Goal: Task Accomplishment & Management: Manage account settings

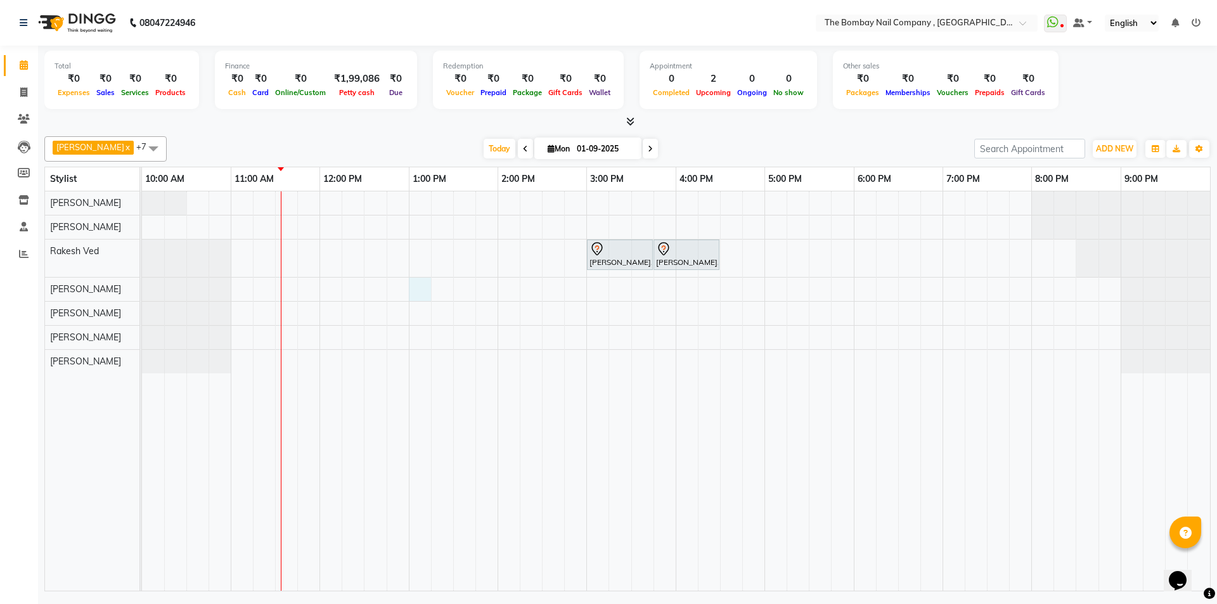
click at [416, 286] on div "[PERSON_NAME], TK01, 03:00 PM-03:45 PM, Hair Services - SHAMPOO + BLOW DRY [PER…" at bounding box center [676, 390] width 1068 height 399
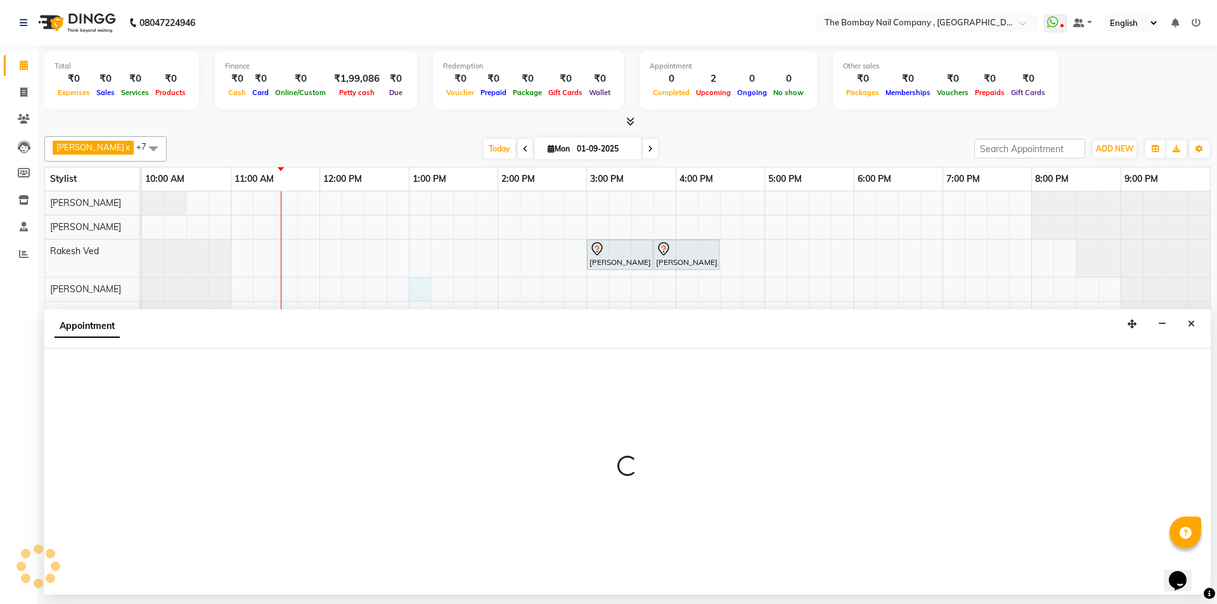
select select "81634"
select select "780"
select select "tentative"
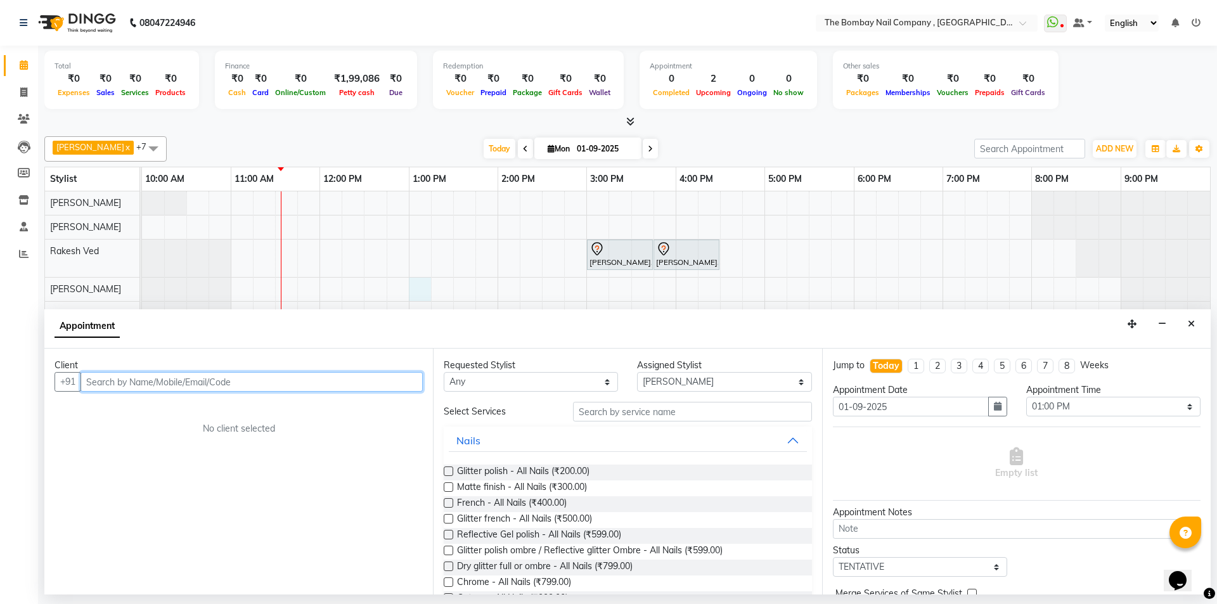
click at [289, 376] on input "text" at bounding box center [251, 382] width 342 height 20
type input "9"
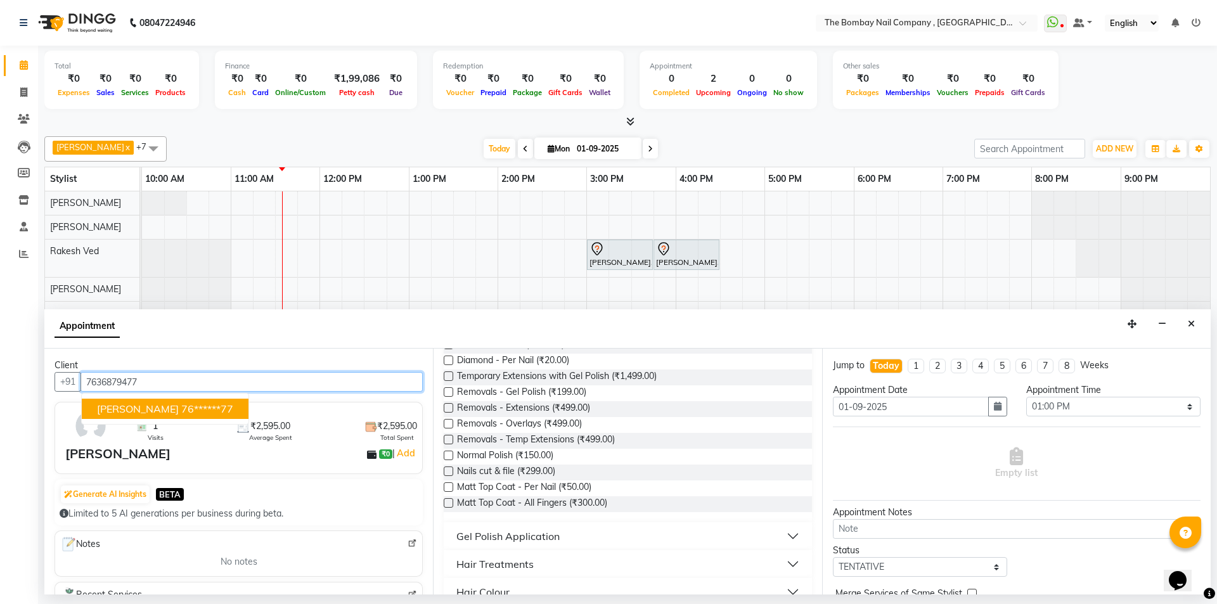
scroll to position [507, 0]
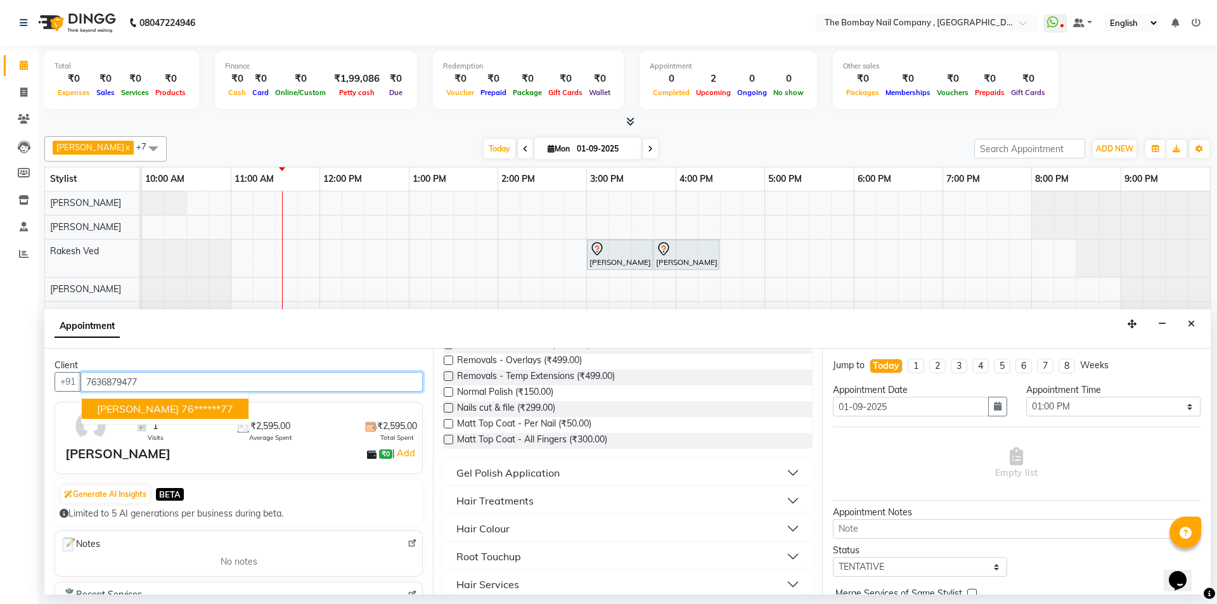
type input "7636879477"
click at [789, 472] on button "Gel Polish Application" at bounding box center [627, 472] width 357 height 23
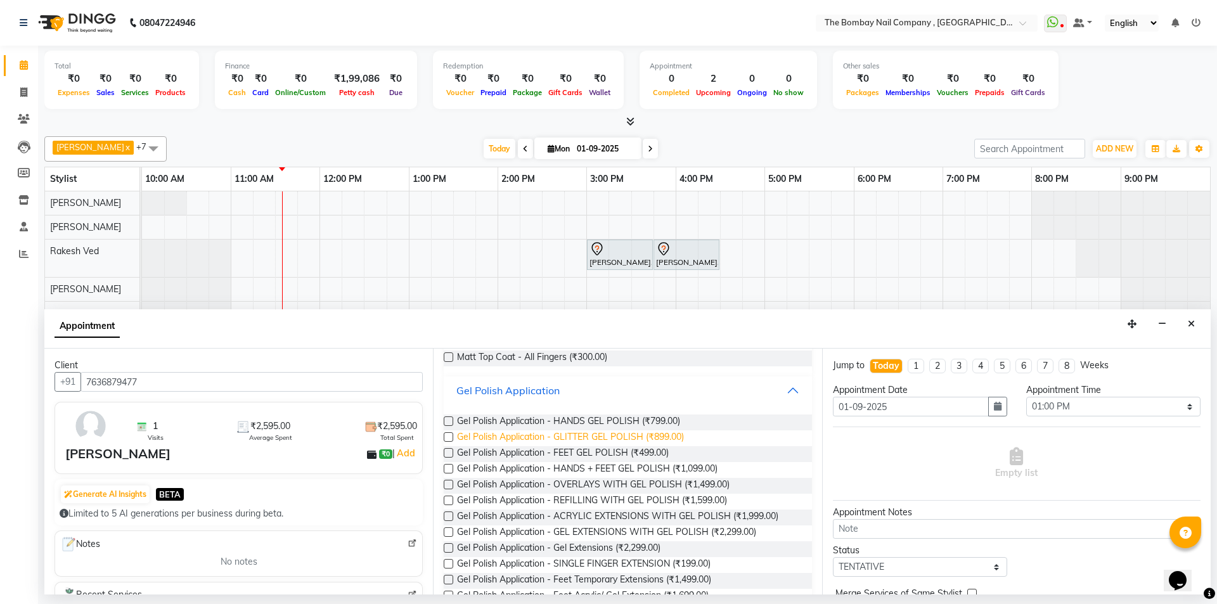
scroll to position [570, 0]
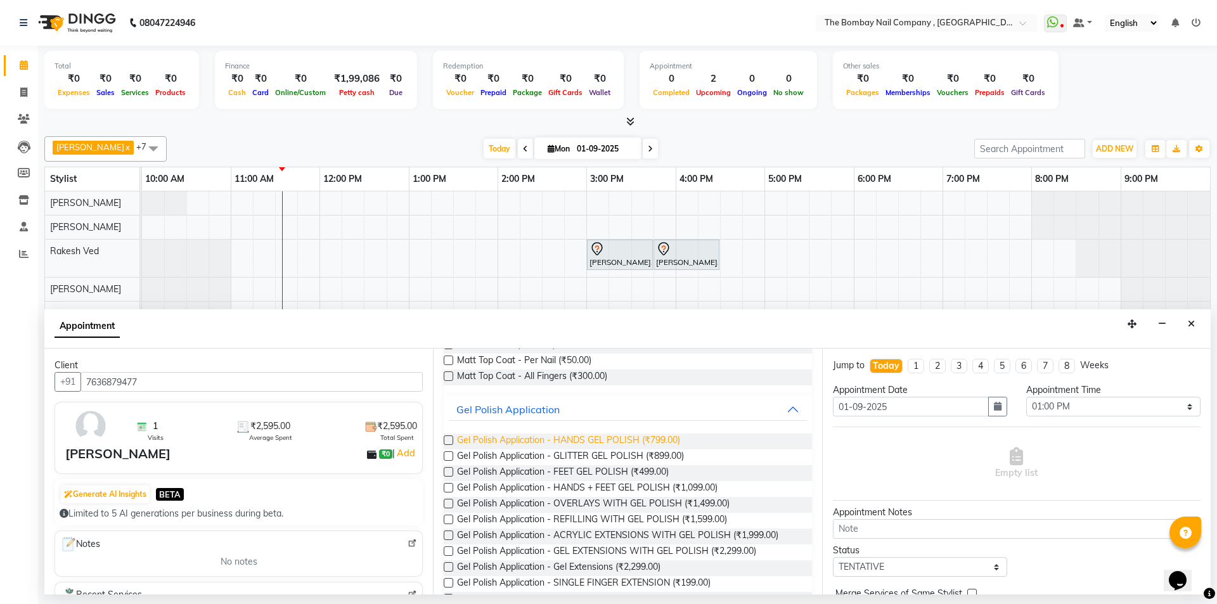
click at [567, 444] on span "Gel Polish Application - HANDS GEL POLISH (₹799.00)" at bounding box center [568, 441] width 223 height 16
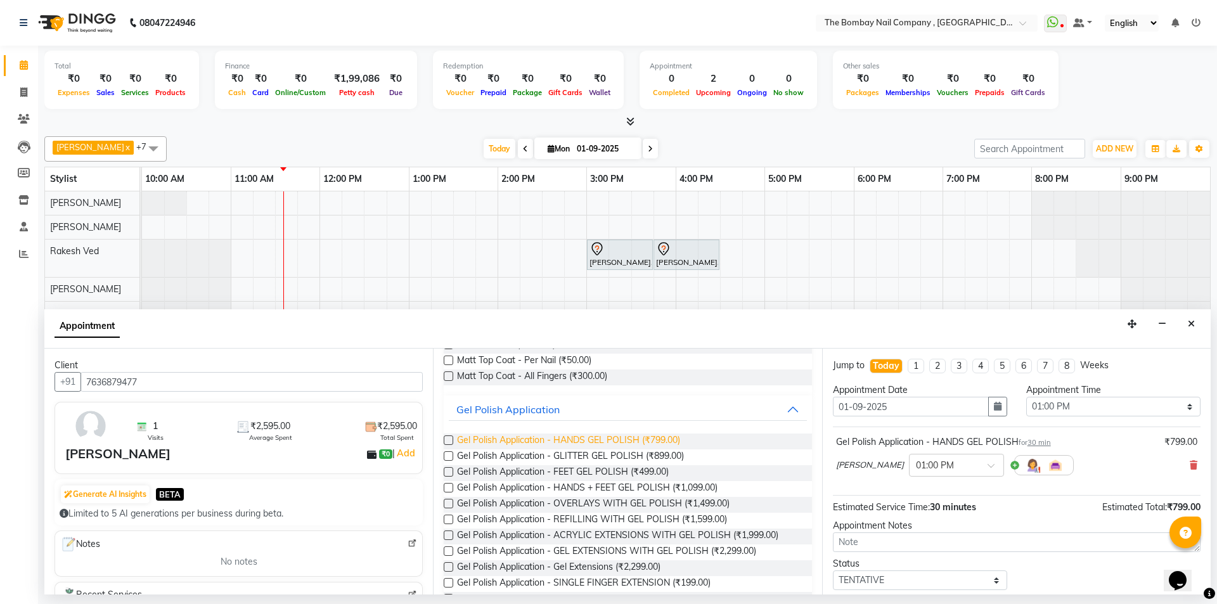
click at [567, 444] on span "Gel Polish Application - HANDS GEL POLISH (₹799.00)" at bounding box center [568, 441] width 223 height 16
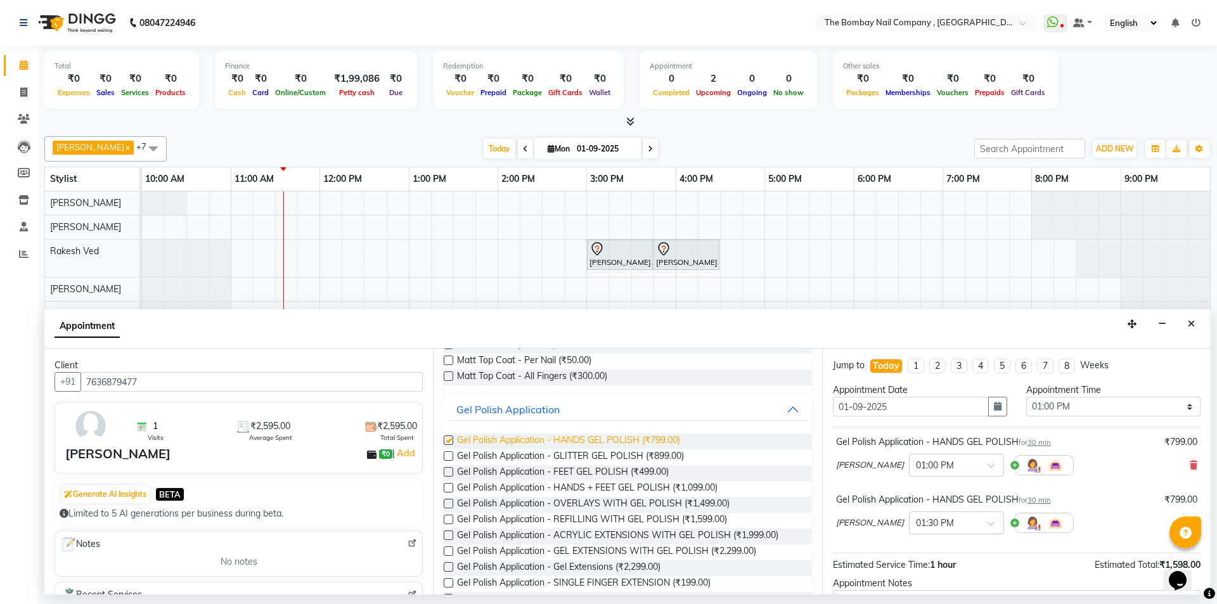
checkbox input "false"
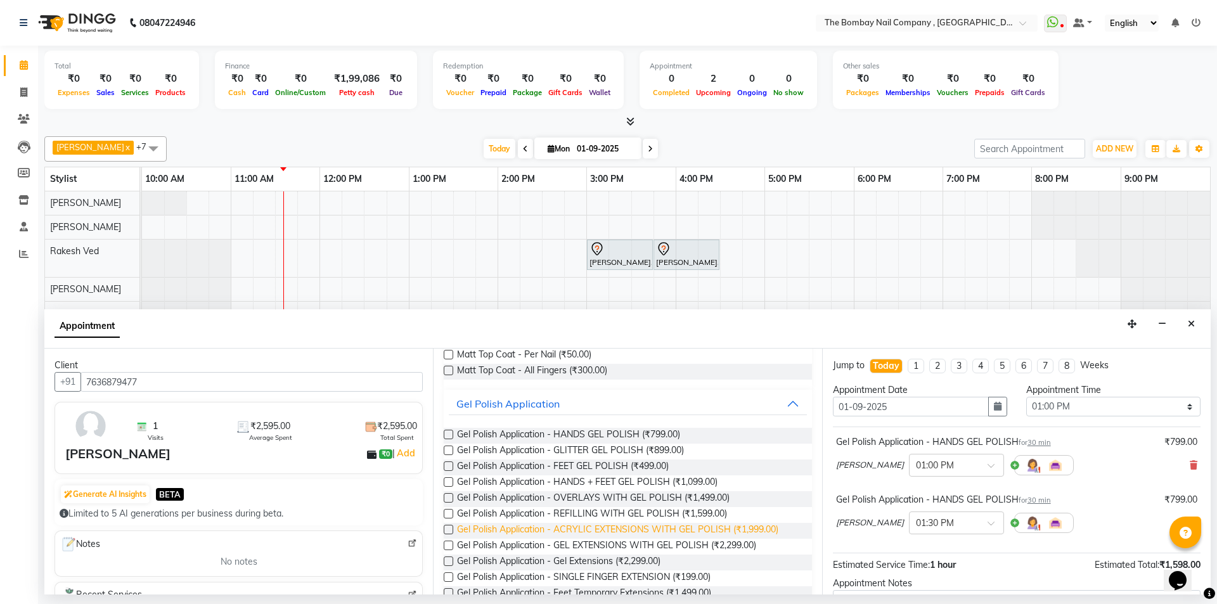
scroll to position [507, 0]
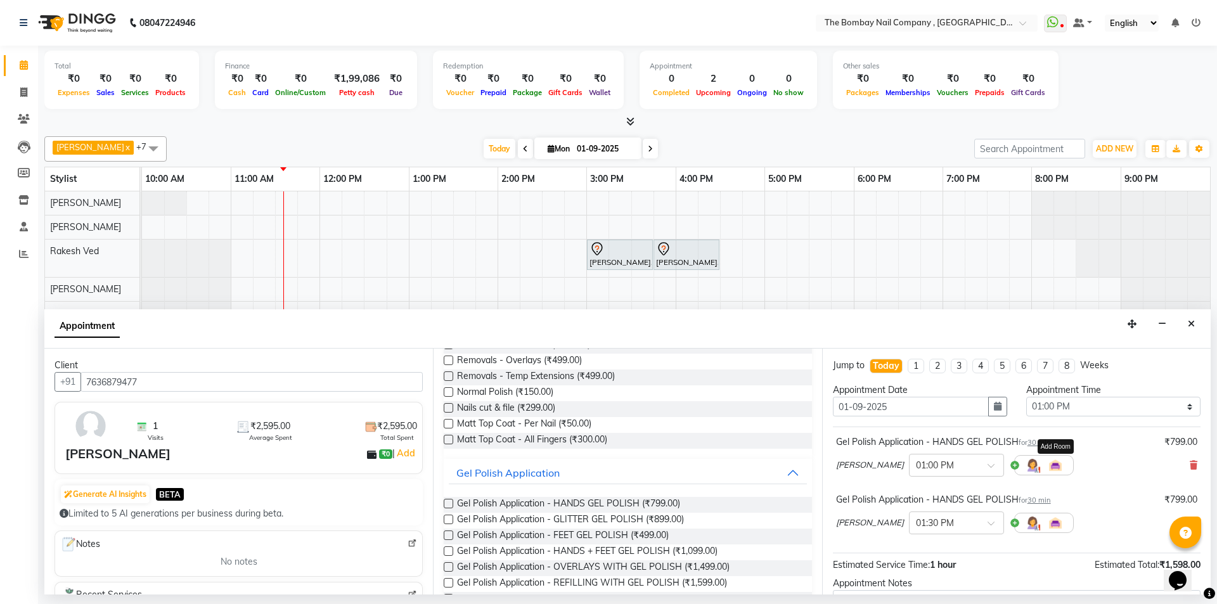
drag, startPoint x: 1036, startPoint y: 530, endPoint x: 1048, endPoint y: 543, distance: 17.5
click at [1048, 543] on div "Gel Polish Application - HANDS GEL POLISH for 30 min ₹799.00 [PERSON_NAME] × 01…" at bounding box center [1017, 490] width 368 height 127
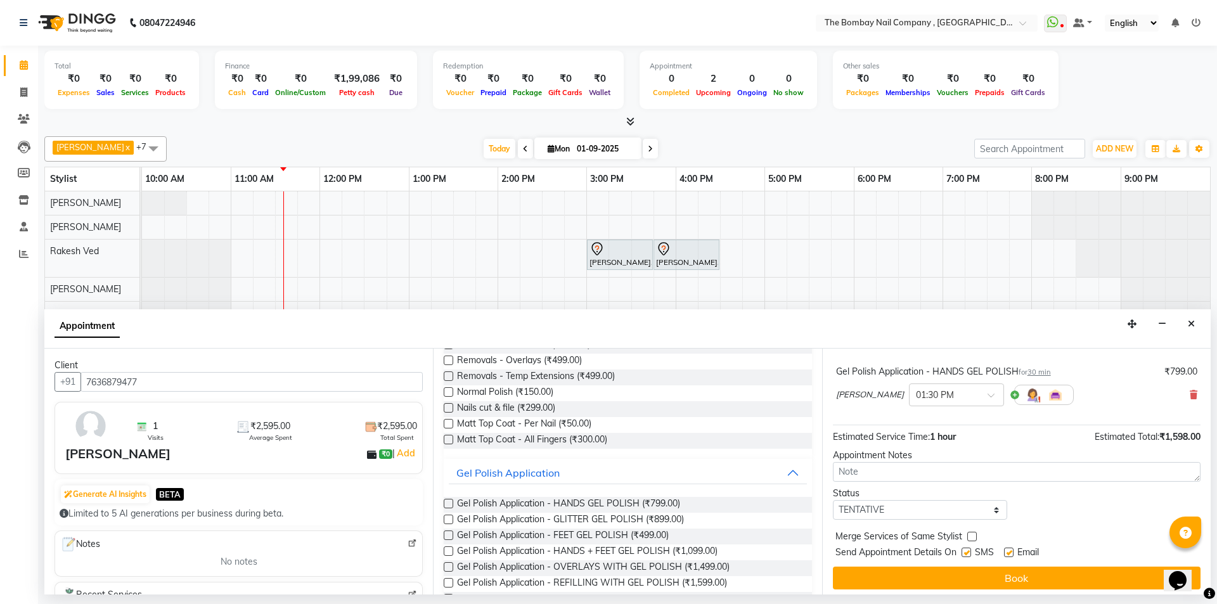
scroll to position [133, 0]
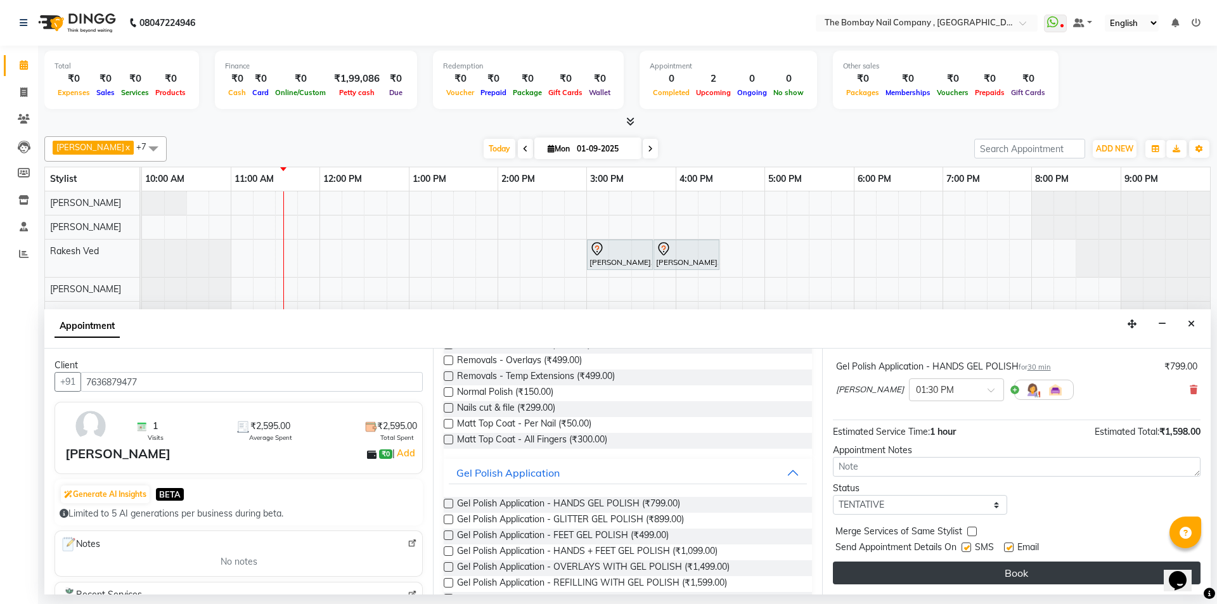
click at [972, 568] on button "Book" at bounding box center [1017, 573] width 368 height 23
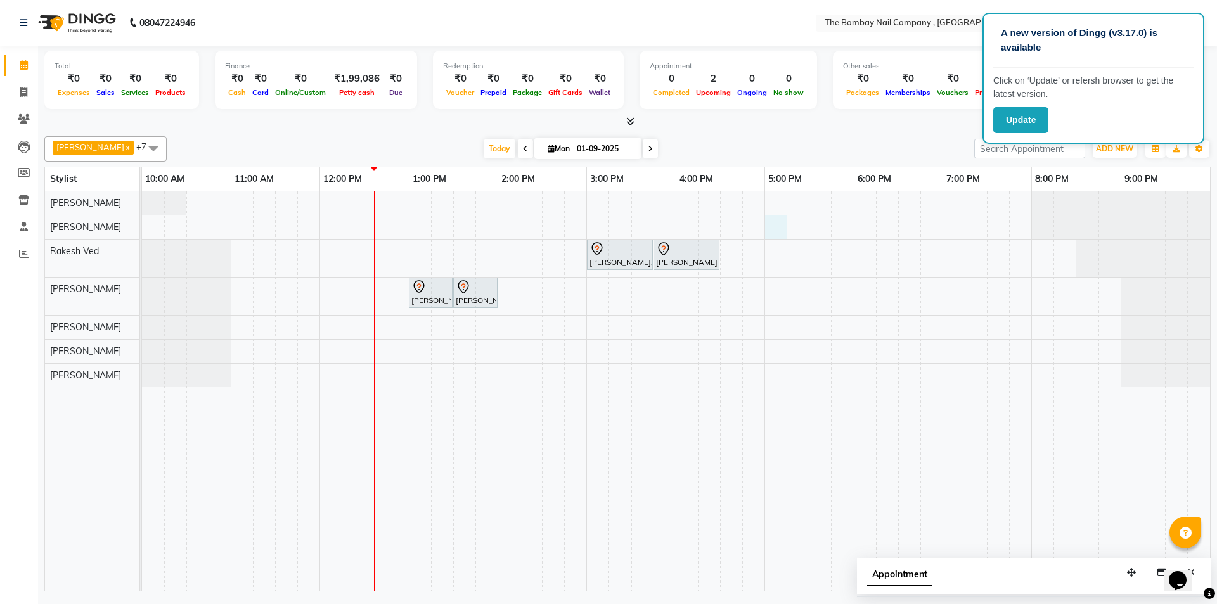
click at [782, 221] on div "[PERSON_NAME], TK01, 03:00 PM-03:45 PM, Hair Services - SHAMPOO + BLOW DRY [PER…" at bounding box center [676, 390] width 1068 height 399
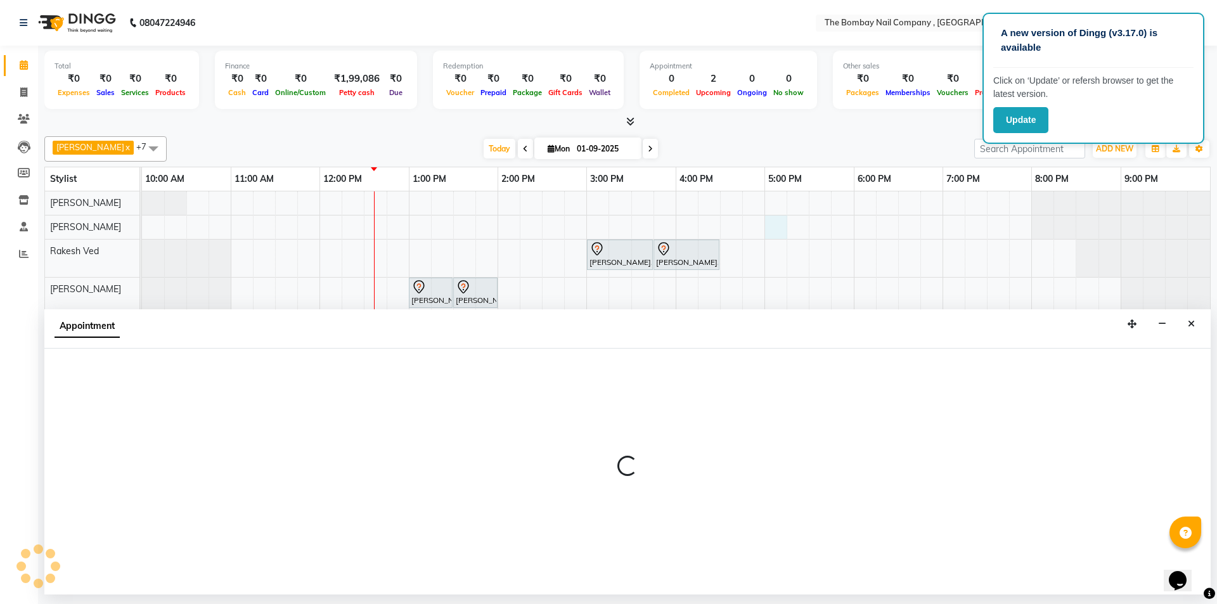
select select "68147"
select select "1020"
select select "tentative"
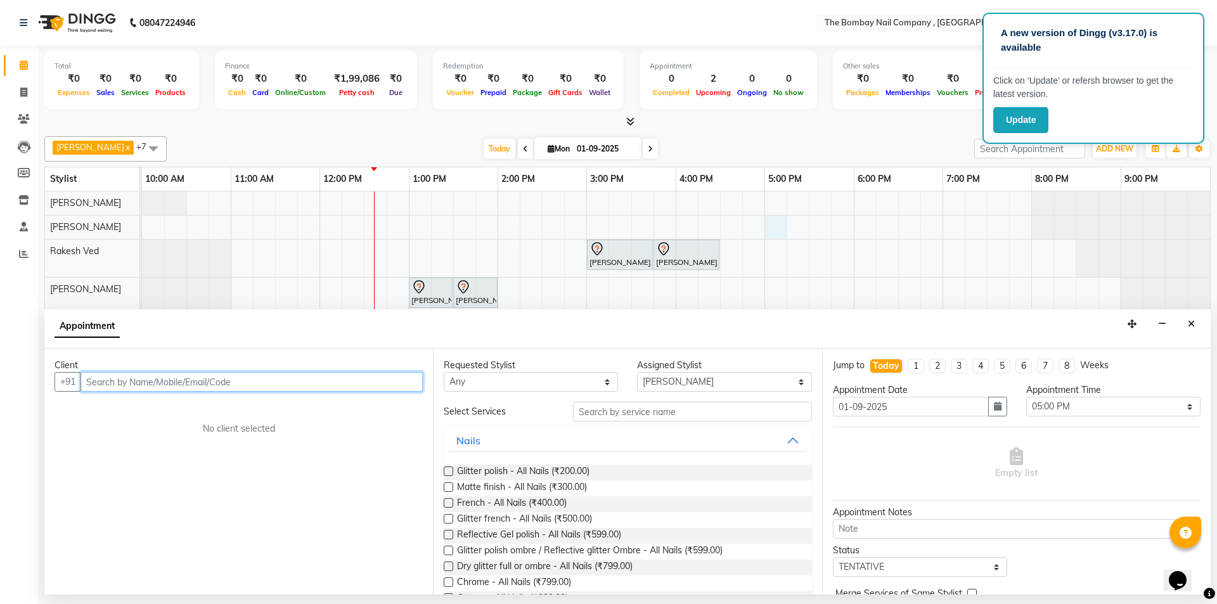
click at [695, 191] on div "[PERSON_NAME], TK01, 03:00 PM-03:45 PM, Hair Services - SHAMPOO + BLOW DRY [PER…" at bounding box center [676, 390] width 1068 height 399
click at [1194, 323] on icon "Close" at bounding box center [1191, 323] width 7 height 9
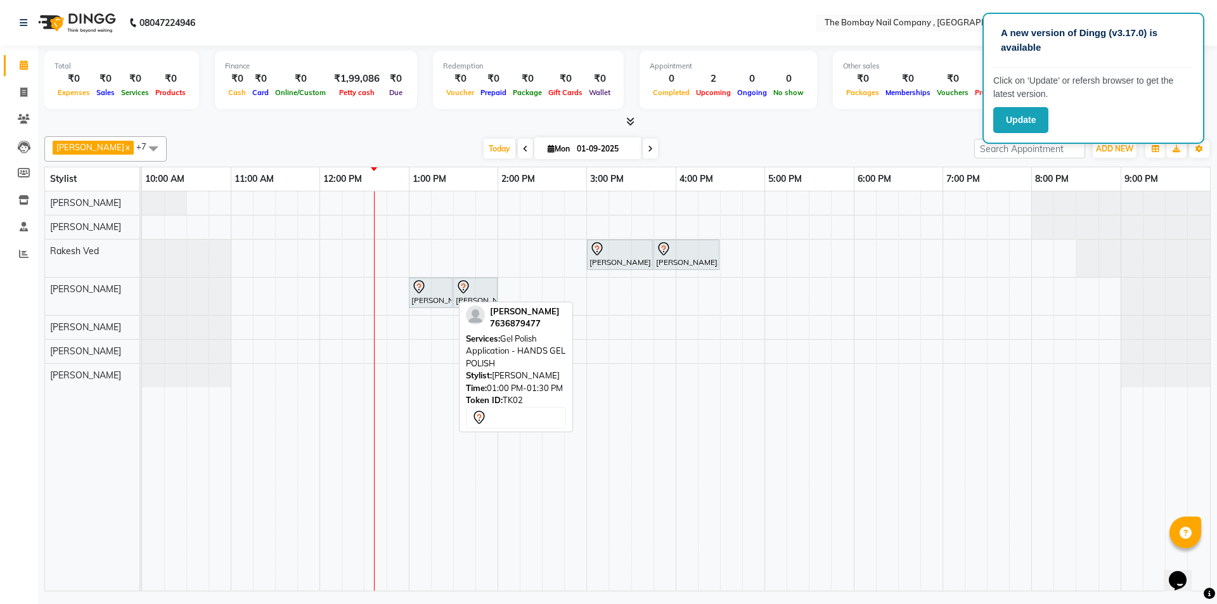
click at [427, 286] on div at bounding box center [430, 286] width 39 height 15
select select "7"
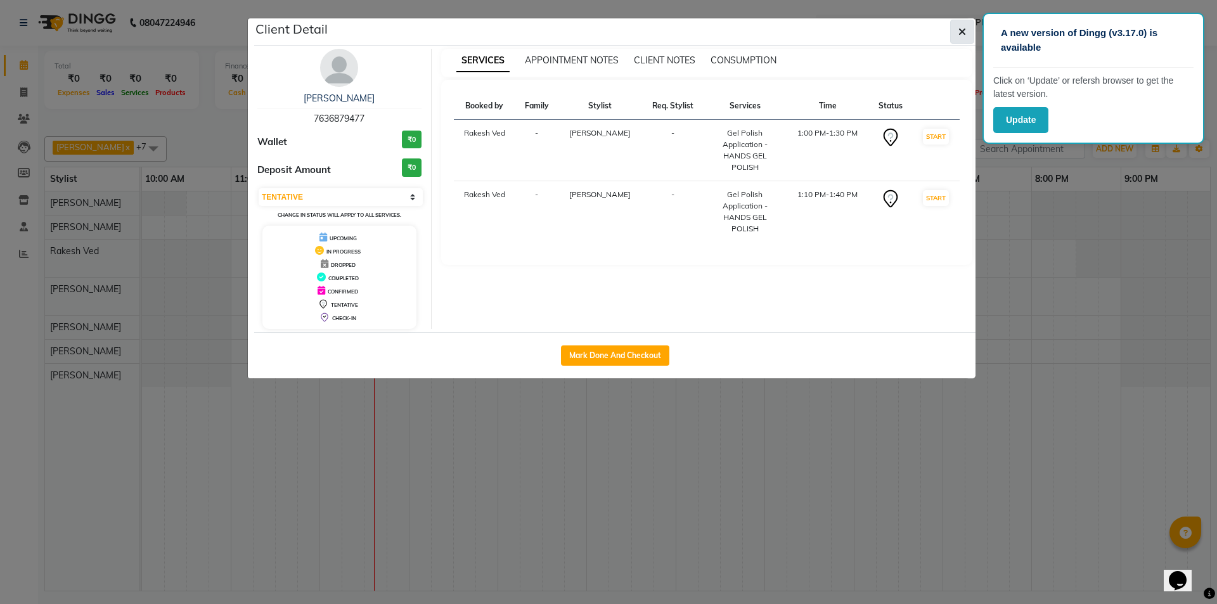
click at [961, 34] on icon "button" at bounding box center [962, 32] width 8 height 10
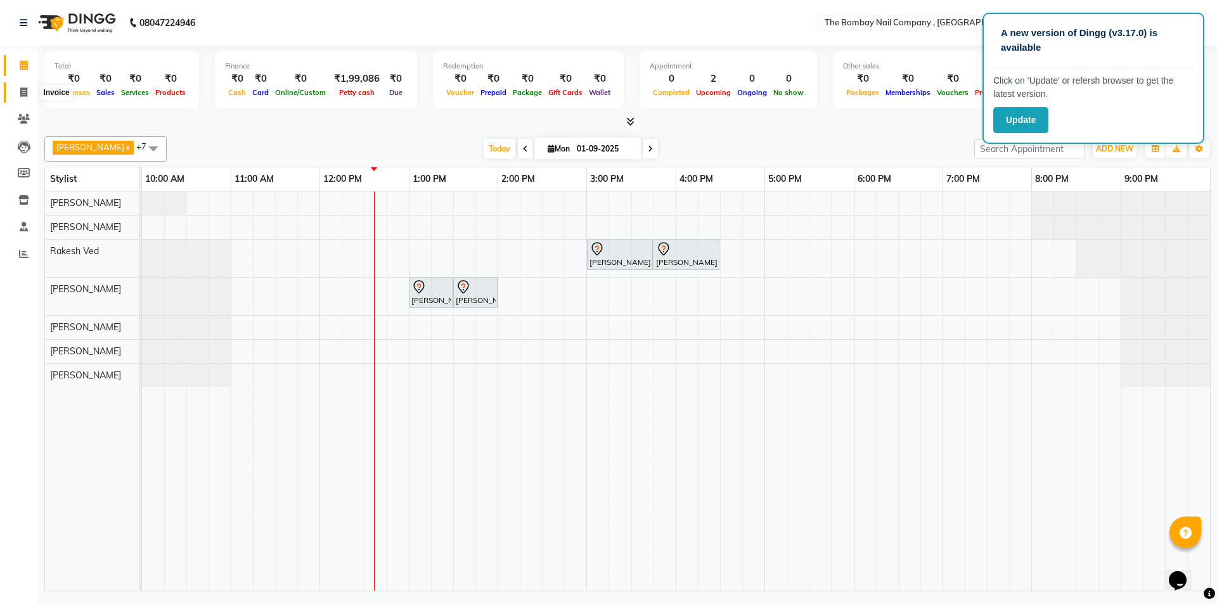
click at [19, 89] on span at bounding box center [24, 93] width 22 height 15
select select "service"
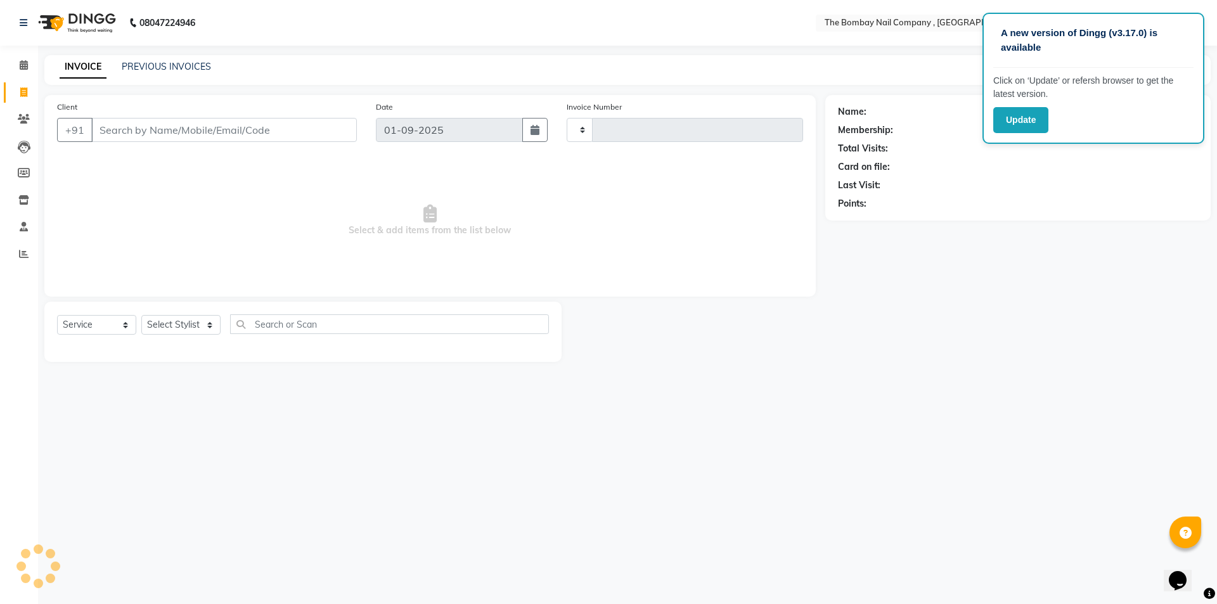
type input "0733"
select select "7684"
click at [944, 301] on div "Name: Membership: Total Visits: Card on file: Last Visit: Points:" at bounding box center [1022, 228] width 395 height 267
click at [669, 49] on div "A new version of Dingg (v3.17.0) is available Click on ‘Update’ or refersh brow…" at bounding box center [608, 302] width 1217 height 604
click at [30, 60] on span at bounding box center [24, 65] width 22 height 15
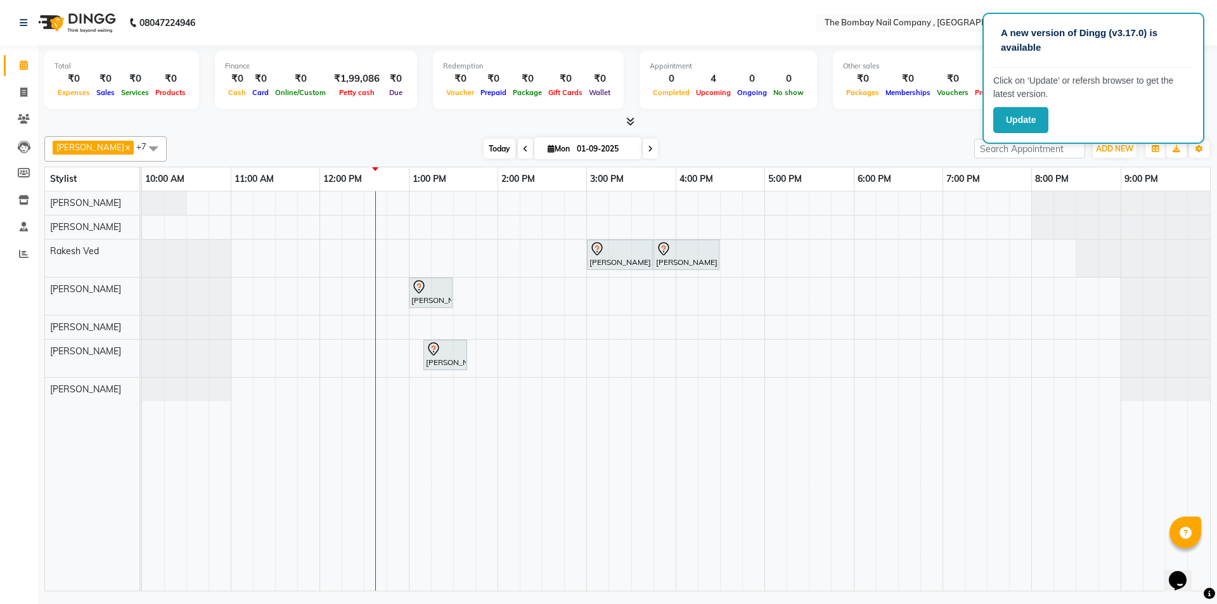
drag, startPoint x: 536, startPoint y: 253, endPoint x: 489, endPoint y: 148, distance: 115.4
click at [489, 148] on span "Today" at bounding box center [500, 149] width 32 height 20
click at [489, 293] on div "[PERSON_NAME], TK01, 03:00 PM-03:45 PM, Hair Services - SHAMPOO + BLOW DRY [PER…" at bounding box center [676, 390] width 1068 height 399
select select "81634"
select select "tentative"
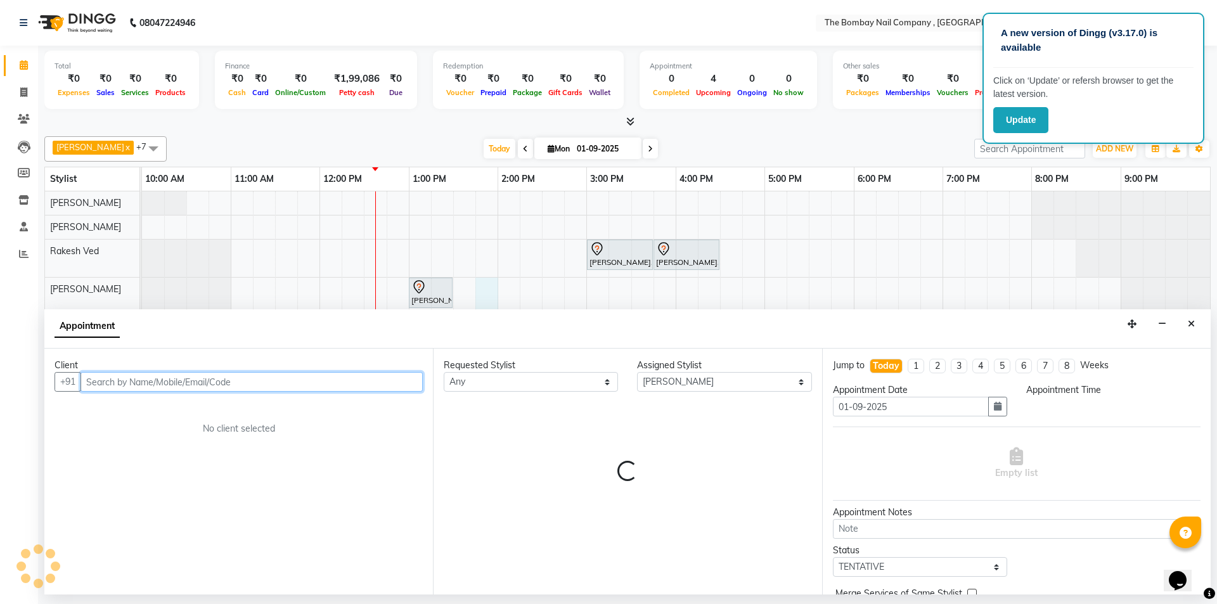
select select "825"
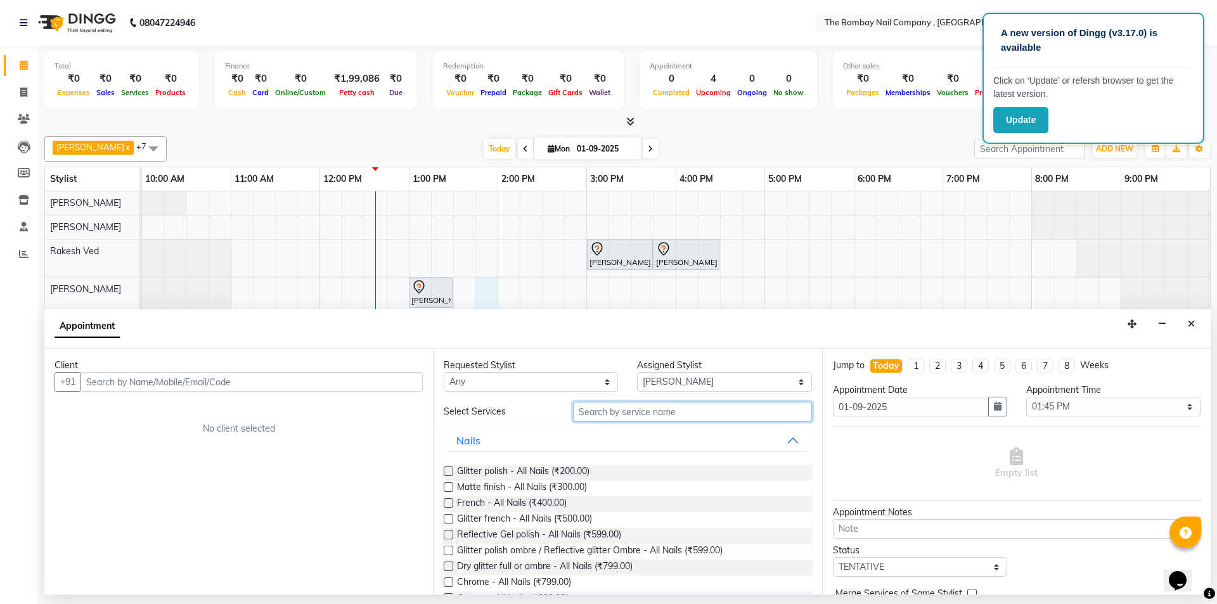
click at [685, 414] on input "text" at bounding box center [692, 412] width 239 height 20
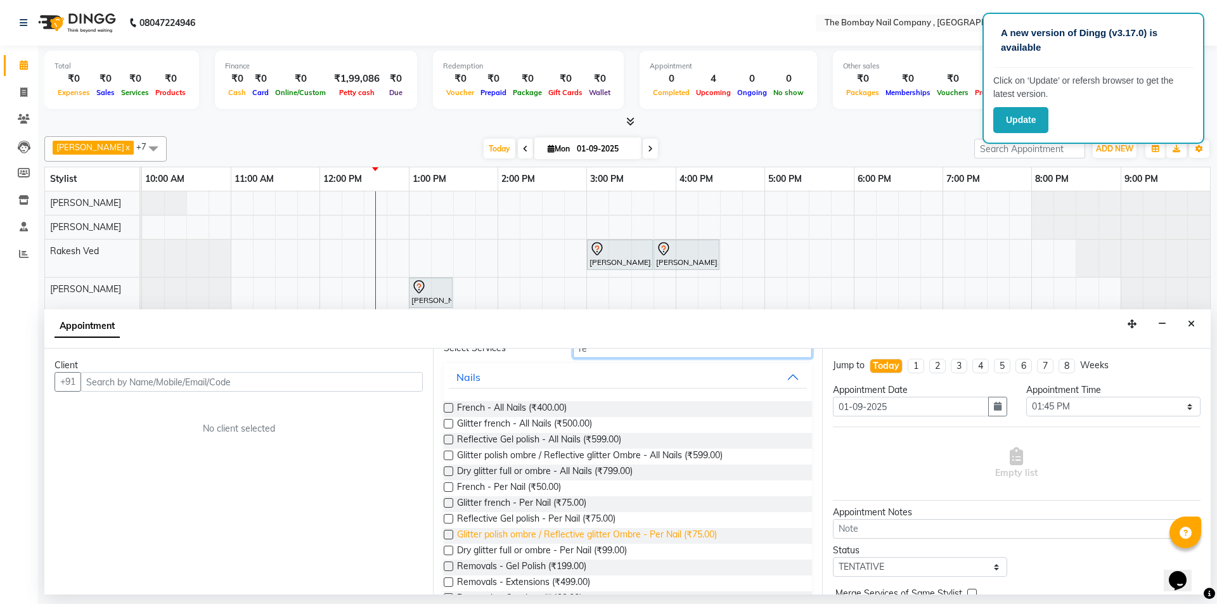
scroll to position [190, 0]
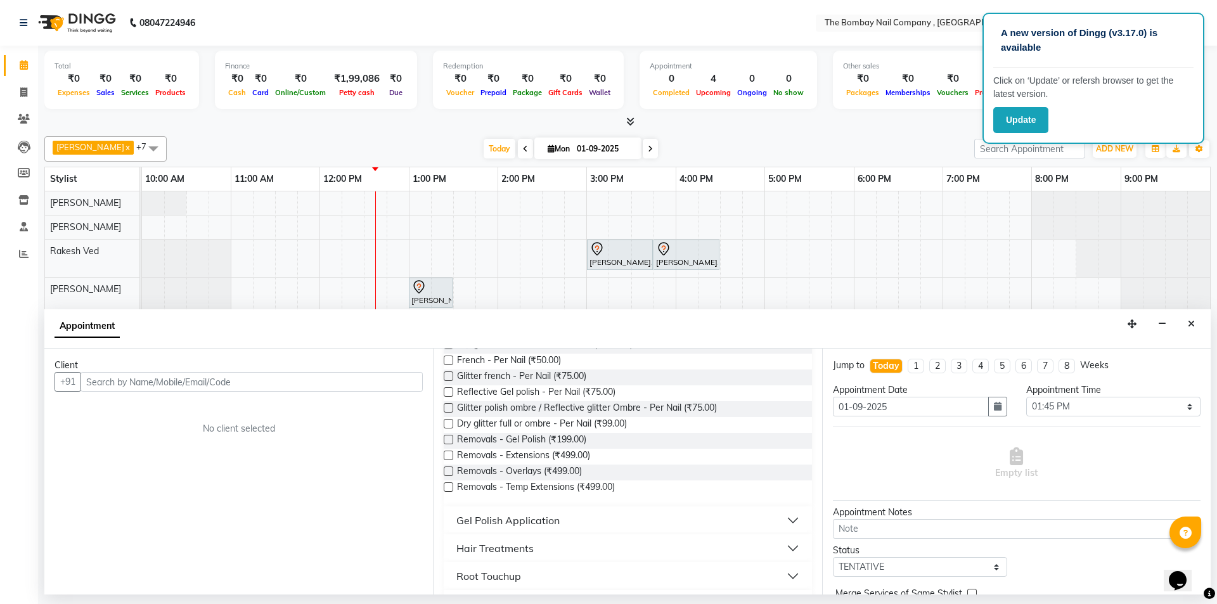
type input "re"
click at [548, 511] on button "Gel Polish Application" at bounding box center [627, 520] width 357 height 23
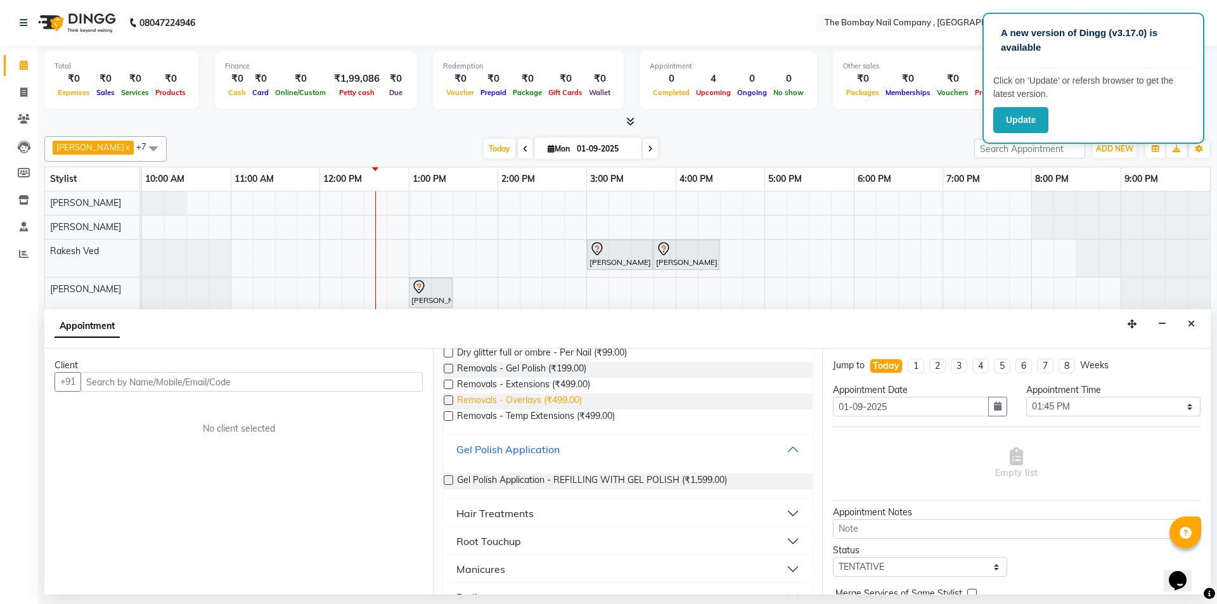
scroll to position [254, 0]
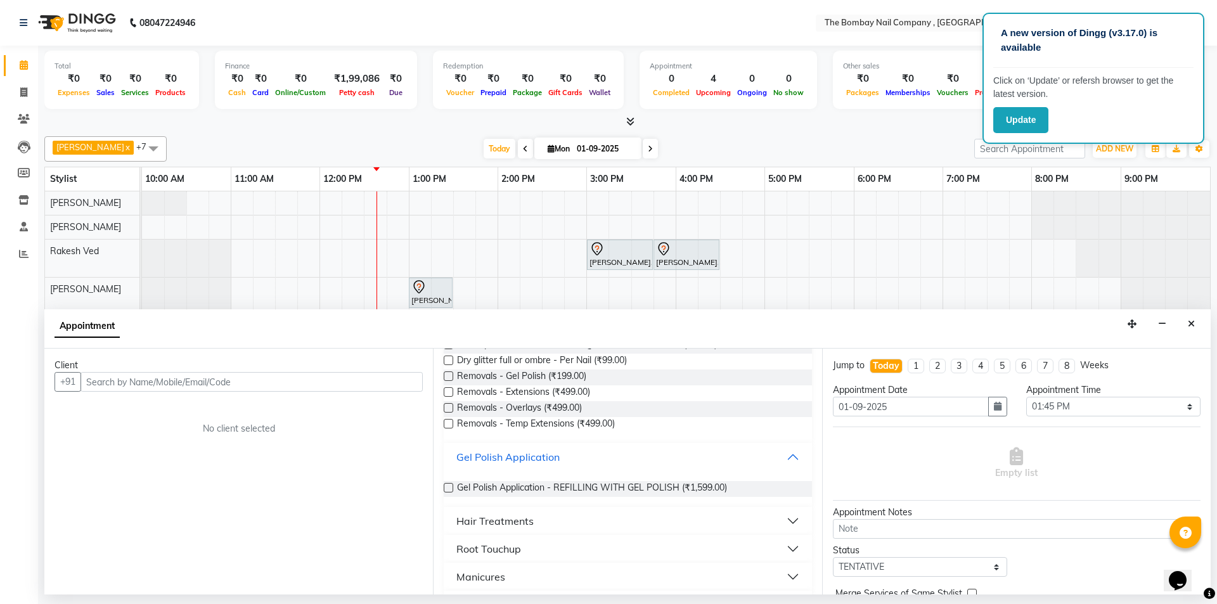
click at [774, 454] on button "Gel Polish Application" at bounding box center [627, 457] width 357 height 23
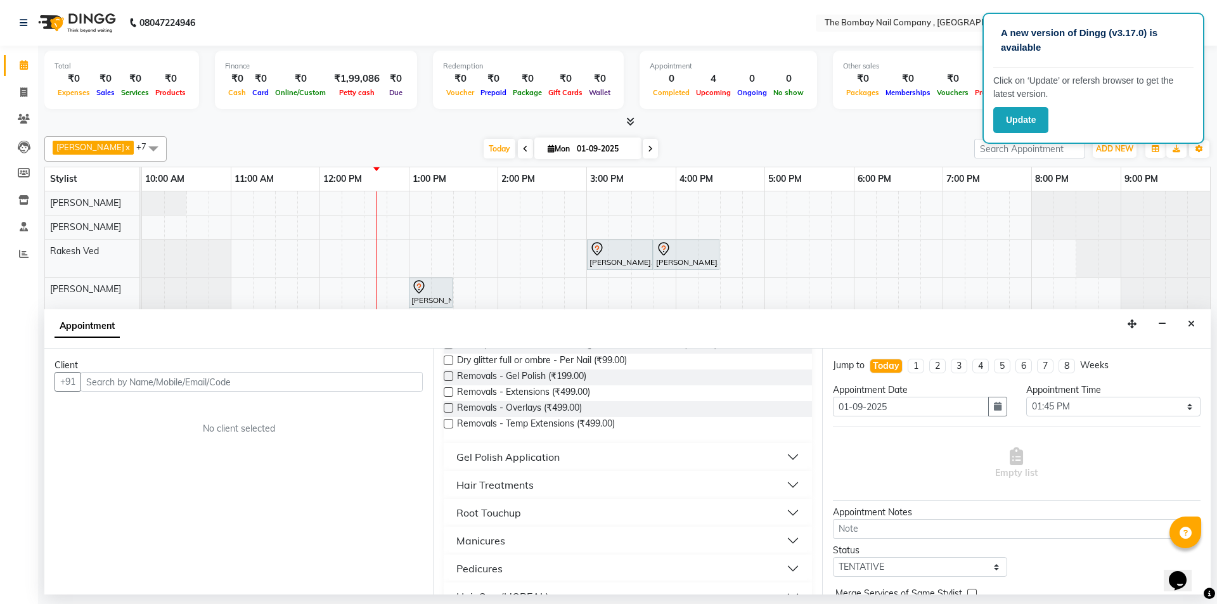
click at [774, 454] on button "Gel Polish Application" at bounding box center [627, 457] width 357 height 23
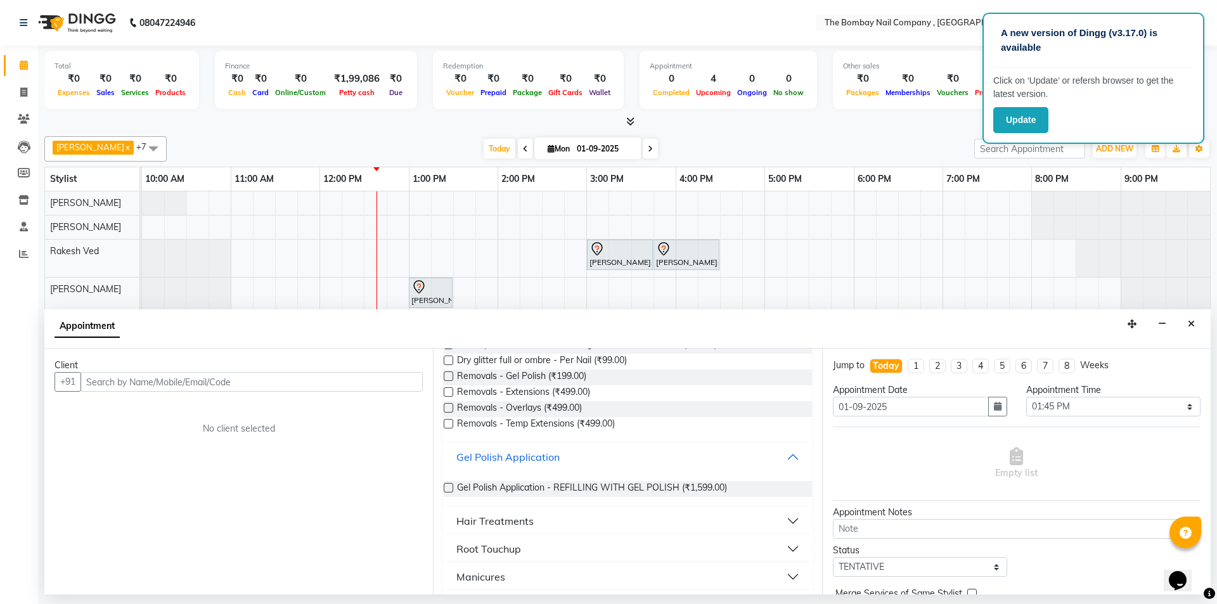
click at [789, 454] on button "Gel Polish Application" at bounding box center [627, 457] width 357 height 23
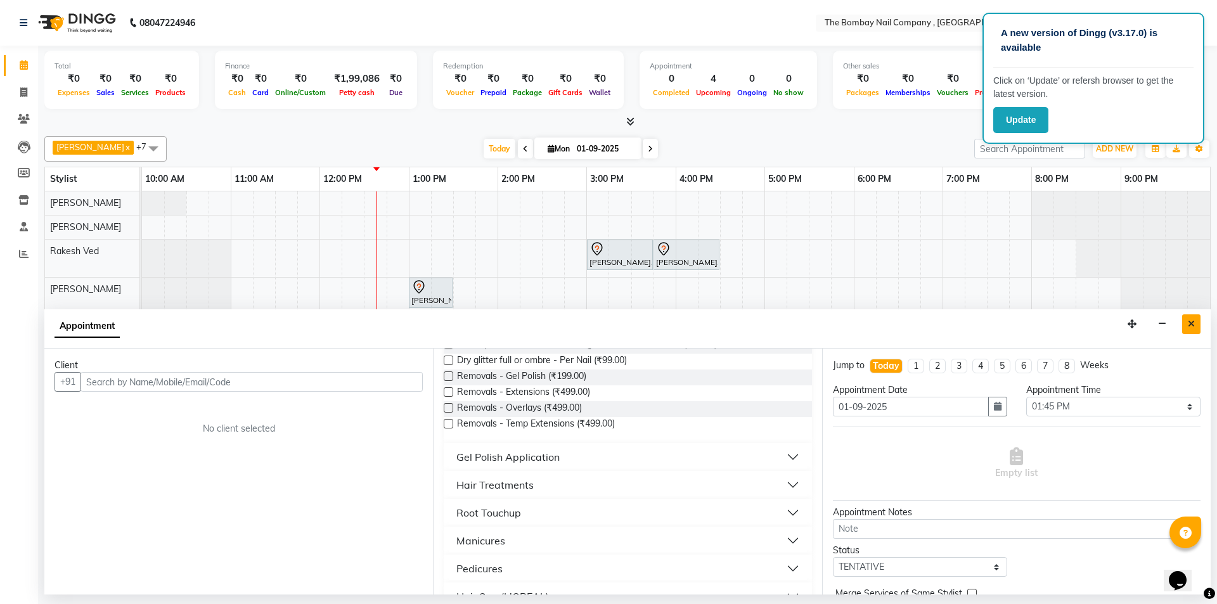
click at [1191, 327] on icon "Close" at bounding box center [1191, 323] width 7 height 9
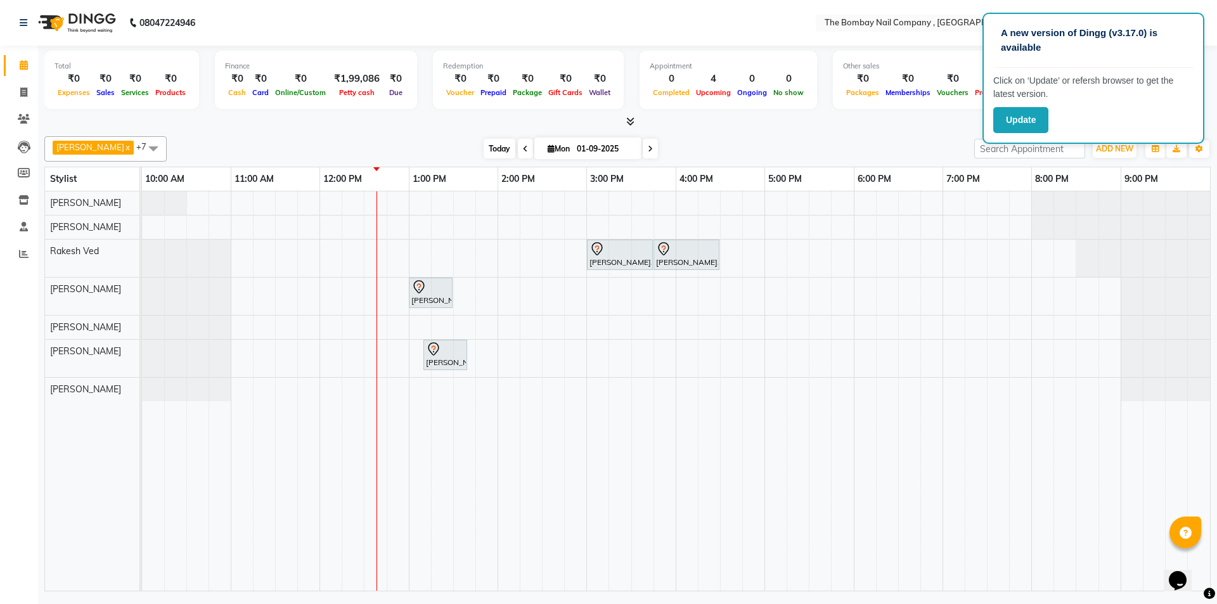
click at [484, 146] on span "Today" at bounding box center [500, 149] width 32 height 20
click at [141, 144] on span at bounding box center [153, 148] width 25 height 24
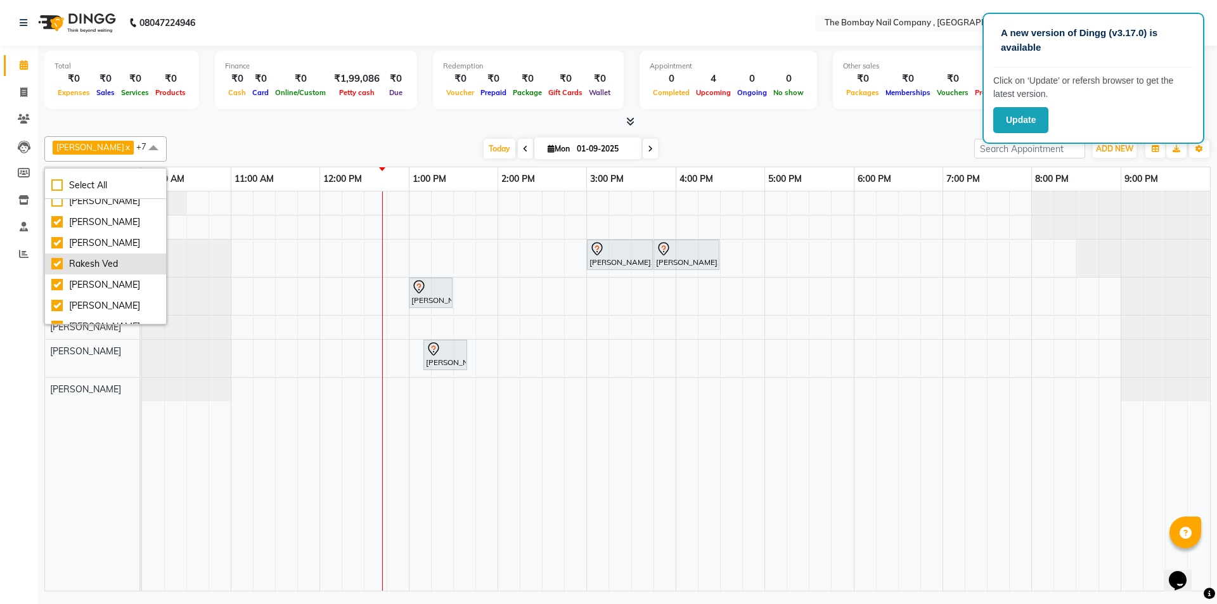
scroll to position [0, 0]
click at [141, 147] on span at bounding box center [153, 148] width 25 height 24
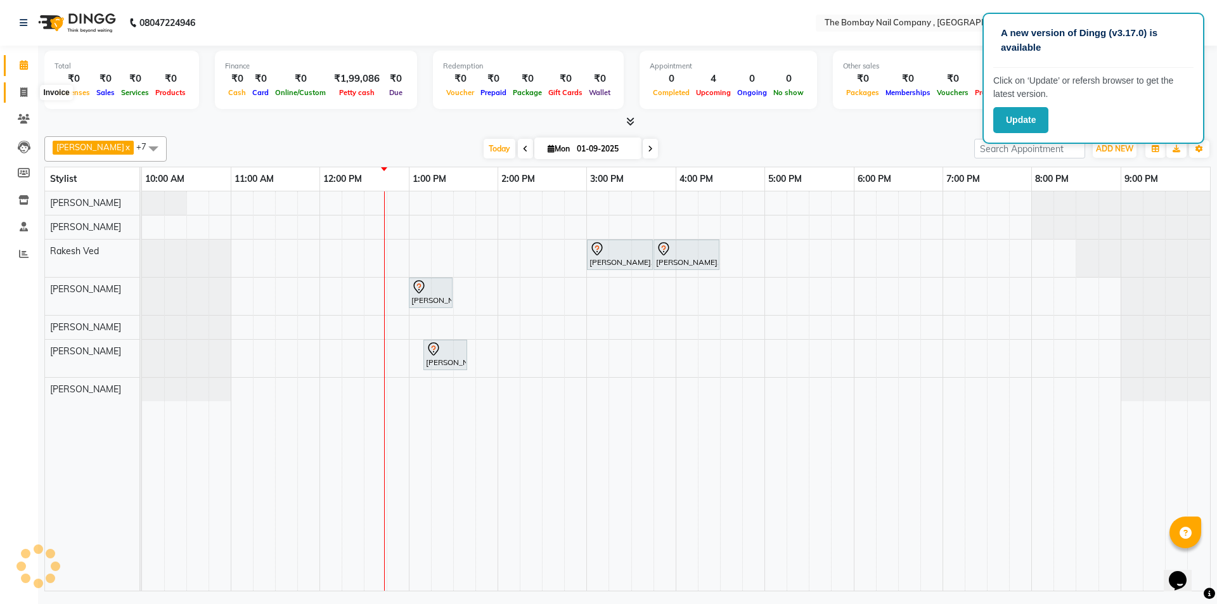
click at [27, 91] on icon at bounding box center [23, 92] width 7 height 10
select select "service"
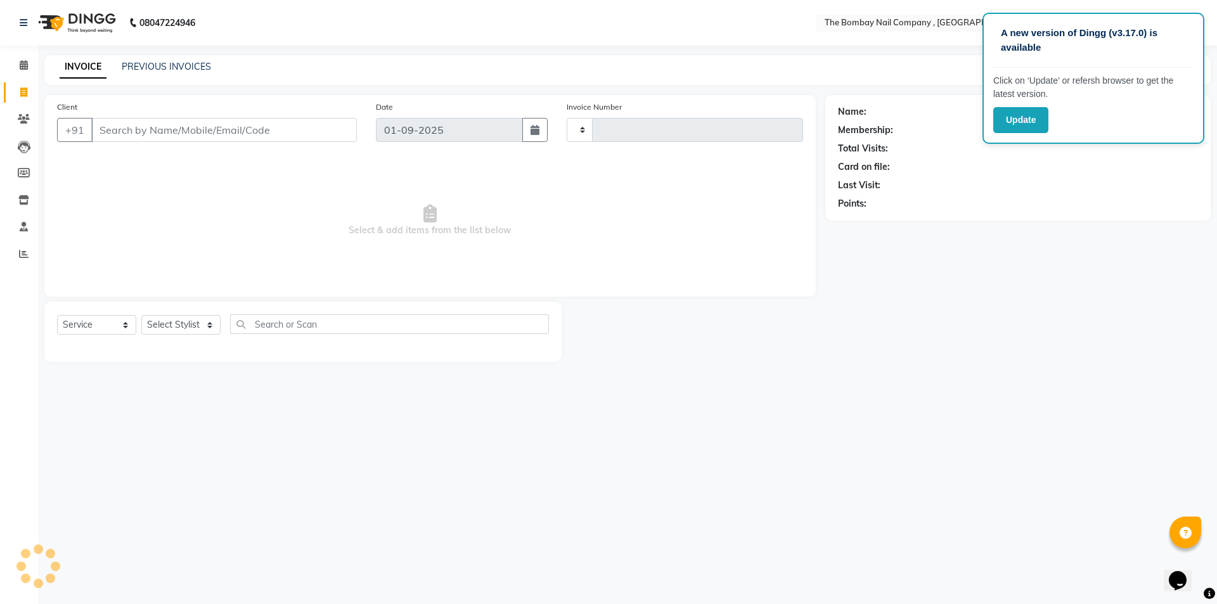
type input "0733"
select select "7684"
click at [20, 67] on icon at bounding box center [24, 65] width 8 height 10
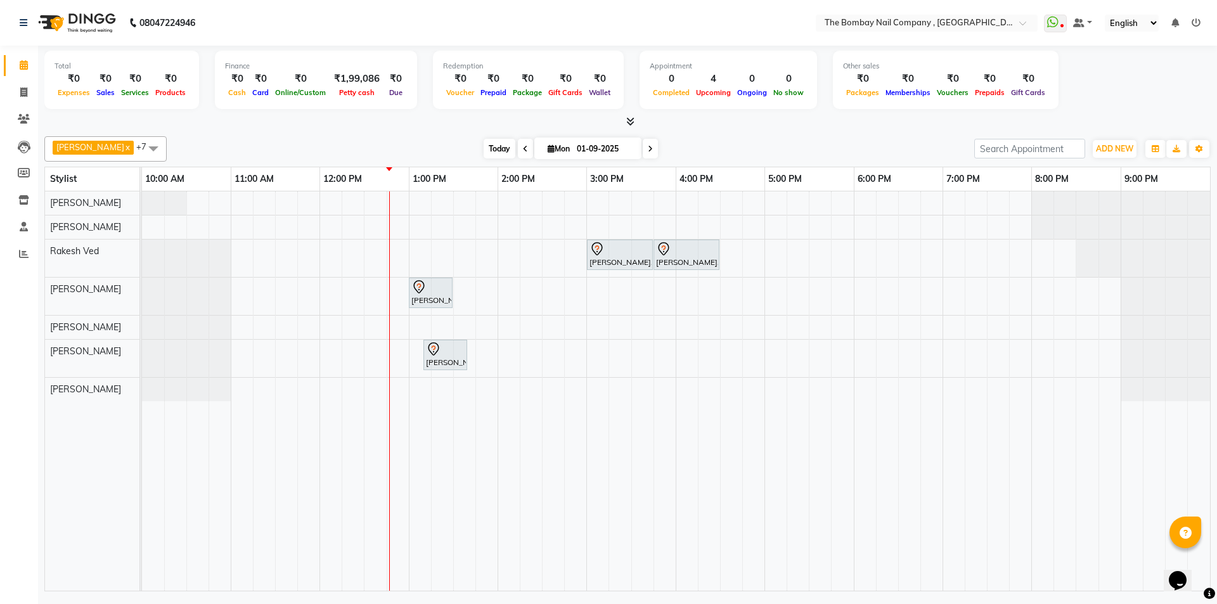
click at [487, 147] on span "Today" at bounding box center [500, 149] width 32 height 20
click at [523, 146] on icon at bounding box center [525, 149] width 5 height 8
type input "31-08-2025"
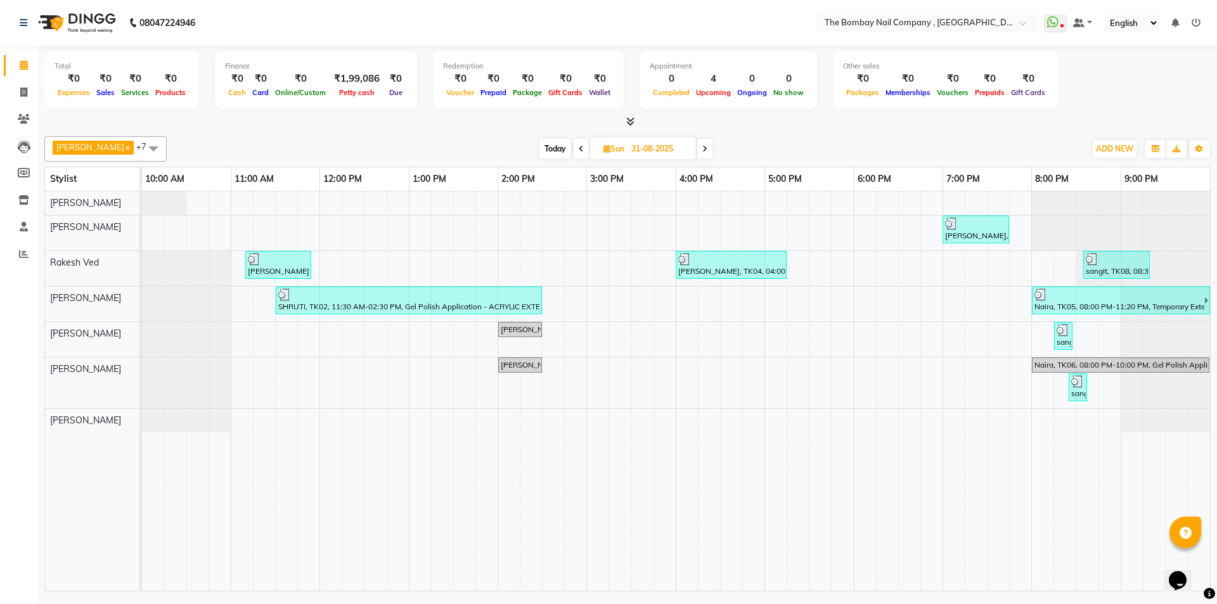
click at [627, 151] on input "31-08-2025" at bounding box center [658, 148] width 63 height 19
select select "8"
select select "2025"
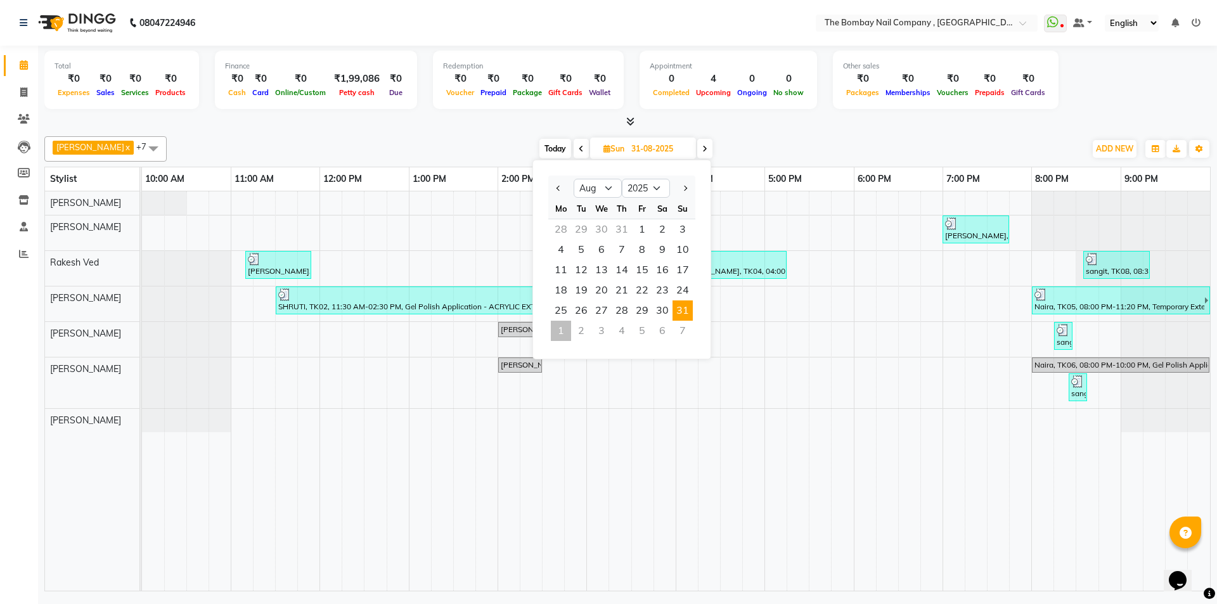
click at [627, 151] on input "31-08-2025" at bounding box center [658, 148] width 63 height 19
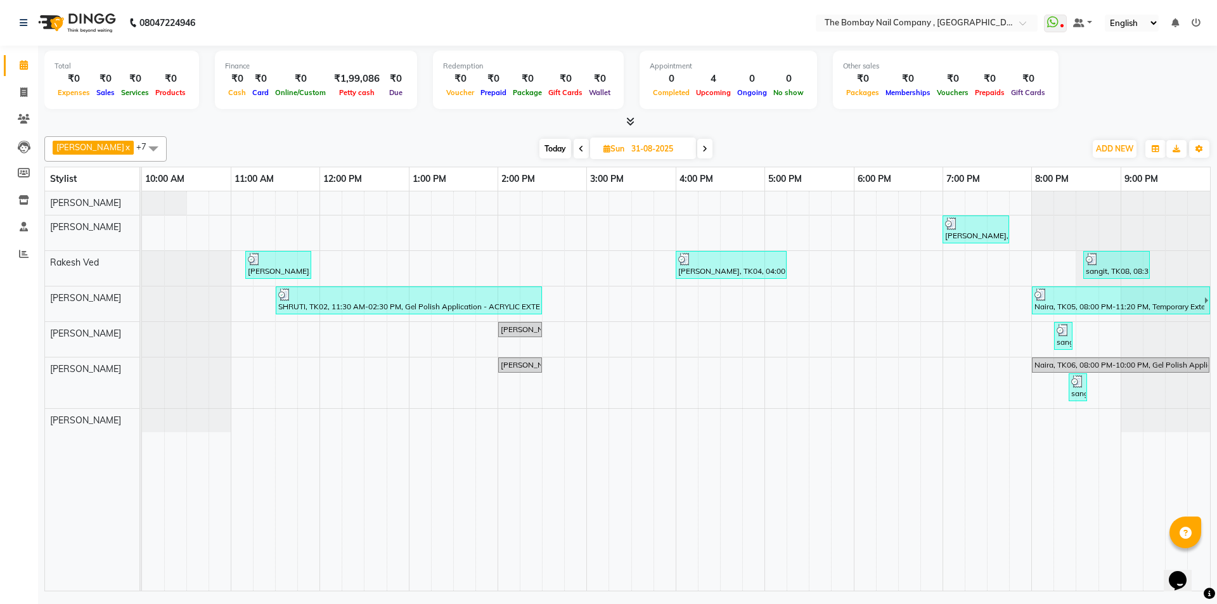
click at [627, 138] on span "Sun 31-08-2025" at bounding box center [643, 149] width 106 height 22
click at [627, 151] on input "31-08-2025" at bounding box center [658, 148] width 63 height 19
select select "8"
select select "2025"
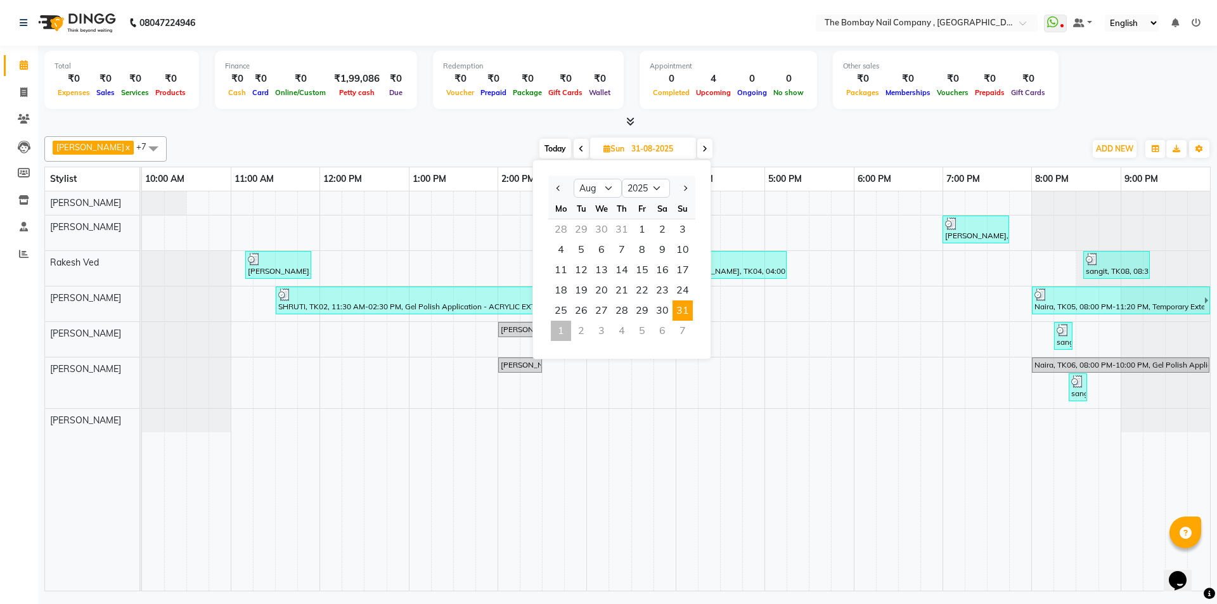
click at [683, 304] on span "31" at bounding box center [682, 310] width 20 height 20
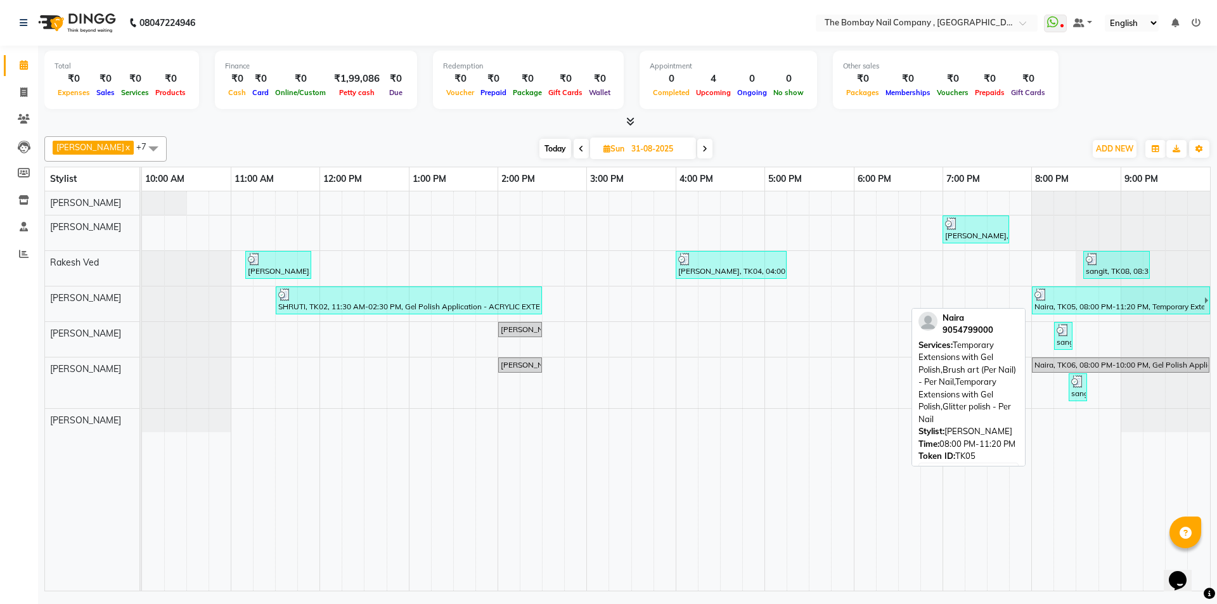
click at [1126, 298] on div at bounding box center [1118, 294] width 169 height 13
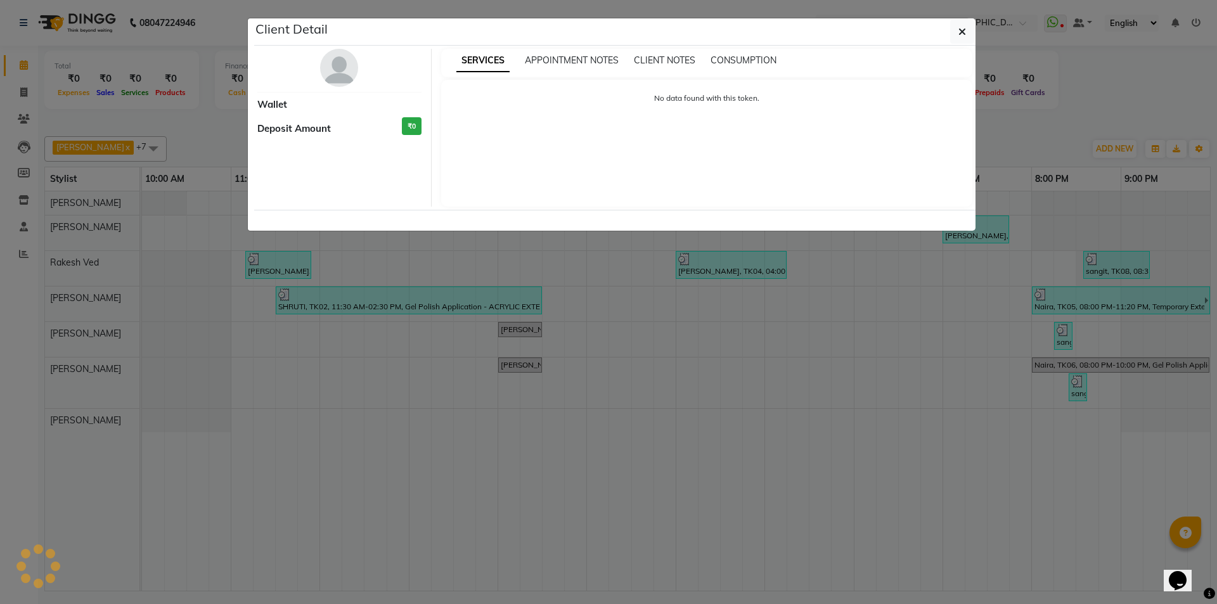
select select "3"
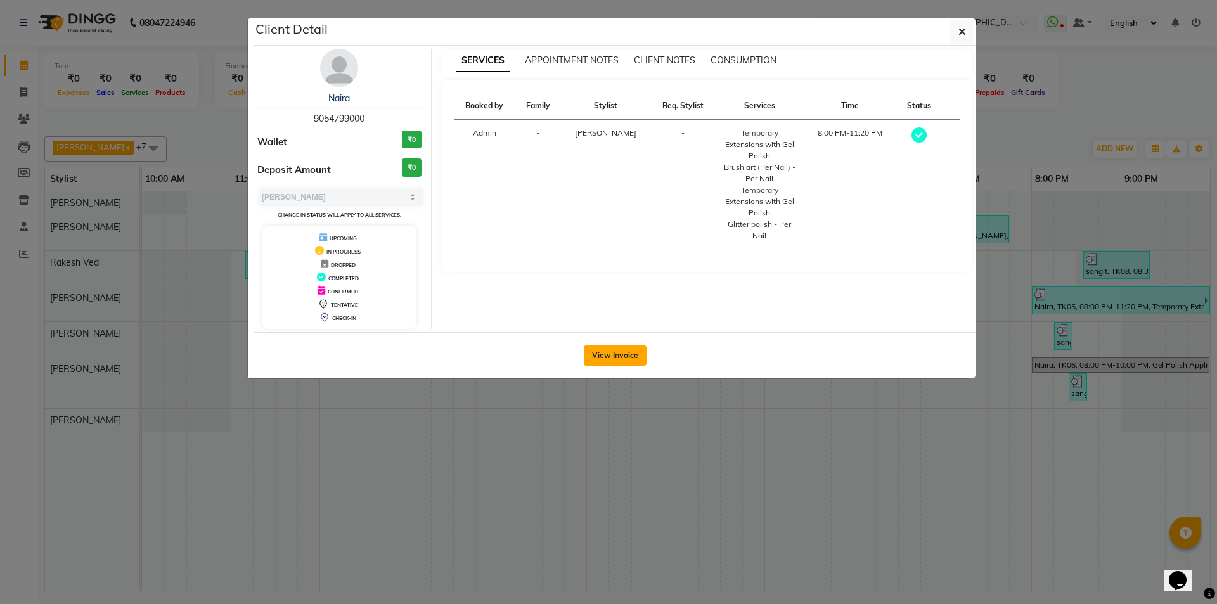
click at [628, 356] on button "View Invoice" at bounding box center [615, 355] width 63 height 20
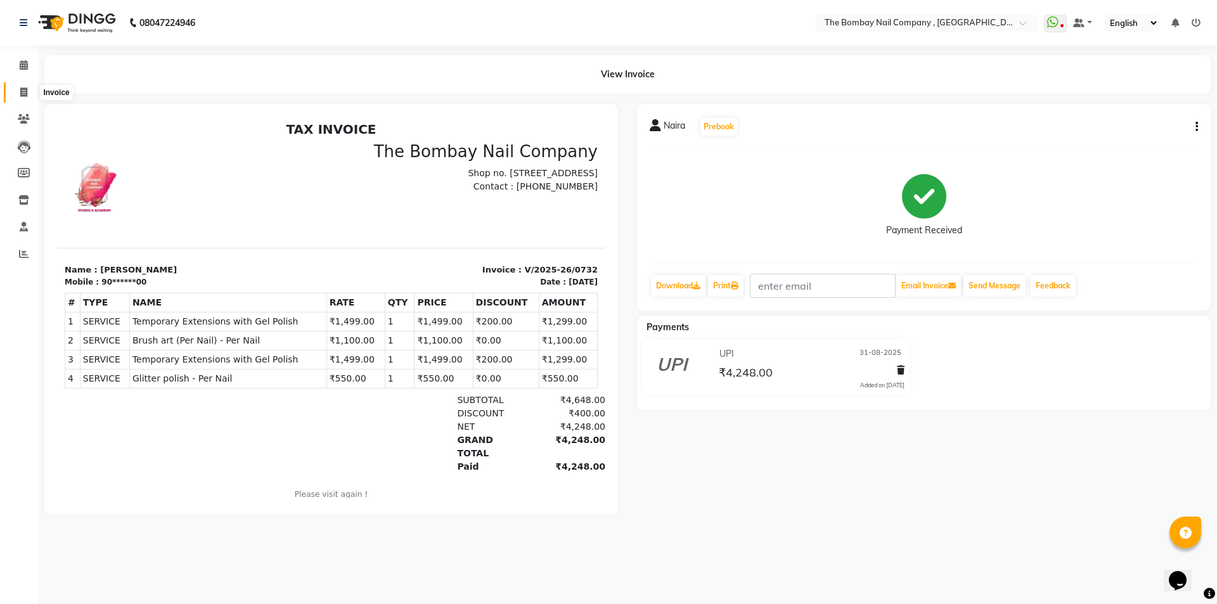
click at [18, 96] on span at bounding box center [24, 93] width 22 height 15
select select "7684"
select select "service"
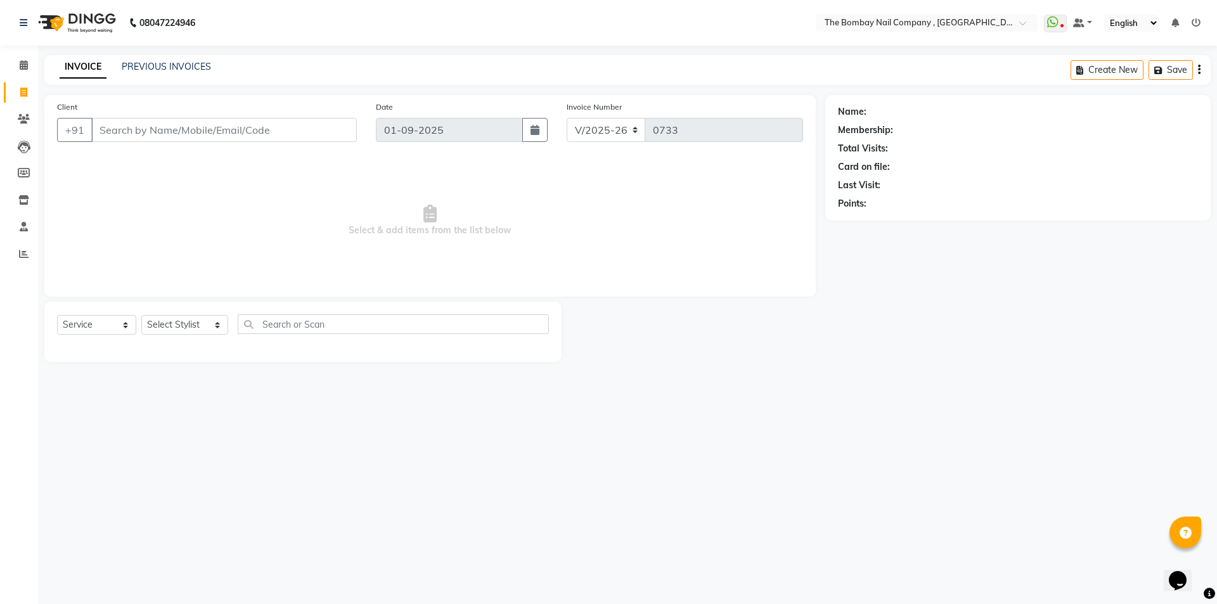
click at [269, 131] on input "Client" at bounding box center [224, 130] width 266 height 24
click at [143, 157] on ngb-highlight "98******51" at bounding box center [165, 159] width 52 height 13
type input "98******51"
click at [208, 326] on select "Select Stylist BNC Ahmedabad Harsh Kalyani Krishna Zala Maulika Parth Soni Rake…" at bounding box center [184, 325] width 87 height 20
select select "89334"
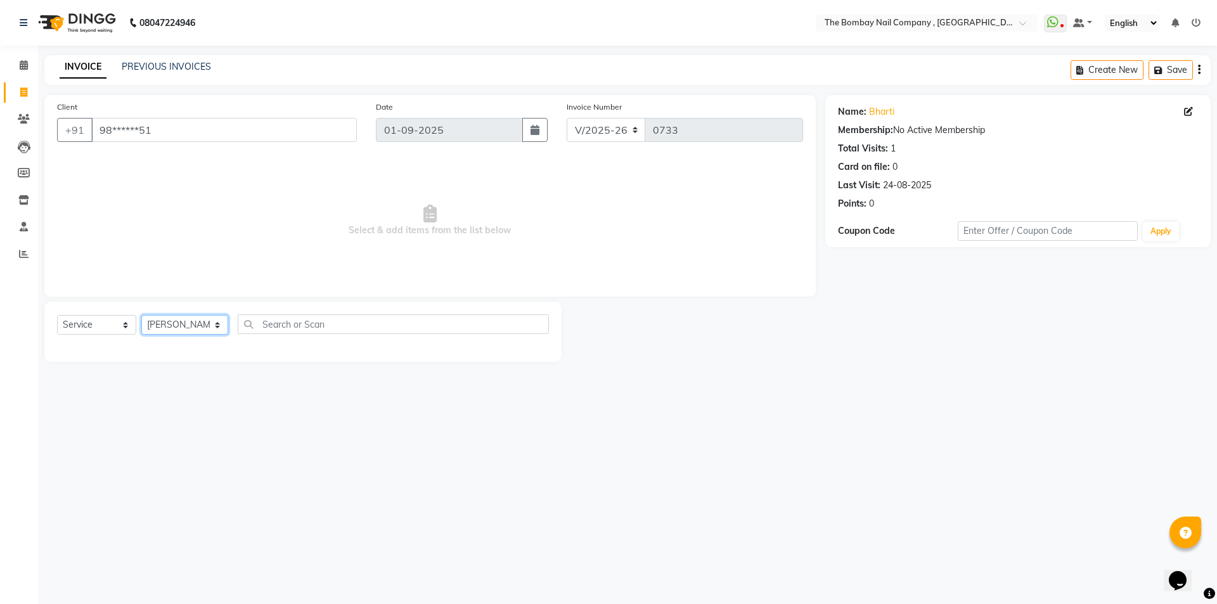
click at [141, 315] on select "Select Stylist BNC Ahmedabad Harsh Kalyani Krishna Zala Maulika Parth Soni Rake…" at bounding box center [184, 325] width 87 height 20
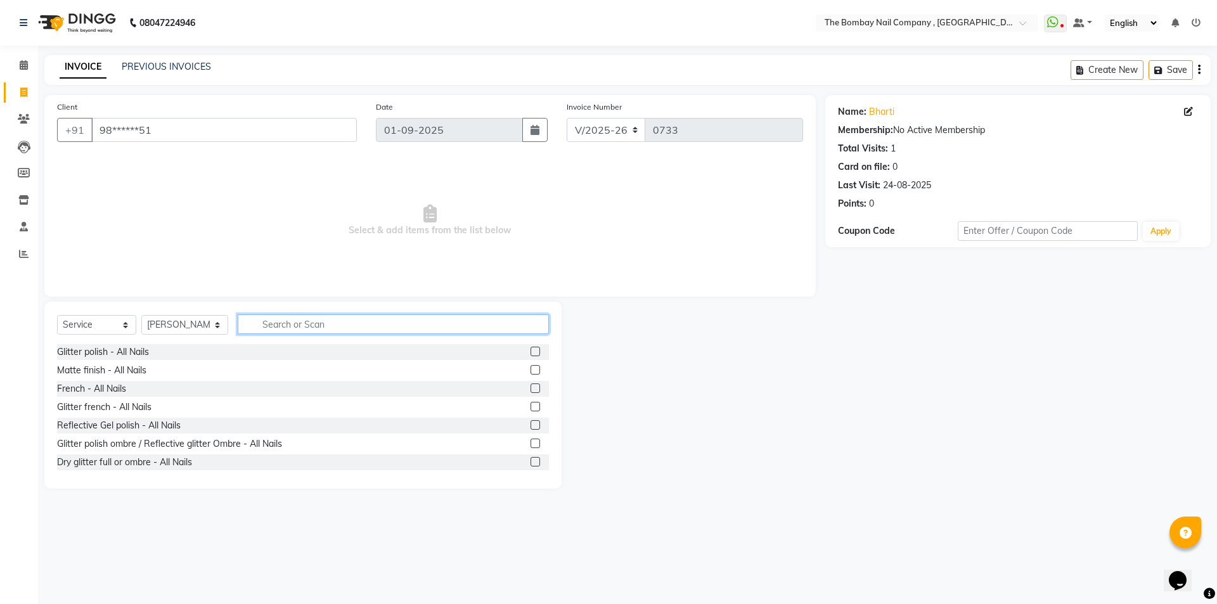
click at [354, 322] on input "text" at bounding box center [394, 324] width 312 height 20
type input "rem"
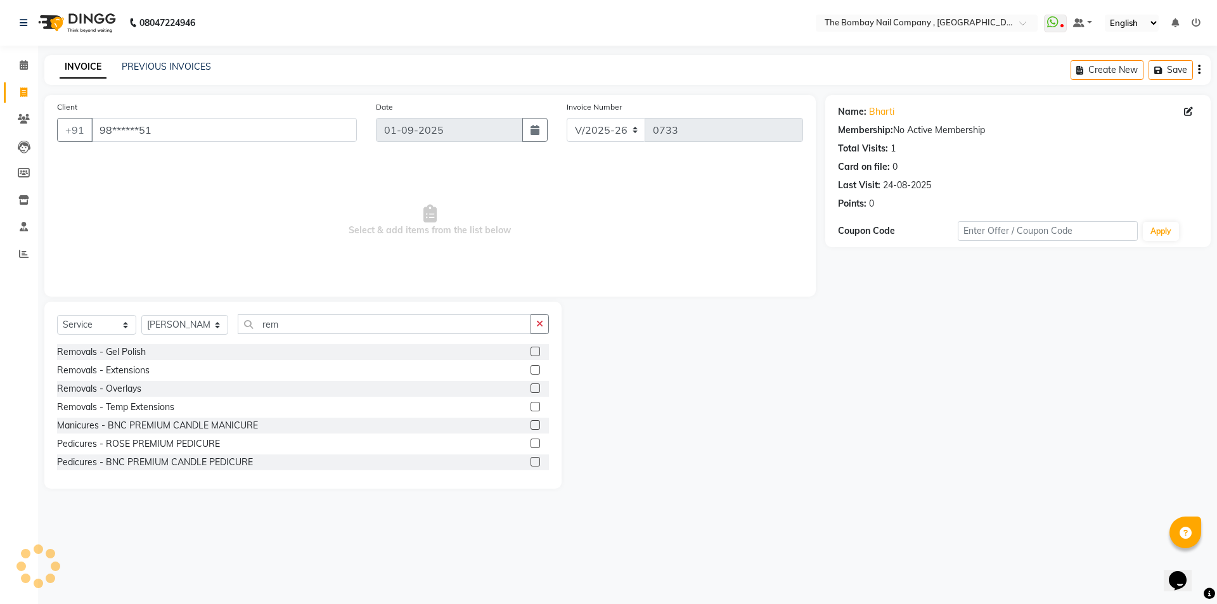
click at [530, 386] on label at bounding box center [535, 388] width 10 height 10
click at [530, 386] on input "checkbox" at bounding box center [534, 389] width 8 height 8
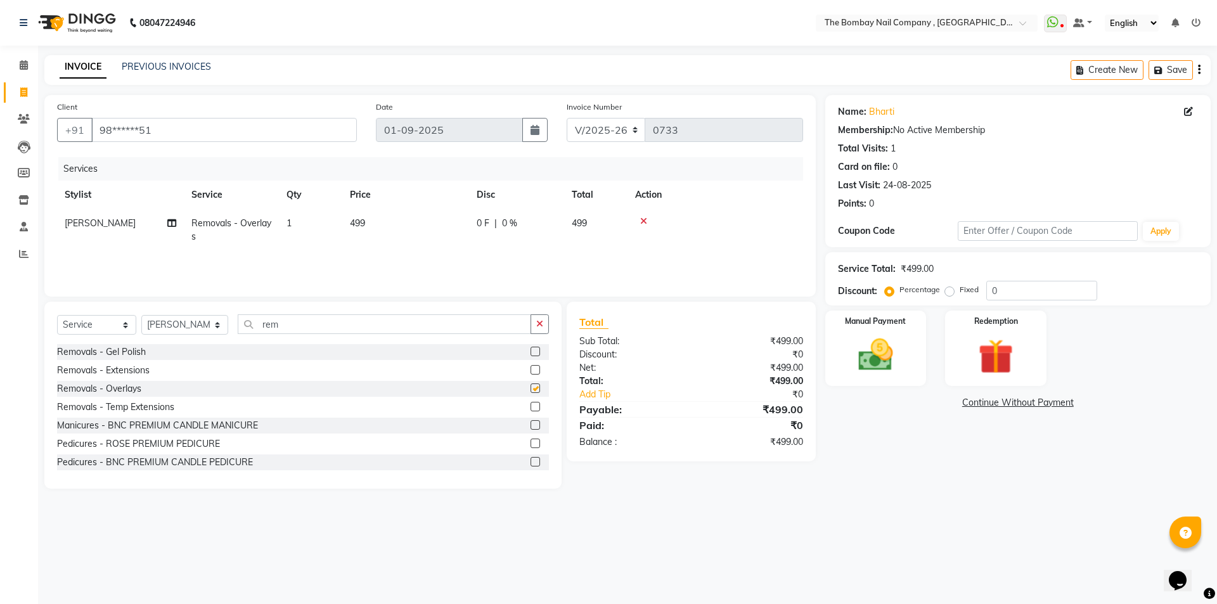
checkbox input "false"
click at [876, 338] on img at bounding box center [875, 355] width 59 height 42
click at [1007, 402] on span "CASH" at bounding box center [1009, 403] width 27 height 15
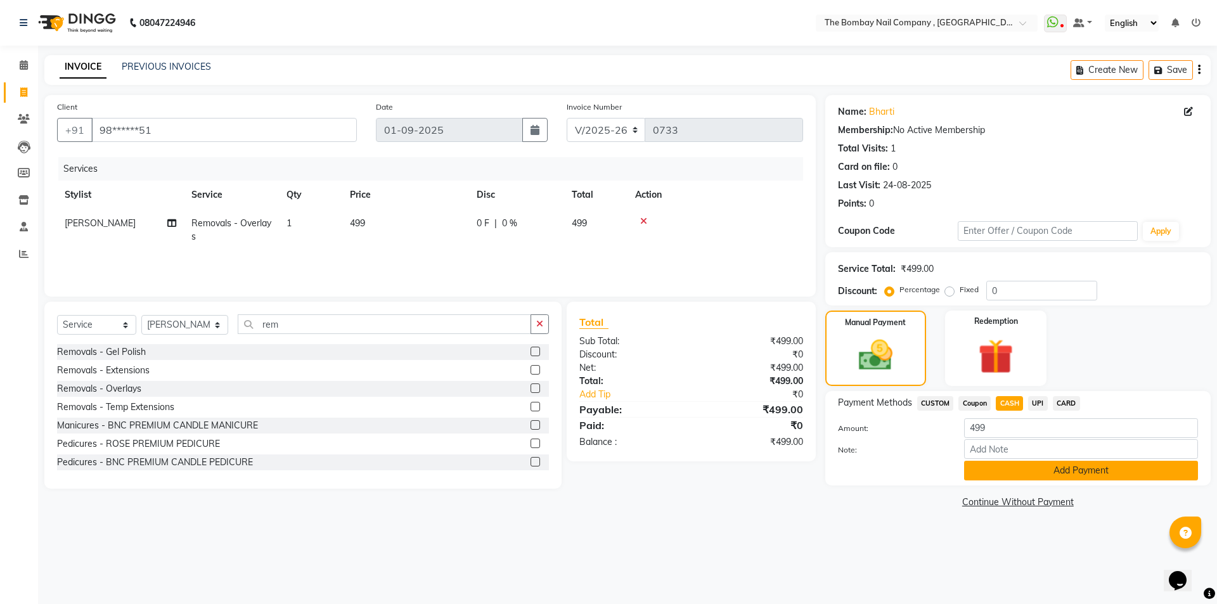
click at [1108, 472] on button "Add Payment" at bounding box center [1081, 471] width 234 height 20
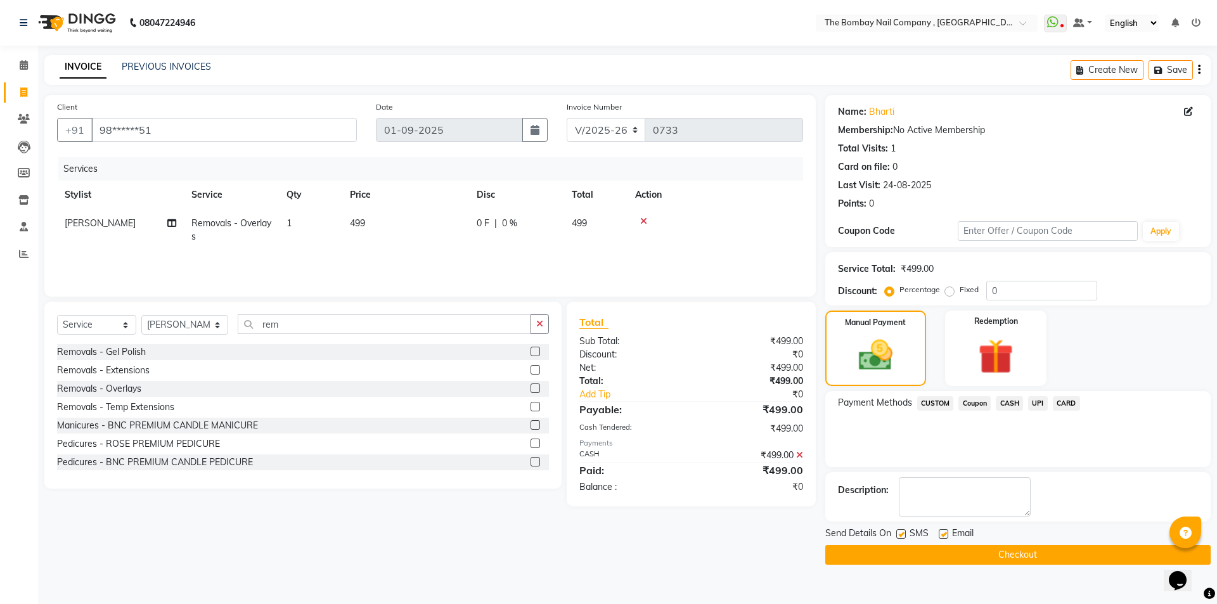
click at [1036, 547] on button "Checkout" at bounding box center [1017, 555] width 385 height 20
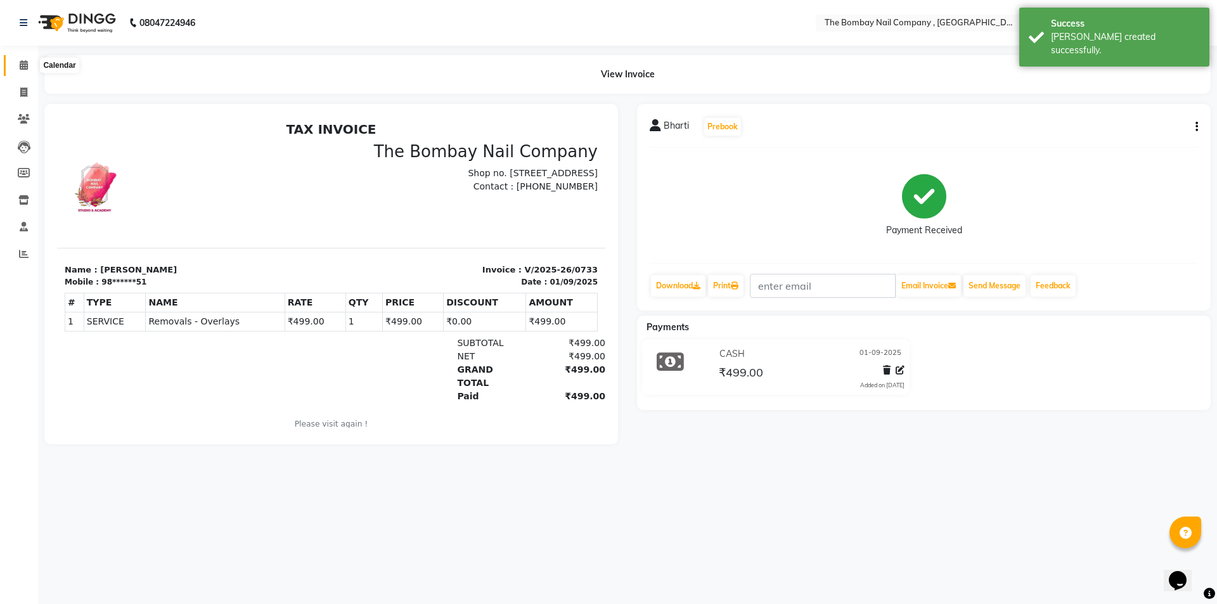
click at [22, 66] on icon at bounding box center [24, 65] width 8 height 10
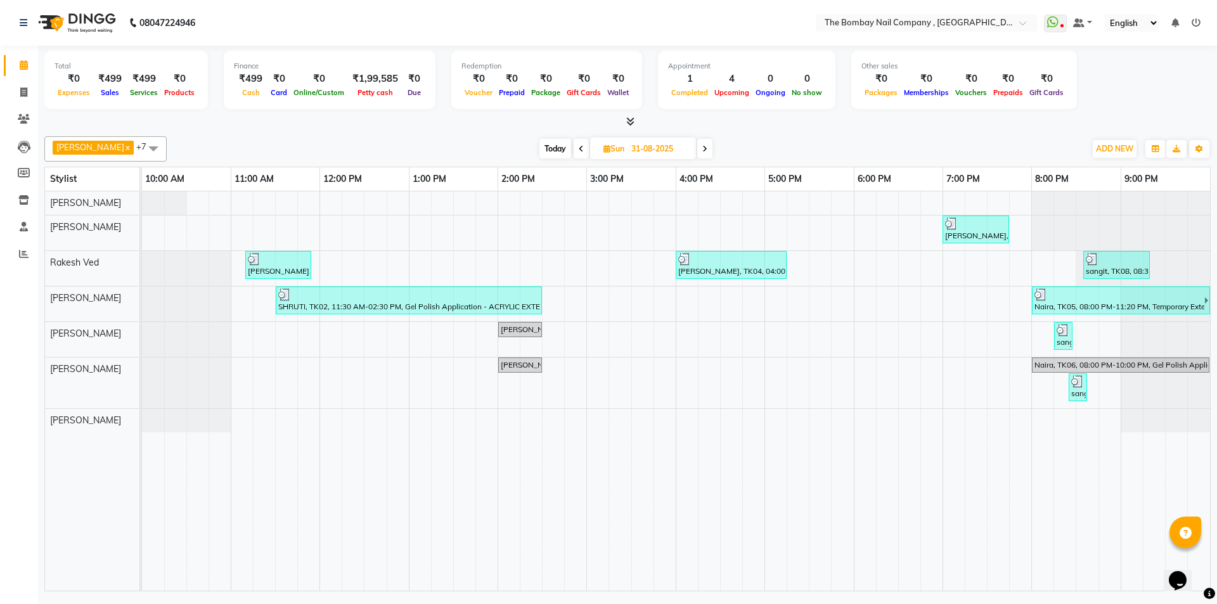
click at [544, 144] on span "Today" at bounding box center [555, 149] width 32 height 20
type input "01-09-2025"
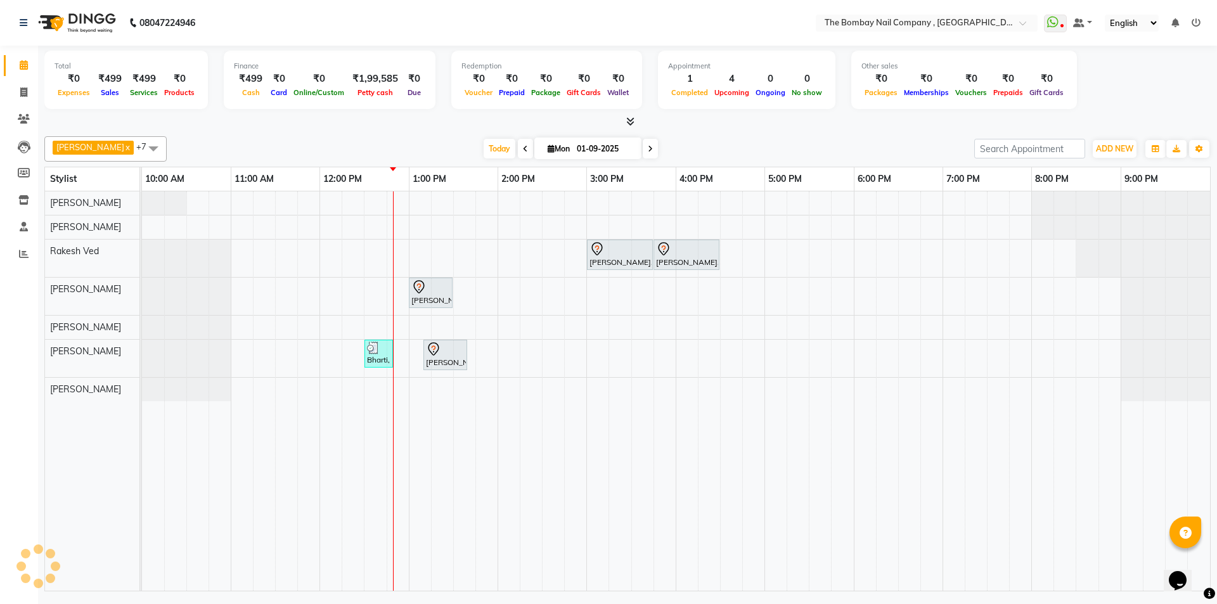
click at [141, 144] on span at bounding box center [153, 148] width 25 height 24
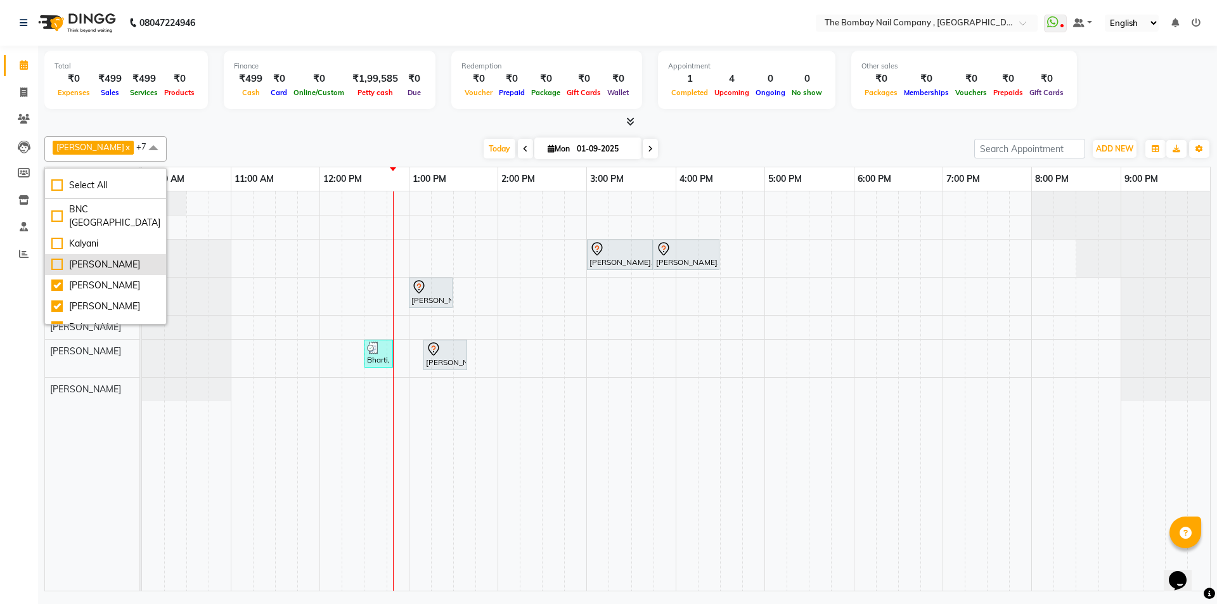
click at [97, 266] on div "[PERSON_NAME]" at bounding box center [105, 264] width 108 height 13
checkbox input "true"
click at [79, 461] on div "Maulika Parth Soni Rakesh Ved Roy Sumitra Sagar Das sangita Krishna Zala" at bounding box center [97, 390] width 104 height 399
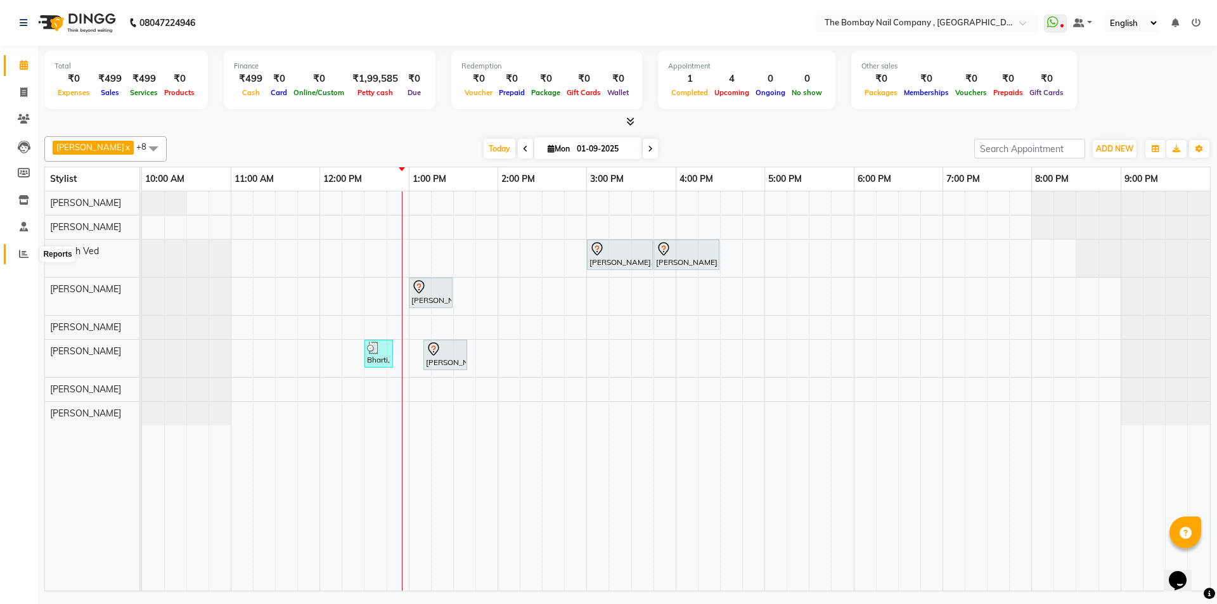
click at [28, 252] on icon at bounding box center [24, 254] width 10 height 10
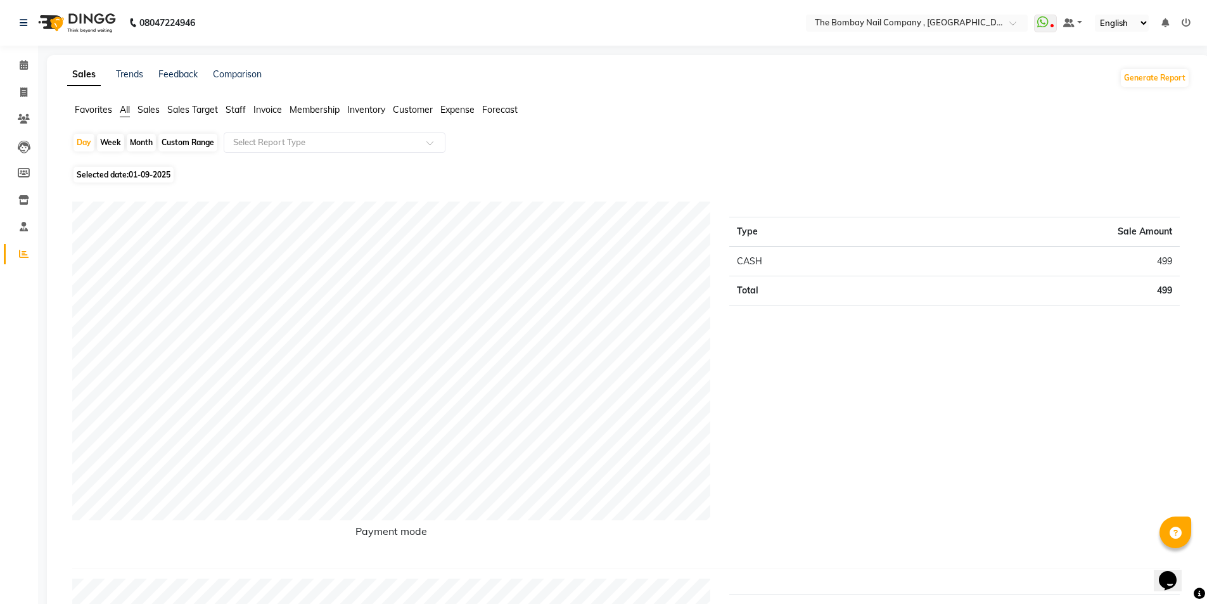
click at [136, 143] on div "Month" at bounding box center [141, 143] width 29 height 18
select select "9"
select select "2025"
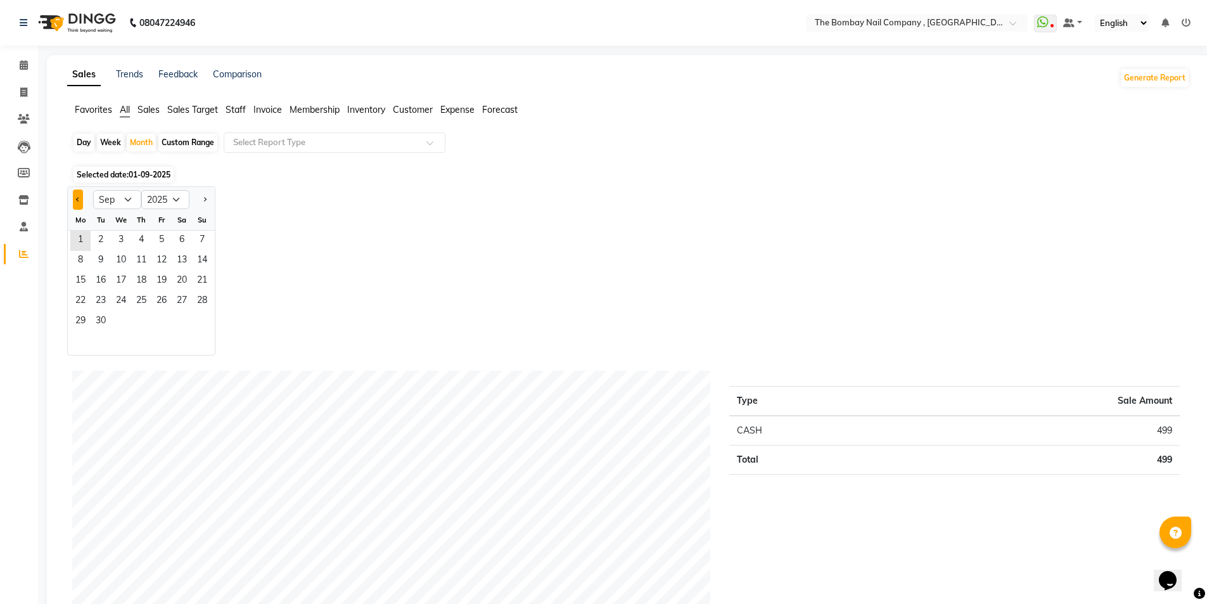
click at [79, 200] on span "Previous month" at bounding box center [78, 198] width 4 height 4
select select "8"
click at [193, 319] on span "31" at bounding box center [202, 322] width 20 height 20
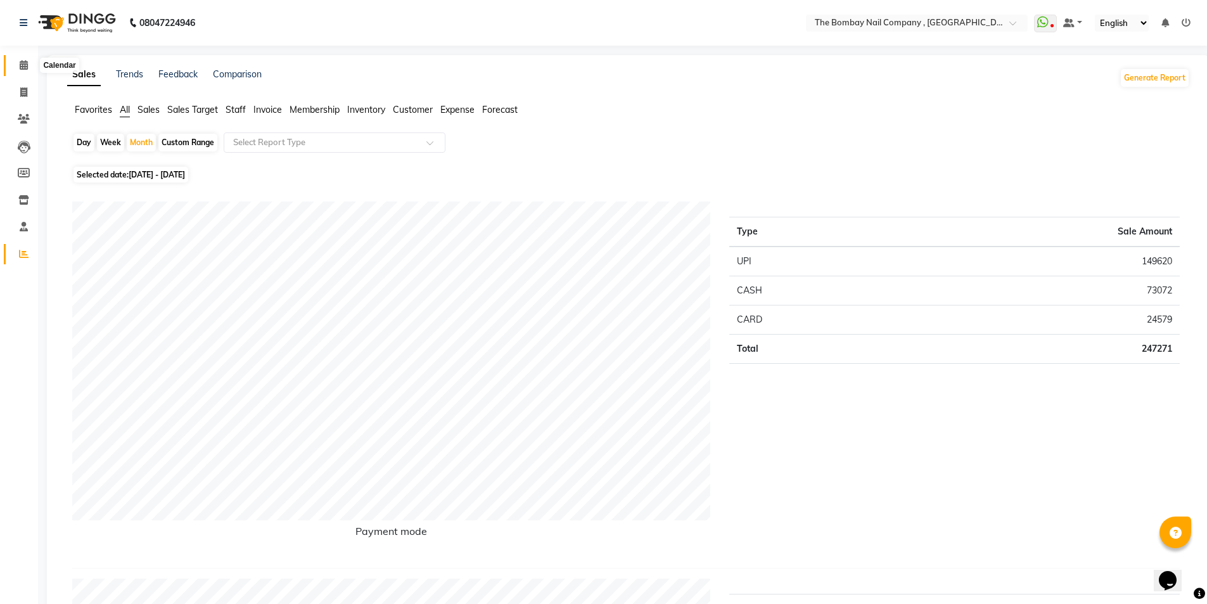
click at [28, 62] on icon at bounding box center [24, 65] width 8 height 10
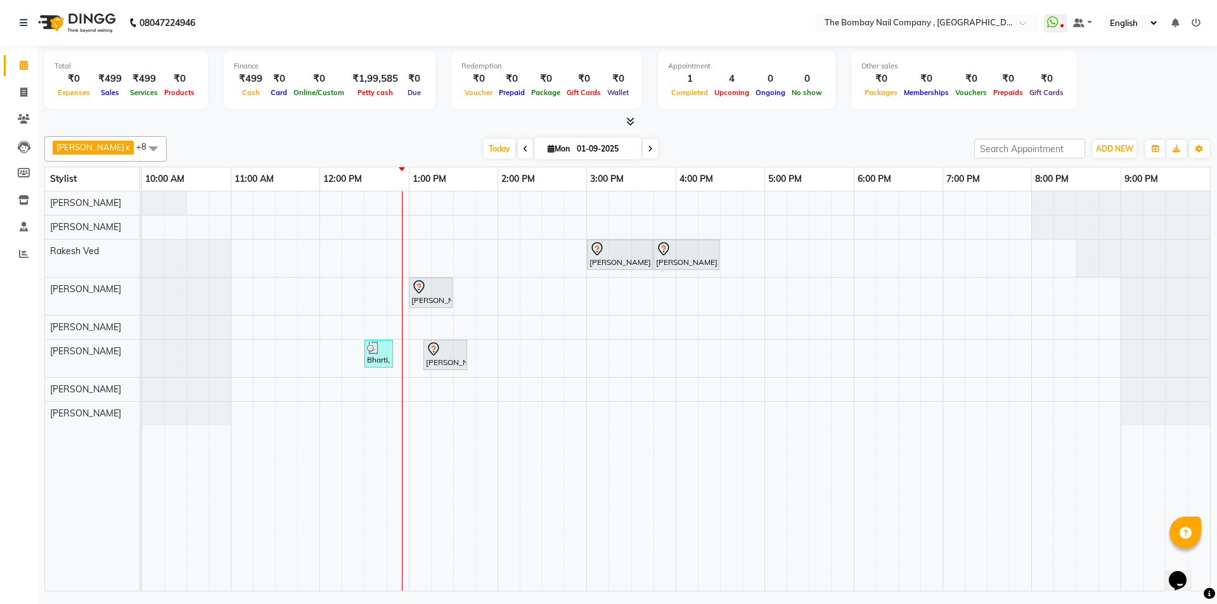
click at [523, 149] on icon at bounding box center [525, 149] width 5 height 8
type input "31-08-2025"
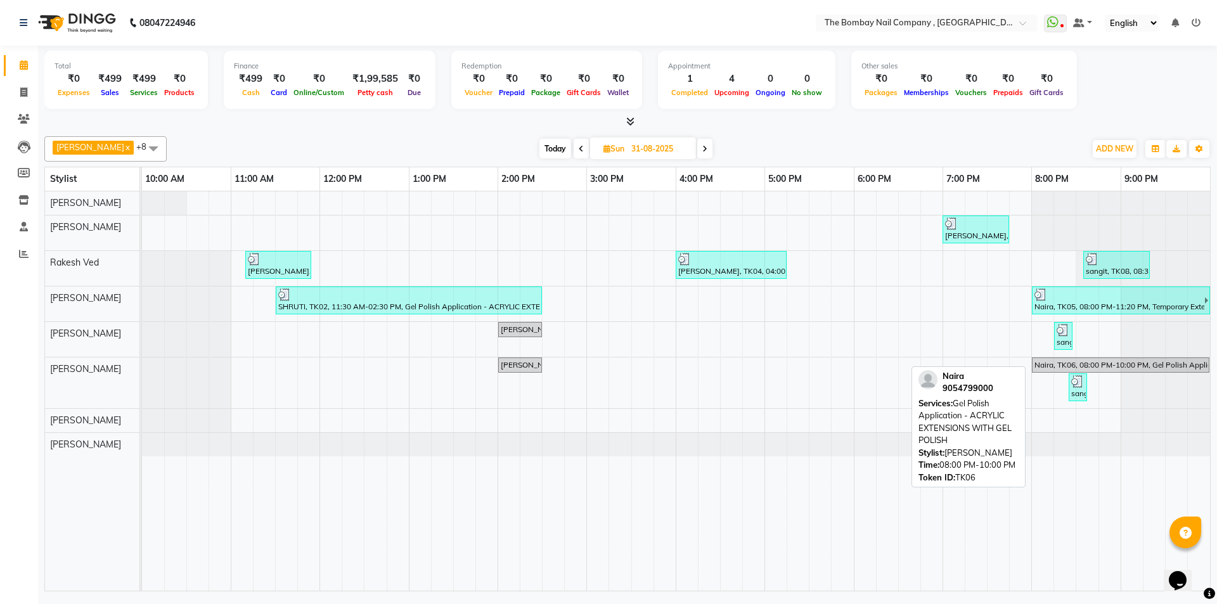
click at [1093, 360] on div "Naira, TK06, 08:00 PM-10:00 PM, Gel Polish Application - ACRYLIC EXTENSIONS WIT…" at bounding box center [1120, 364] width 175 height 11
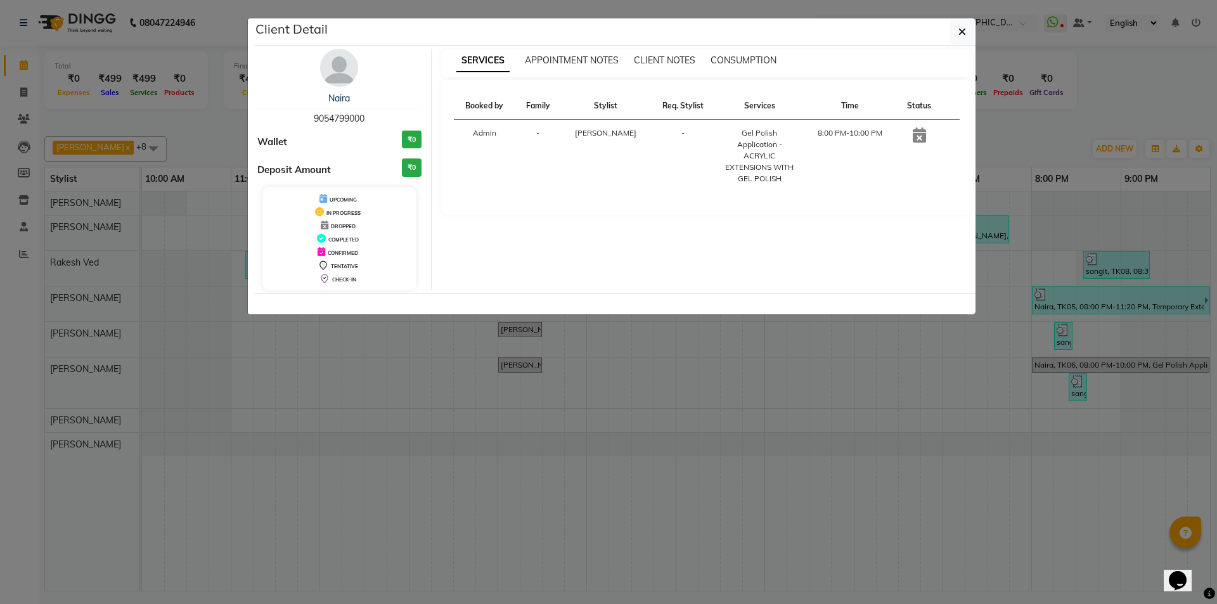
click at [1091, 143] on ngb-modal-window "Client Detail Naira 9054799000 Wallet ₹0 Deposit Amount ₹0 UPCOMING IN PROGRESS…" at bounding box center [608, 302] width 1217 height 604
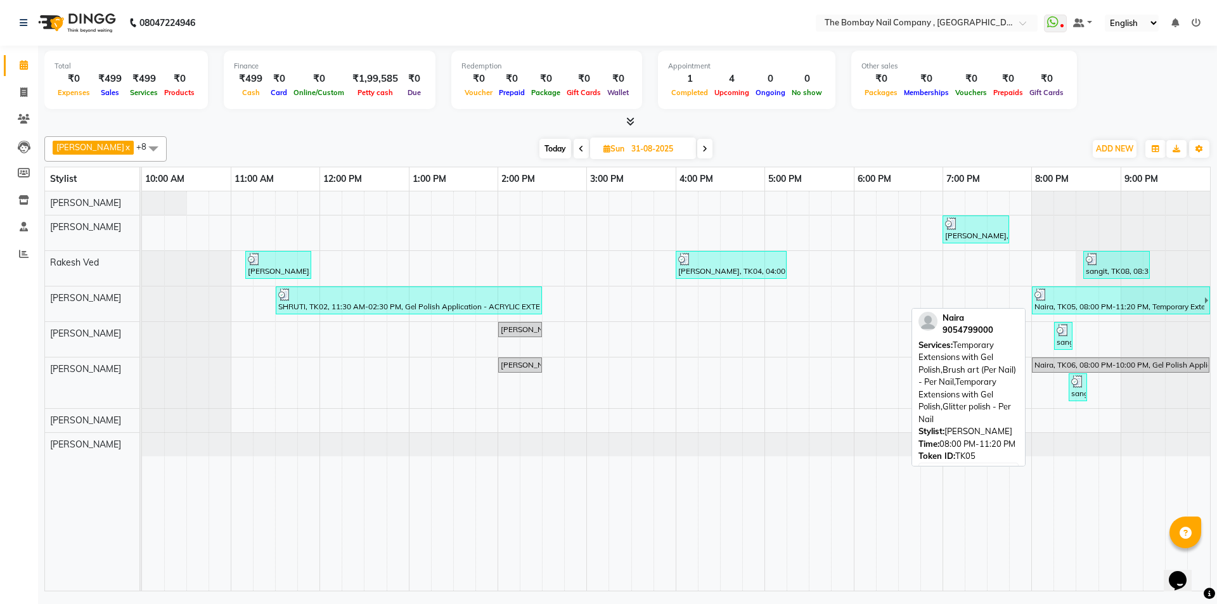
click at [1077, 308] on div "Naira, TK05, 08:00 PM-11:20 PM, Temporary Extensions with Gel Polish,Brush art …" at bounding box center [1118, 300] width 171 height 24
select select "3"
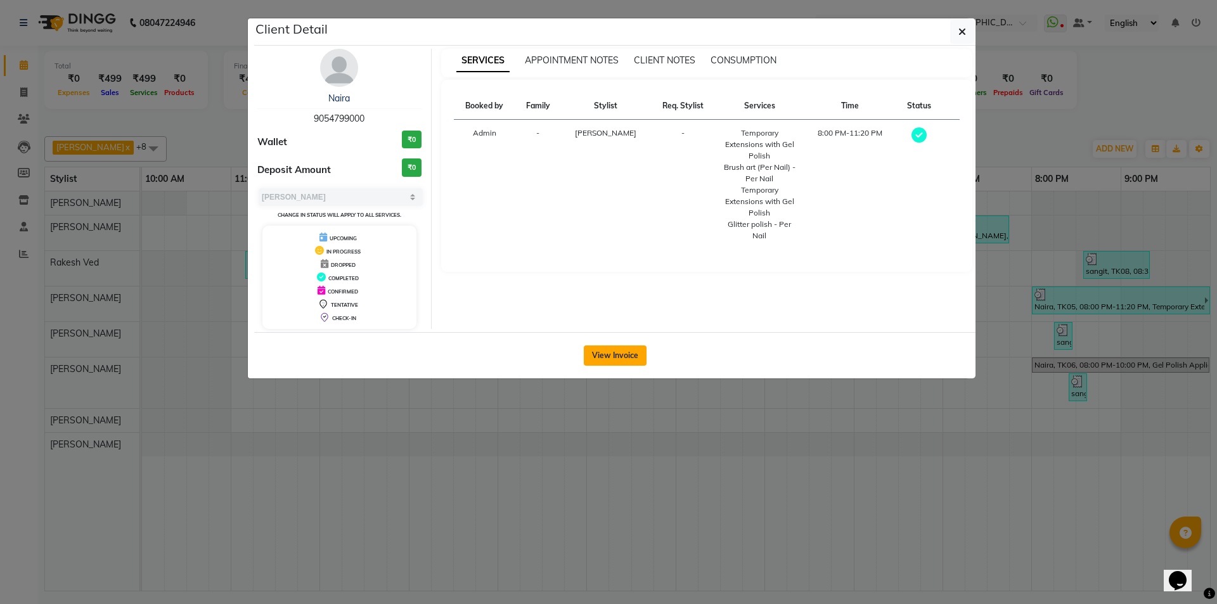
click at [617, 347] on button "View Invoice" at bounding box center [615, 355] width 63 height 20
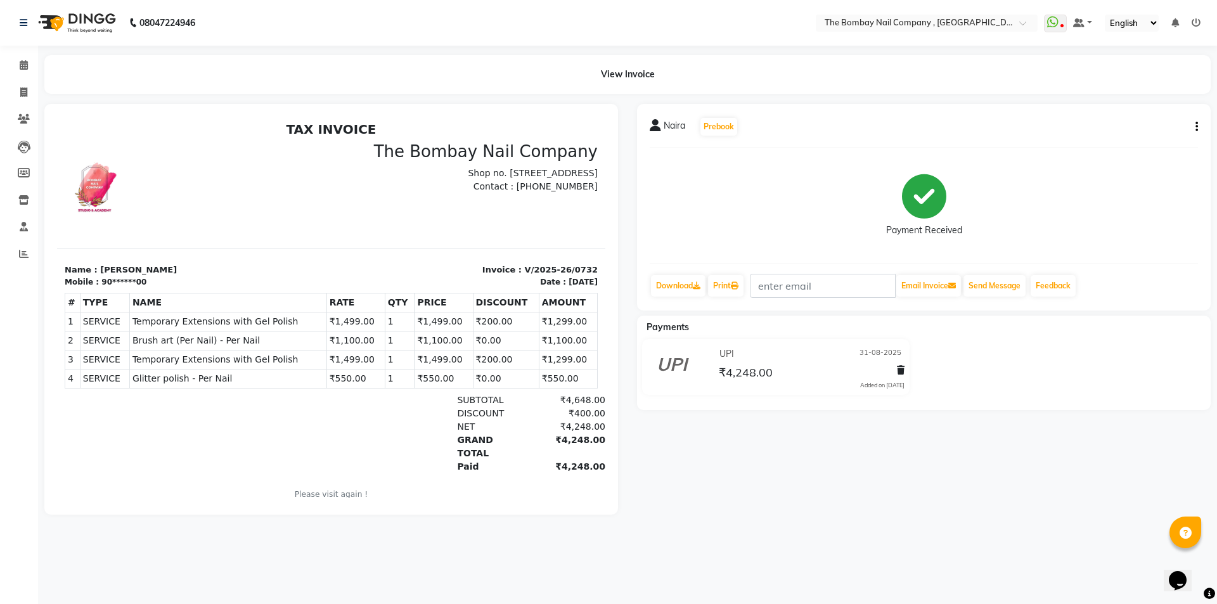
click at [100, 375] on td "SERVICE" at bounding box center [104, 378] width 49 height 19
click at [122, 357] on td "SERVICE" at bounding box center [104, 359] width 49 height 19
click at [1196, 127] on icon "button" at bounding box center [1196, 127] width 3 height 1
click at [1141, 133] on div "Edit Invoice" at bounding box center [1133, 135] width 87 height 16
select select "service"
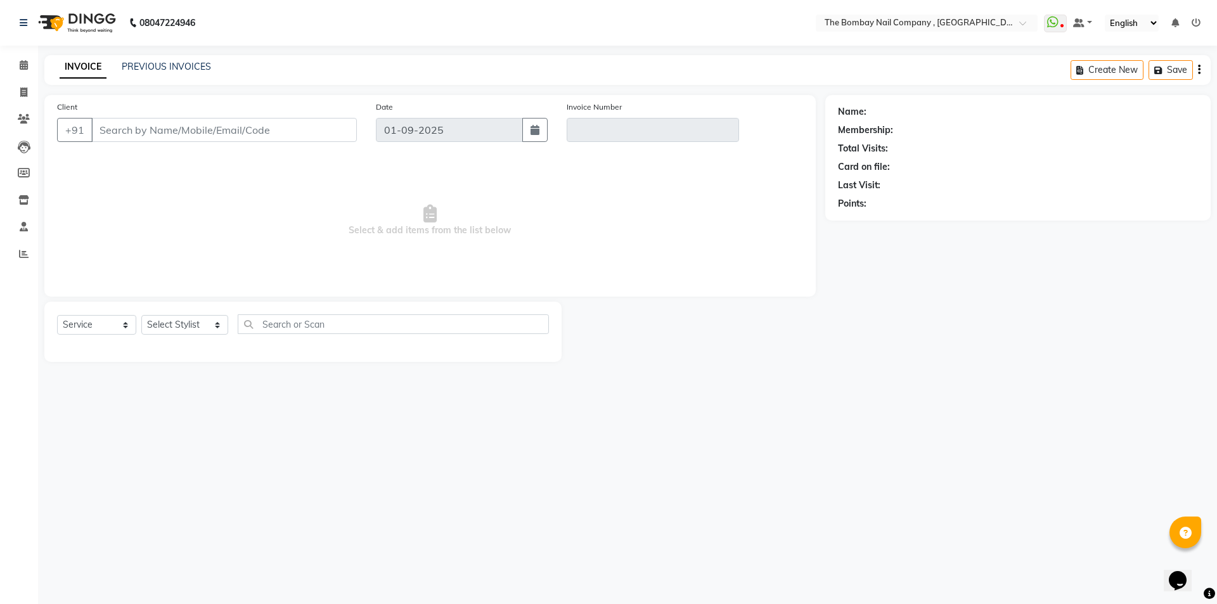
type input "90******00"
type input "V/2025-26/0732"
type input "31-08-2025"
select select "select"
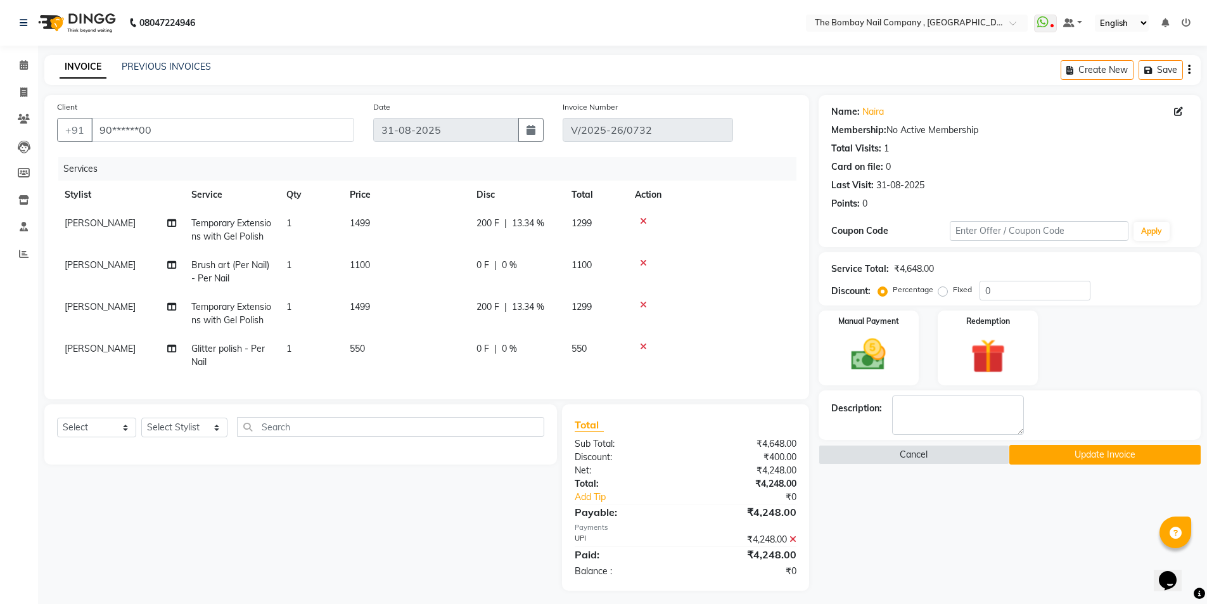
click at [77, 308] on span "[PERSON_NAME]" at bounding box center [100, 306] width 71 height 11
select select "81634"
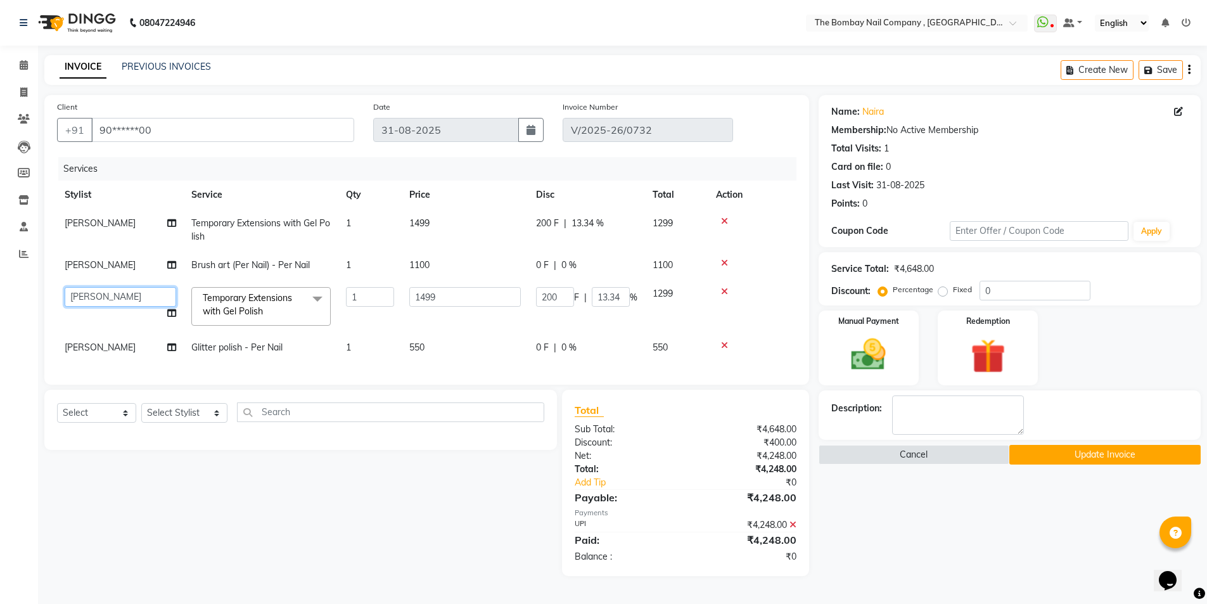
click at [112, 293] on select "BNC Ahmedabad Harsh Kalyani Krishna Zala Maulika Parth Soni Rakesh Ved Roy Saga…" at bounding box center [121, 297] width 112 height 20
select select "89334"
click at [86, 345] on td "[PERSON_NAME]" at bounding box center [120, 347] width 127 height 29
select select "81634"
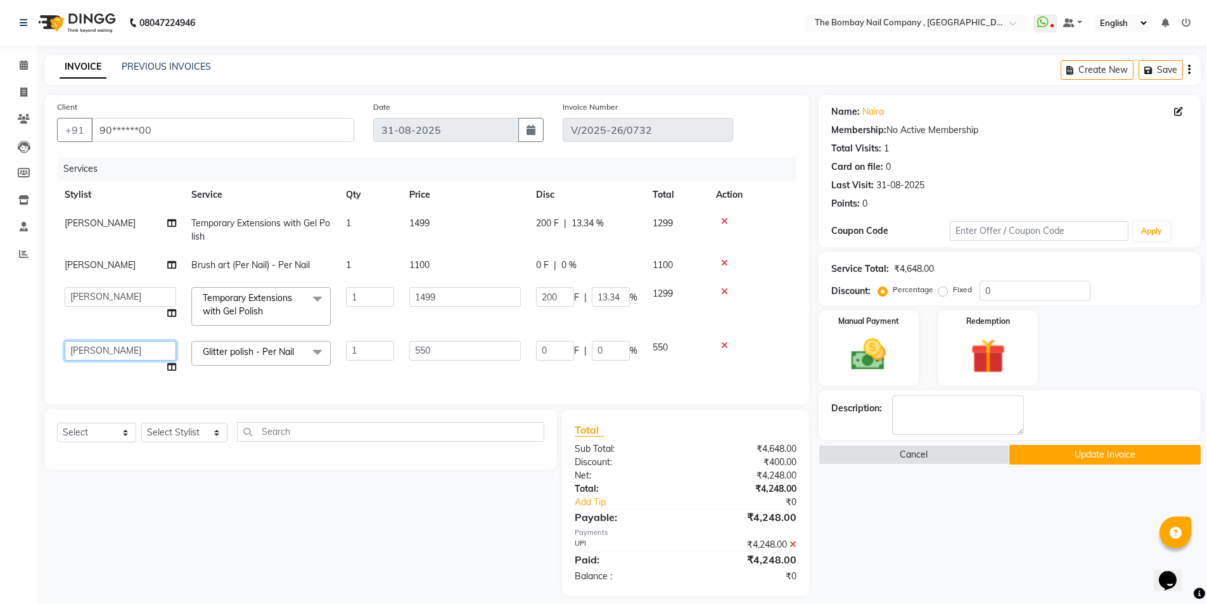
click at [108, 354] on select "BNC Ahmedabad Harsh Kalyani Krishna Zala Maulika Parth Soni Rakesh Ved Roy Saga…" at bounding box center [121, 351] width 112 height 20
select select "89334"
click at [1080, 457] on button "Update Invoice" at bounding box center [1105, 455] width 191 height 20
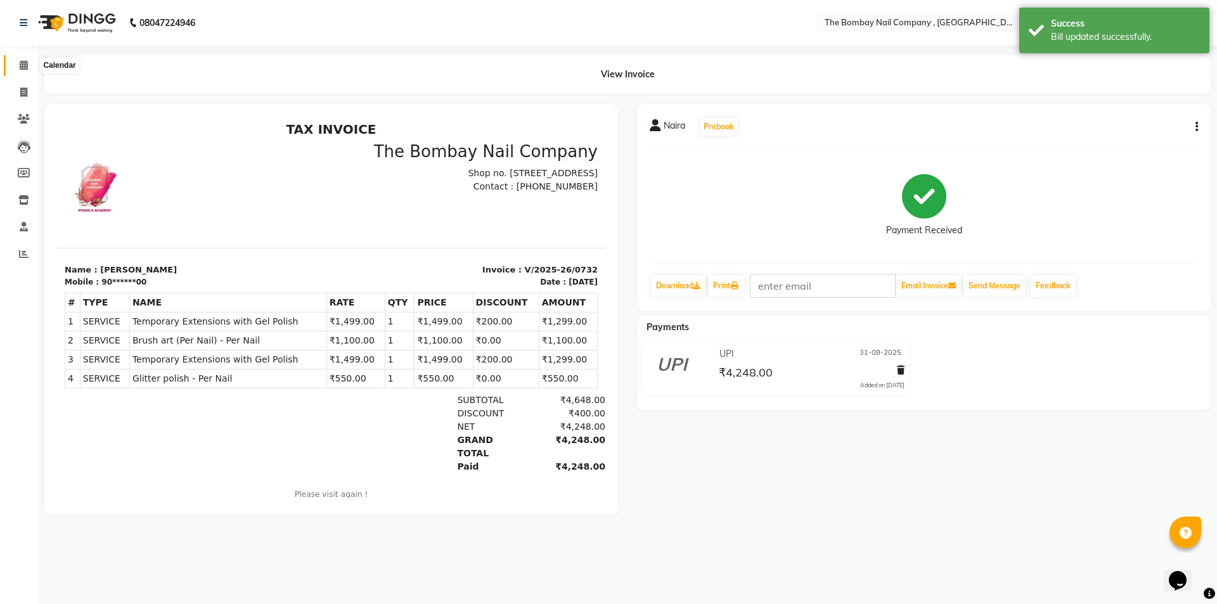
click at [17, 69] on span at bounding box center [24, 65] width 22 height 15
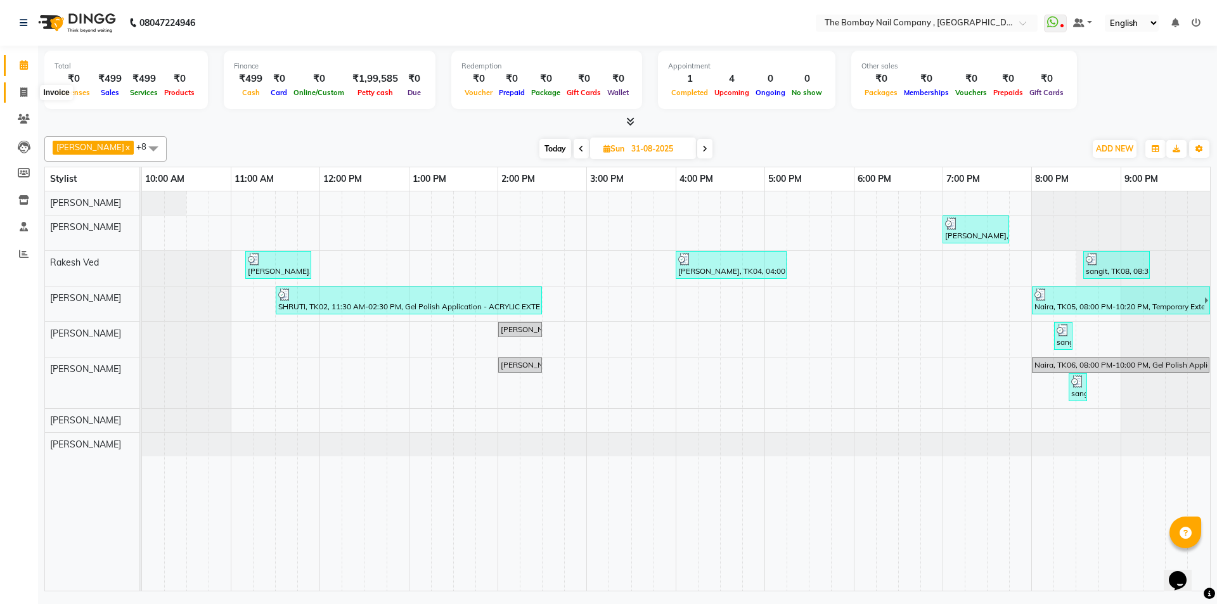
click at [14, 88] on span at bounding box center [24, 93] width 22 height 15
select select "7684"
select select "service"
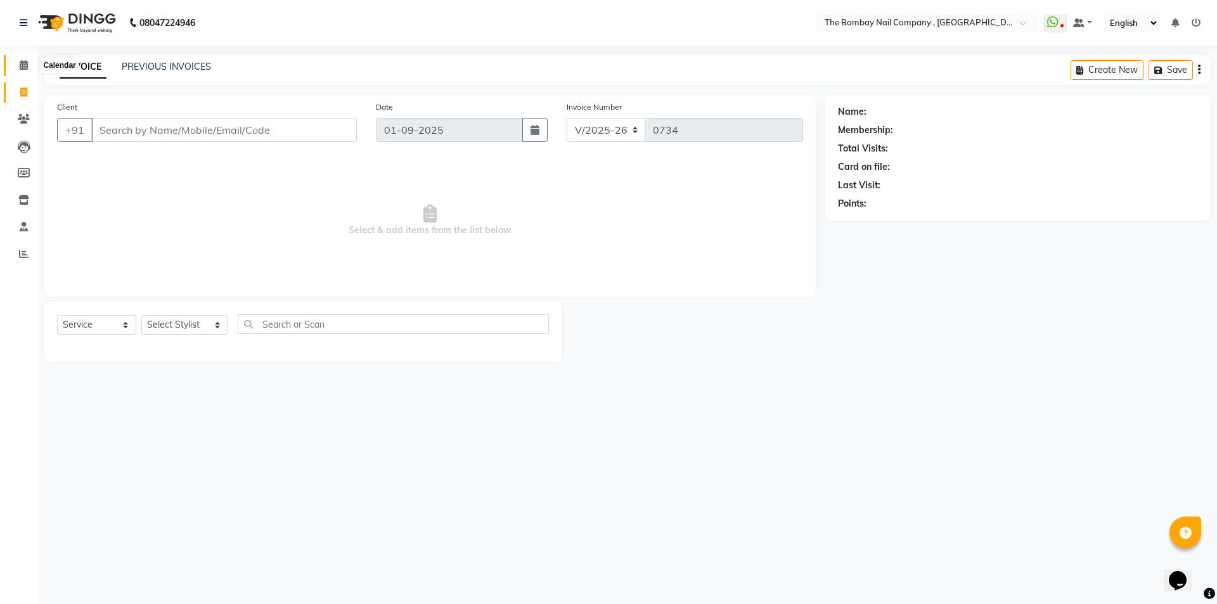
click at [27, 60] on span at bounding box center [24, 65] width 22 height 15
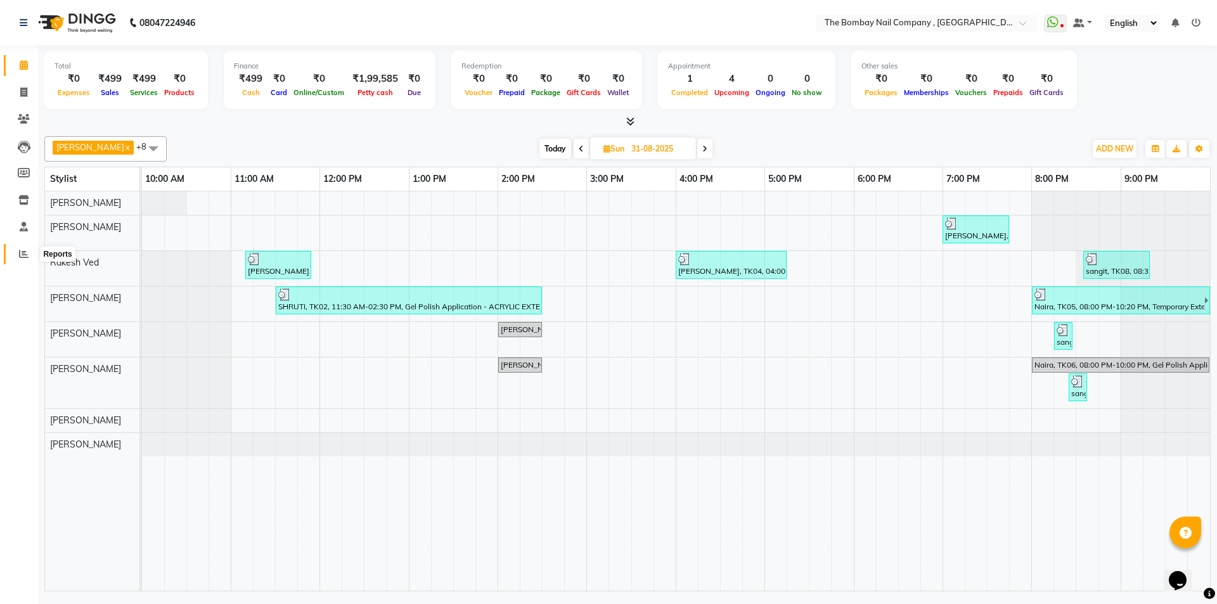
click at [29, 258] on span at bounding box center [24, 254] width 22 height 15
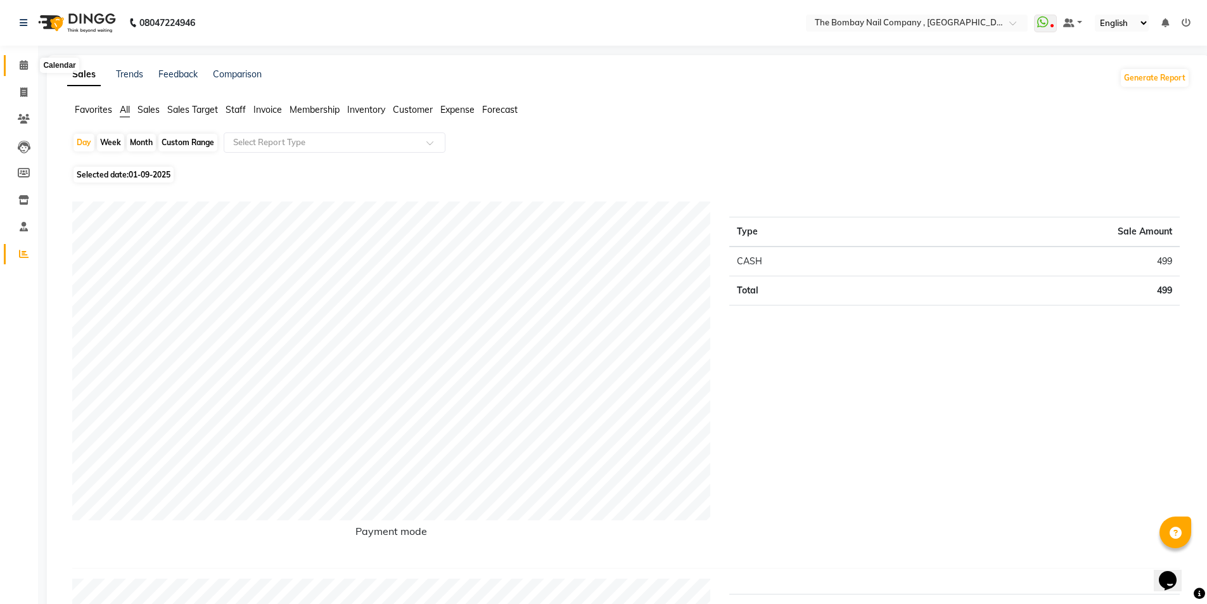
click at [22, 64] on icon at bounding box center [24, 65] width 8 height 10
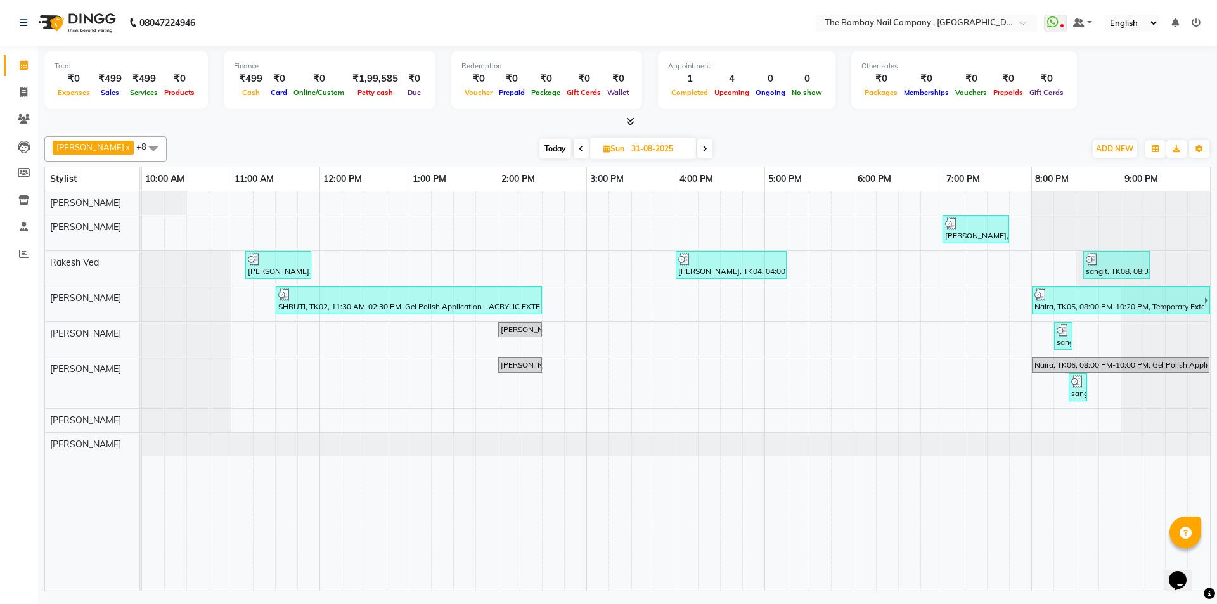
click at [543, 147] on span "Today" at bounding box center [555, 149] width 32 height 20
type input "01-09-2025"
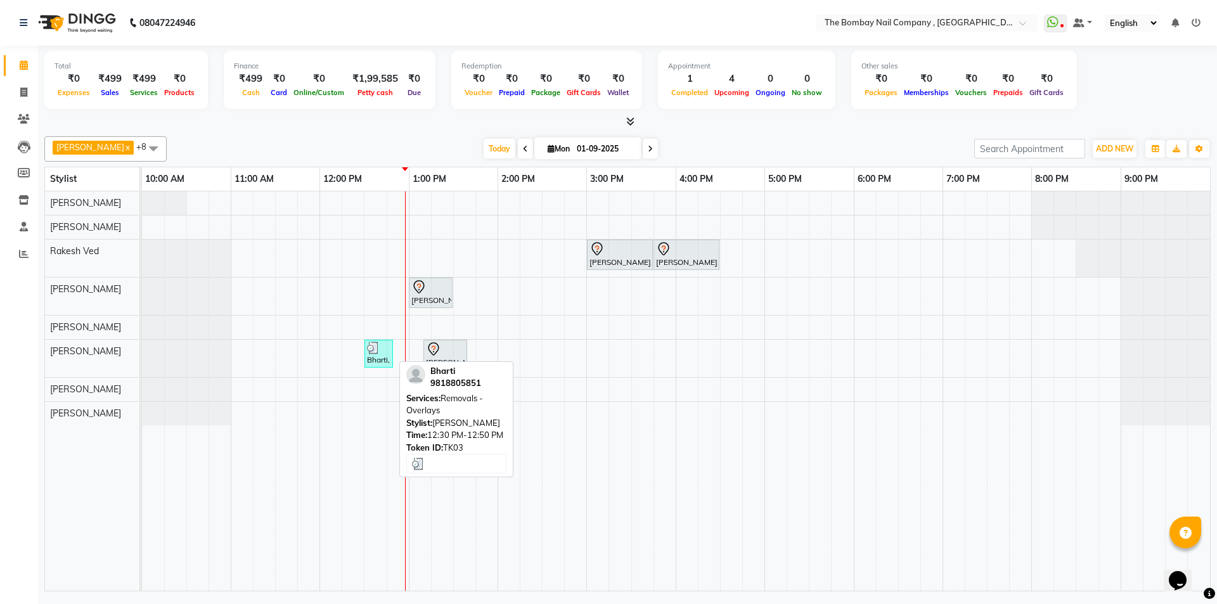
click at [366, 352] on div "Bharti, TK03, 12:30 PM-12:50 PM, Removals - Overlays" at bounding box center [379, 354] width 26 height 24
select select "3"
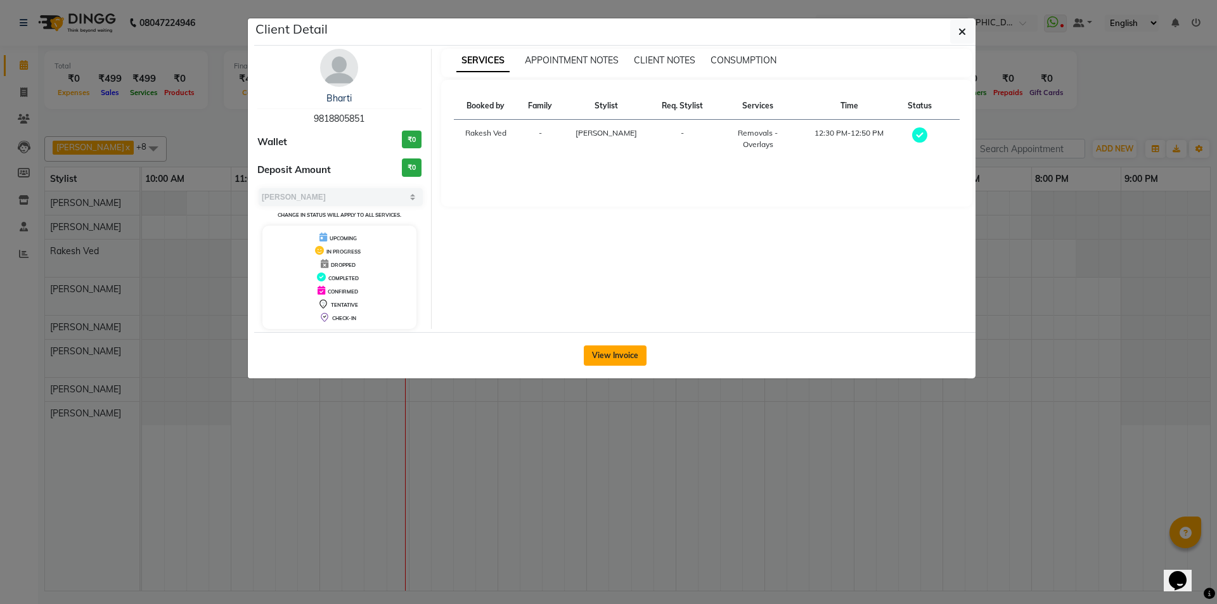
click at [619, 363] on button "View Invoice" at bounding box center [615, 355] width 63 height 20
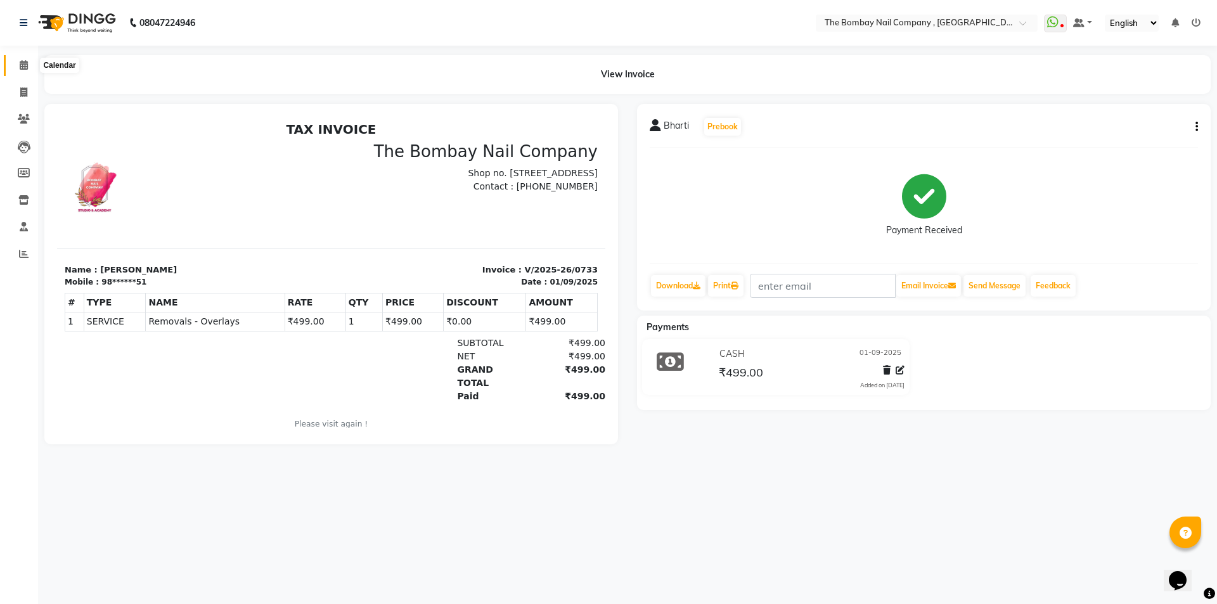
click at [22, 60] on span at bounding box center [24, 65] width 22 height 15
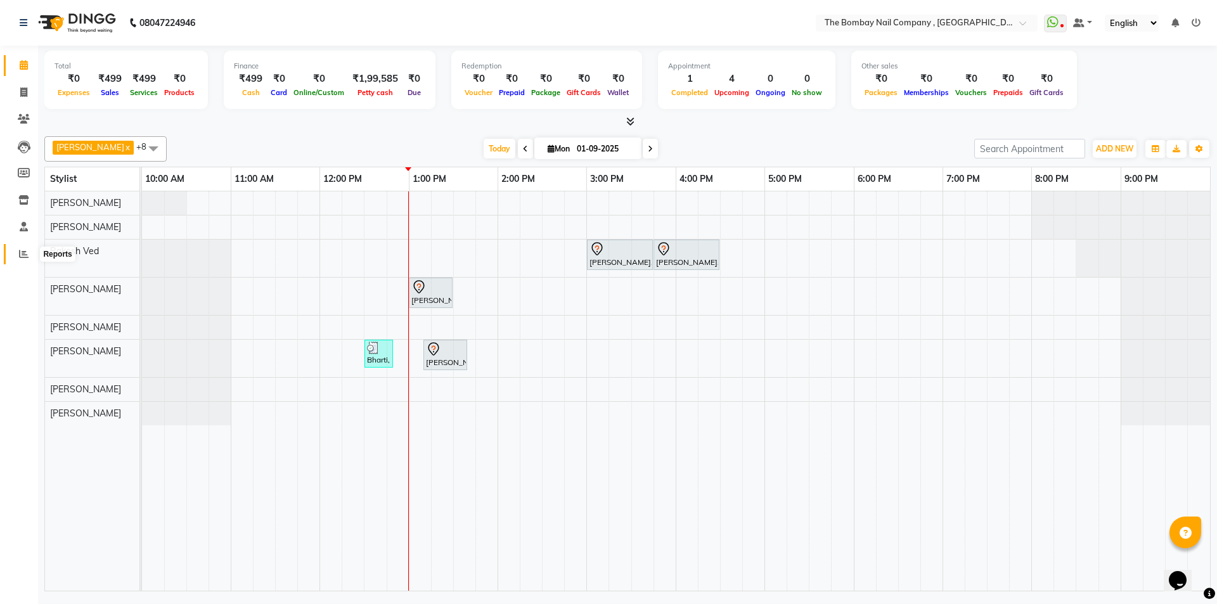
click at [24, 249] on icon at bounding box center [24, 254] width 10 height 10
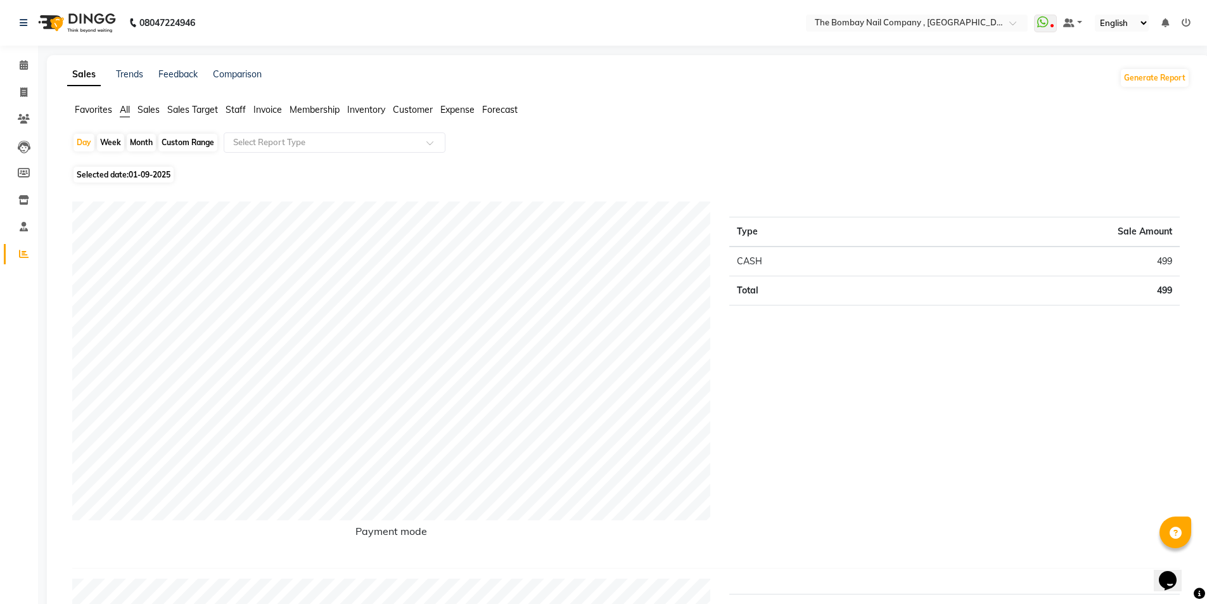
click at [138, 139] on div "Month" at bounding box center [141, 143] width 29 height 18
select select "9"
select select "2025"
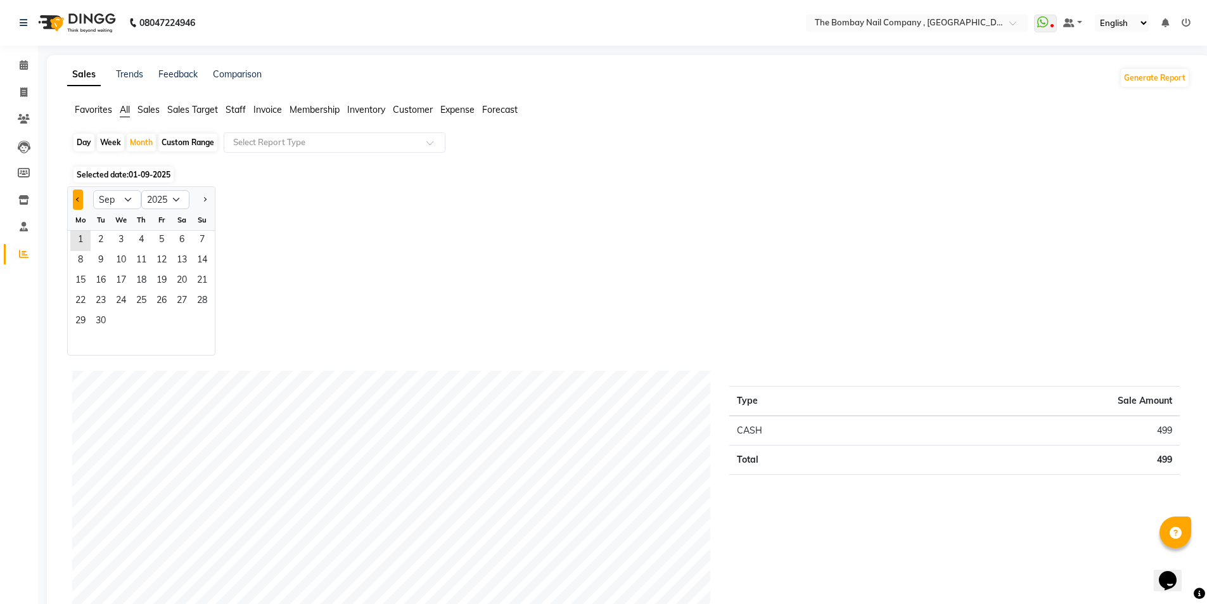
click at [77, 195] on button "Previous month" at bounding box center [78, 199] width 10 height 20
select select "8"
click at [191, 321] on span "30" at bounding box center [182, 322] width 20 height 20
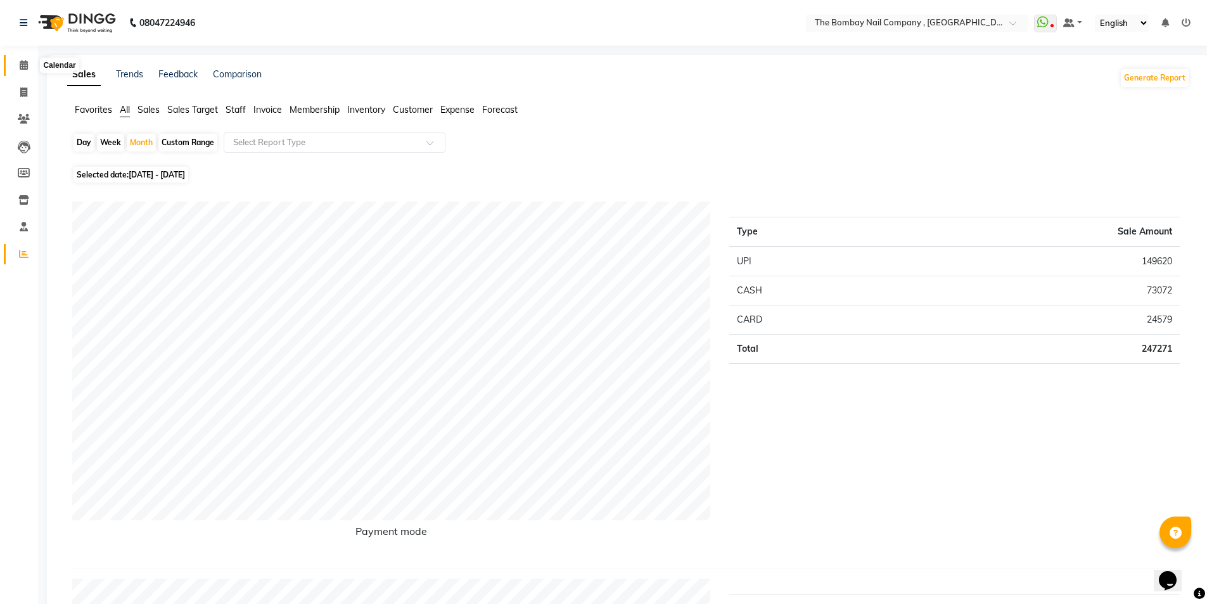
click at [23, 65] on icon at bounding box center [24, 65] width 8 height 10
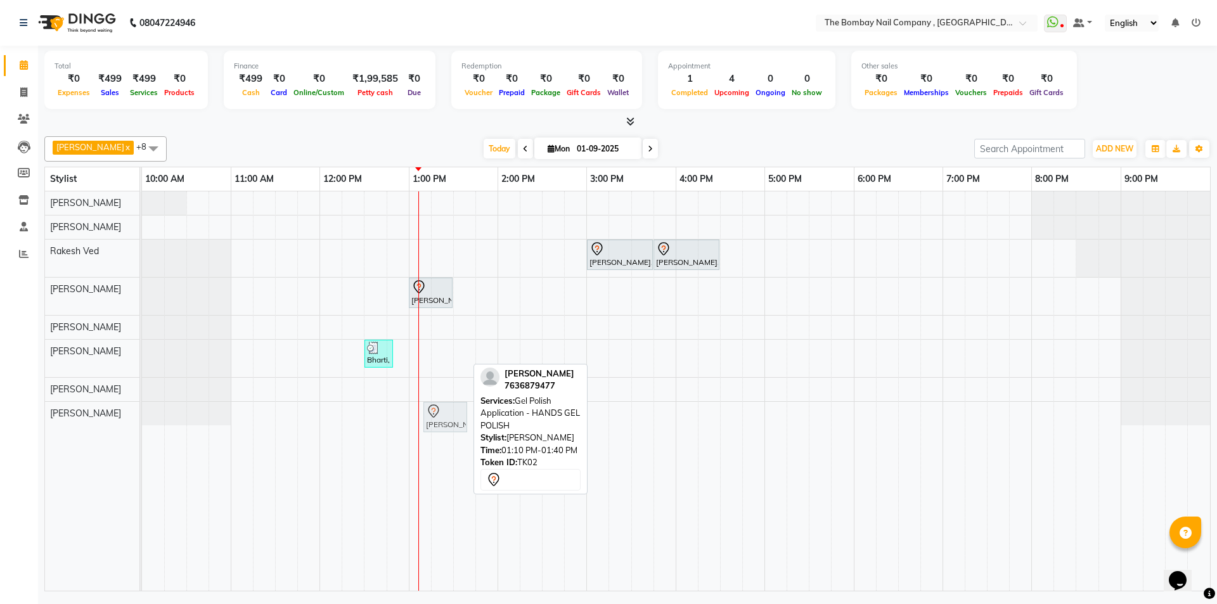
drag, startPoint x: 447, startPoint y: 358, endPoint x: 451, endPoint y: 418, distance: 60.4
click at [451, 418] on tbody "Vaidehi, TK01, 03:00 PM-03:45 PM, Hair Services - SHAMPOO + BLOW DRY Vaidehi, T…" at bounding box center [676, 308] width 1068 height 234
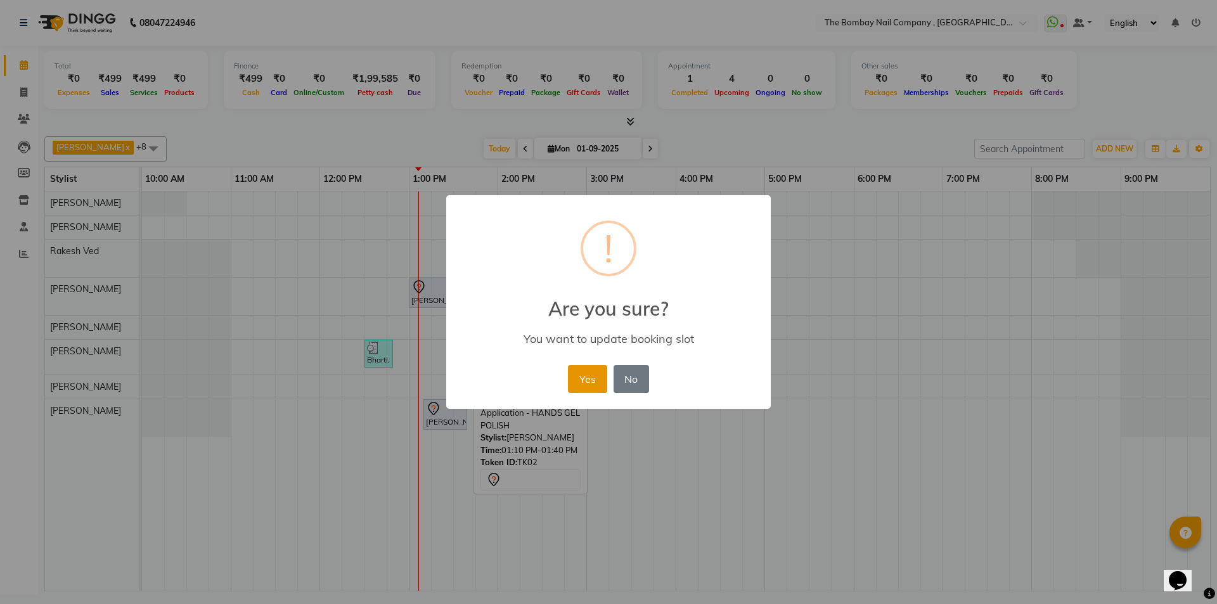
click at [595, 377] on button "Yes" at bounding box center [587, 379] width 39 height 28
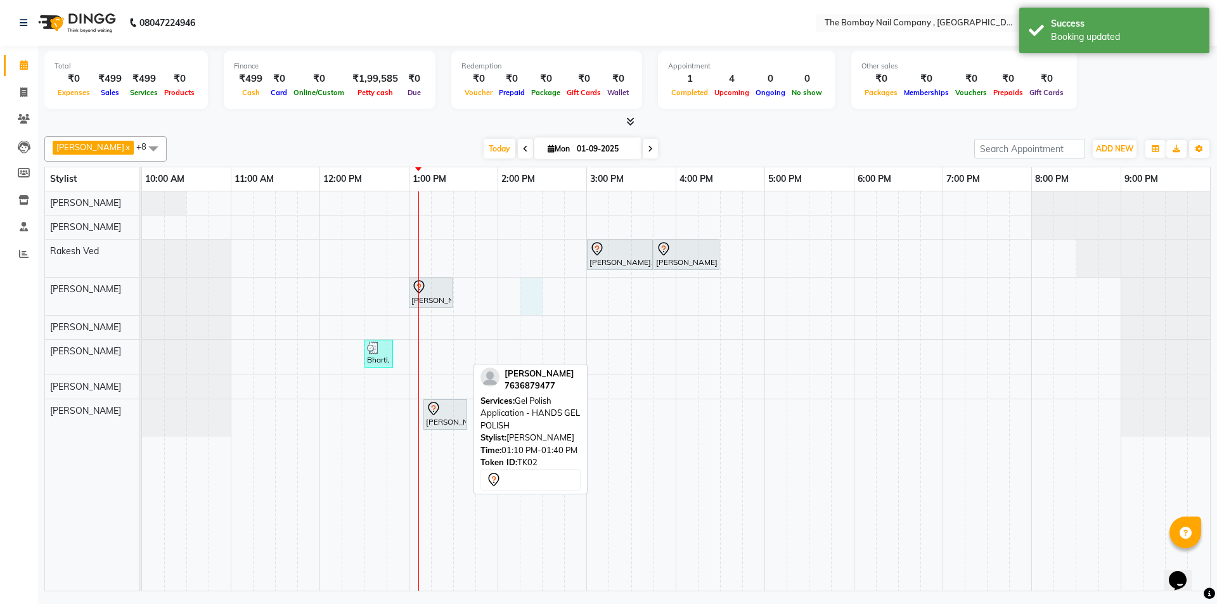
click at [521, 286] on div "Vaidehi, TK01, 03:00 PM-03:45 PM, Hair Services - SHAMPOO + BLOW DRY Vaidehi, T…" at bounding box center [676, 390] width 1068 height 399
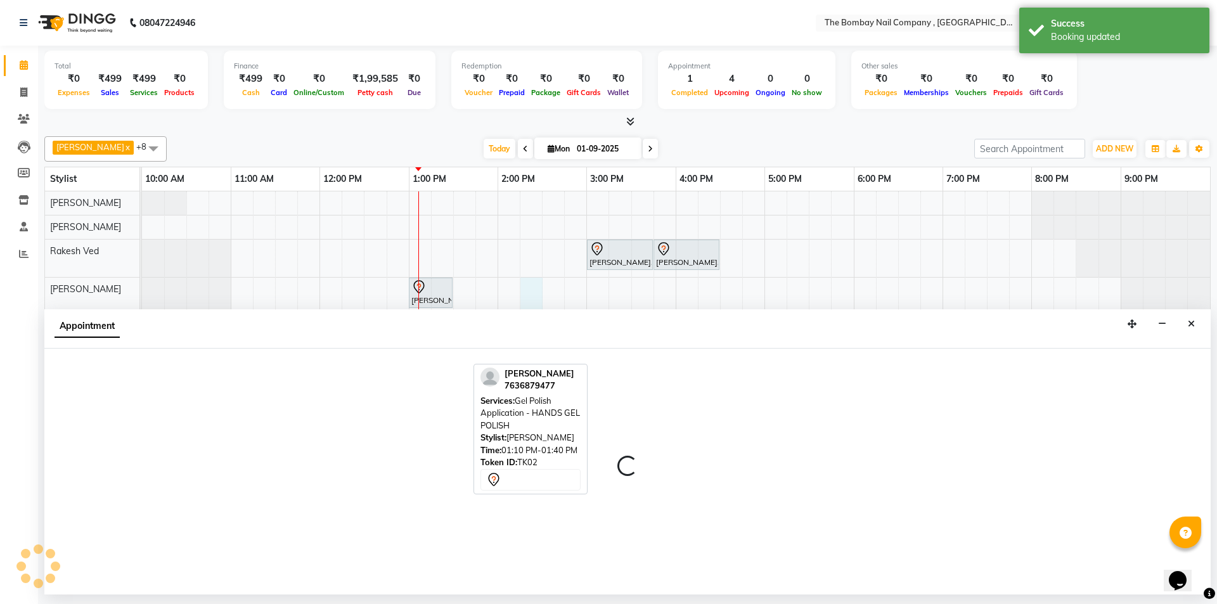
select select "81634"
select select "855"
select select "tentative"
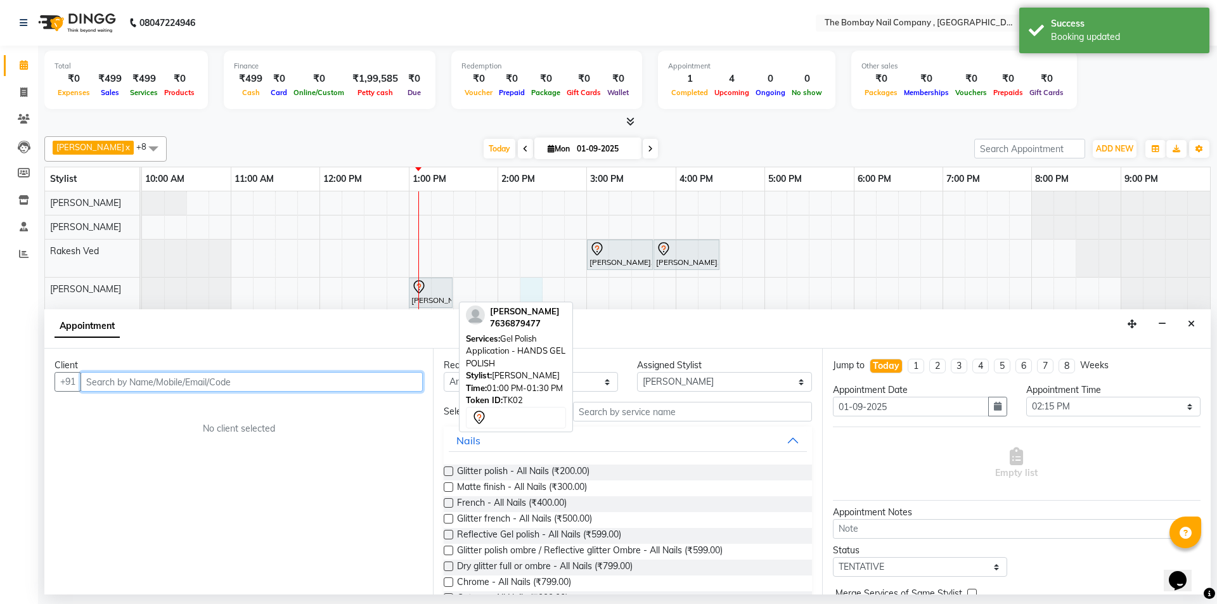
click at [432, 283] on div at bounding box center [430, 286] width 39 height 15
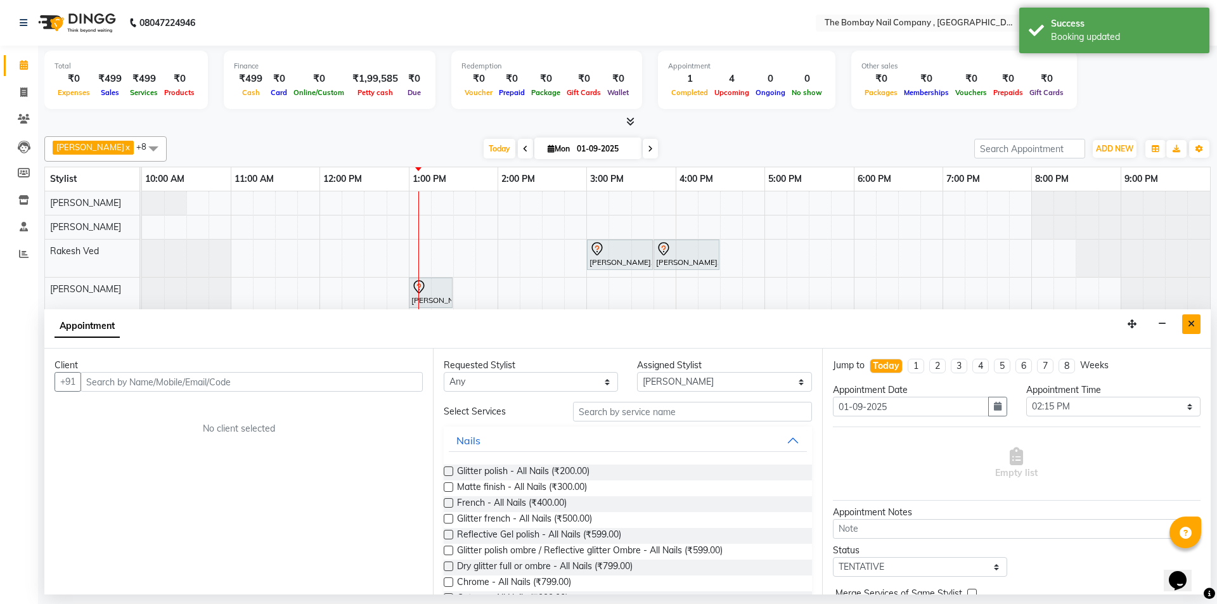
click at [1187, 323] on button "Close" at bounding box center [1191, 324] width 18 height 20
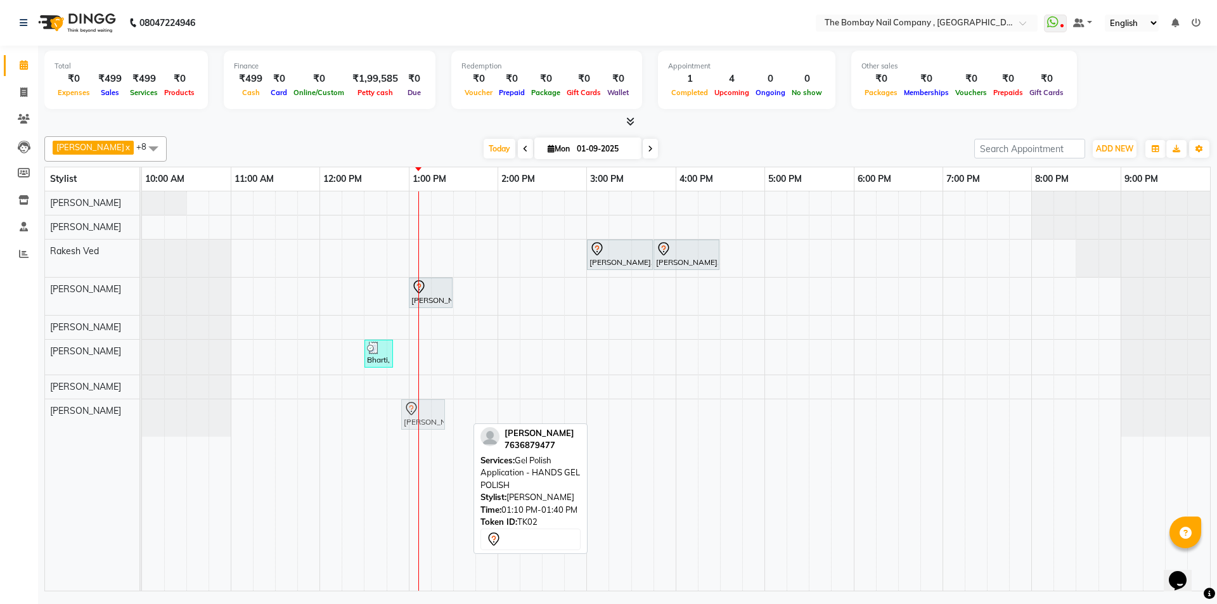
drag, startPoint x: 449, startPoint y: 411, endPoint x: 436, endPoint y: 420, distance: 15.5
click at [142, 420] on div "Debleena, TK02, 01:10 PM-01:40 PM, Gel Polish Application - HANDS GEL POLISH De…" at bounding box center [142, 417] width 0 height 37
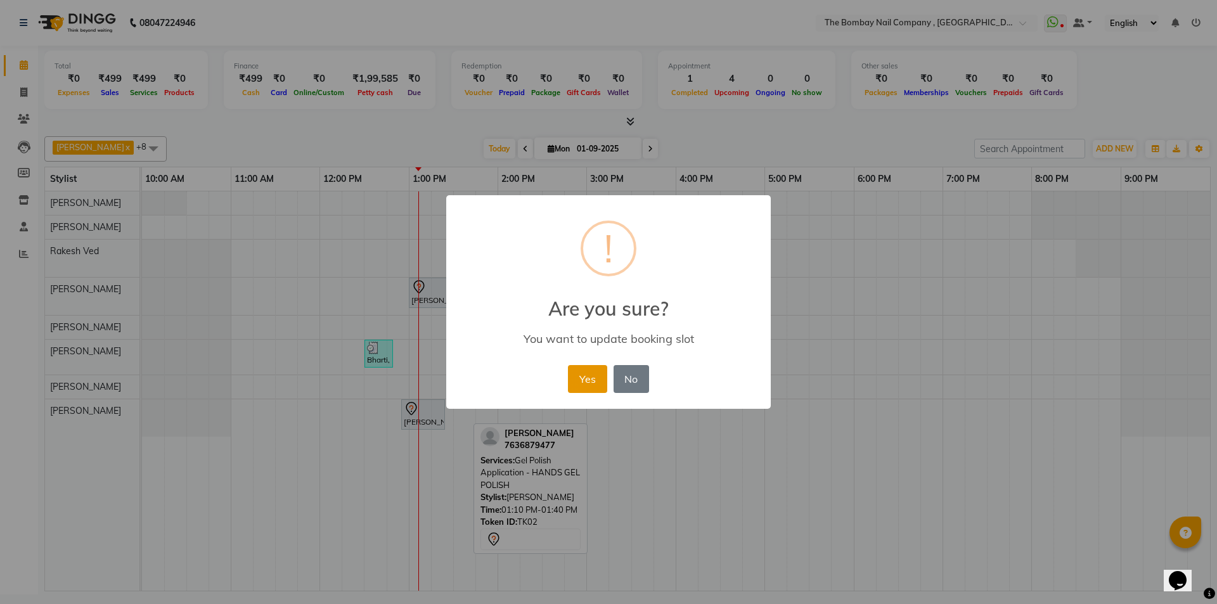
click at [581, 383] on button "Yes" at bounding box center [587, 379] width 39 height 28
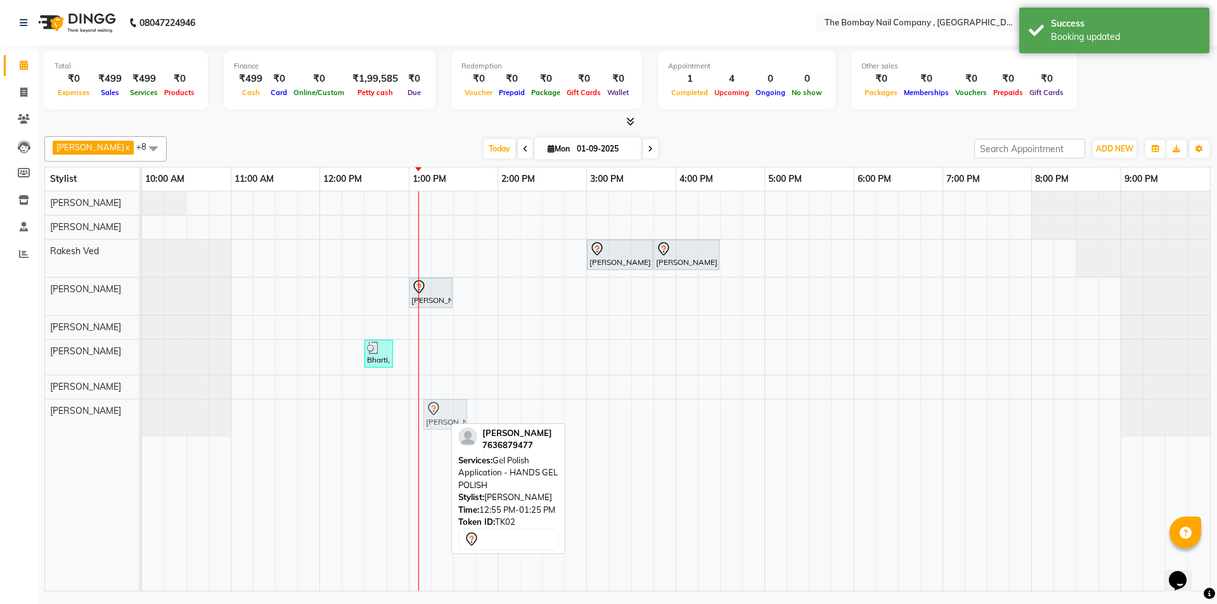
drag, startPoint x: 433, startPoint y: 418, endPoint x: 458, endPoint y: 422, distance: 25.7
click at [142, 422] on div "Debleena, TK02, 12:55 PM-01:25 PM, Gel Polish Application - HANDS GEL POLISH De…" at bounding box center [142, 417] width 0 height 37
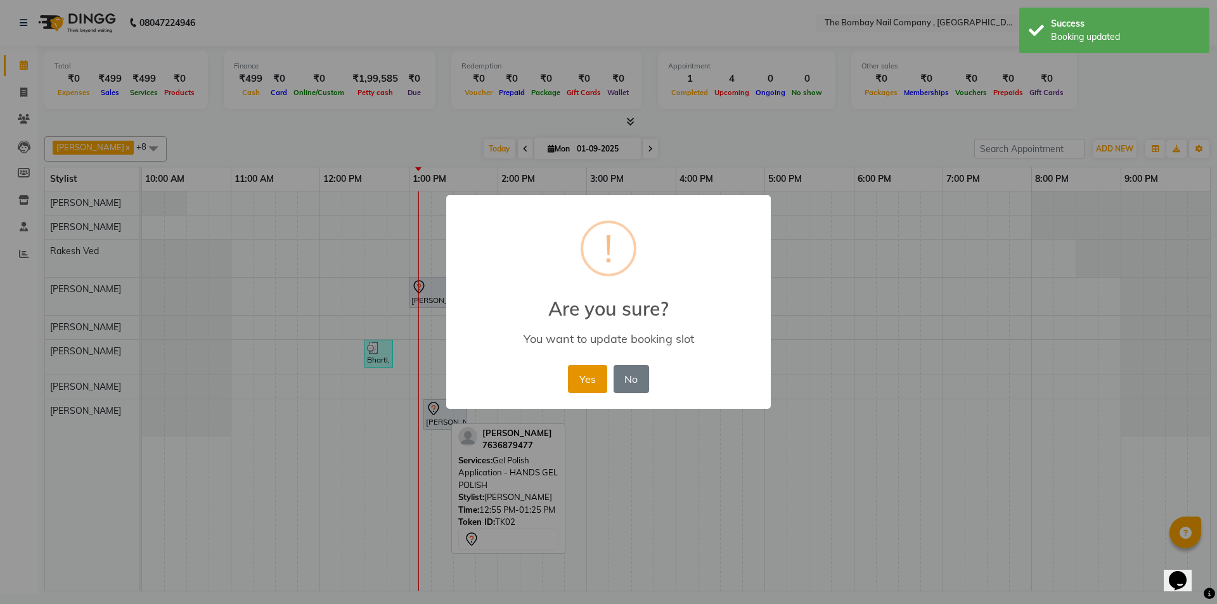
click at [579, 378] on button "Yes" at bounding box center [587, 379] width 39 height 28
